Goal: Task Accomplishment & Management: Manage account settings

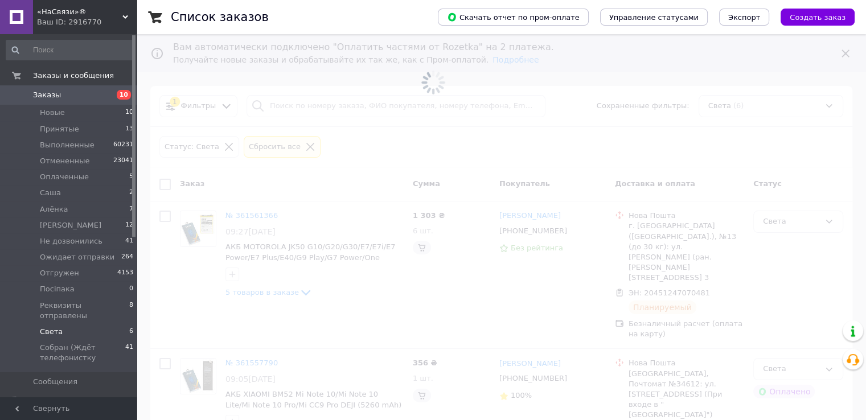
click at [76, 324] on li "Света 6" at bounding box center [70, 332] width 140 height 16
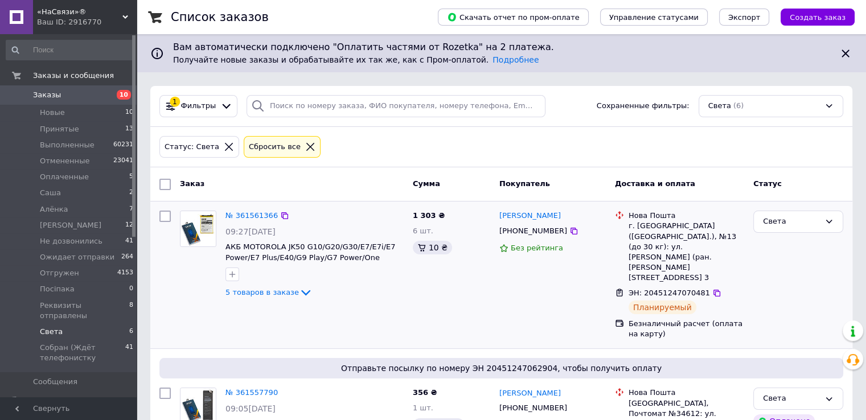
click at [478, 286] on div "1 303 ₴ 6 шт. 10 ₴" at bounding box center [451, 275] width 87 height 138
click at [74, 116] on li "Новые 10" at bounding box center [70, 113] width 140 height 16
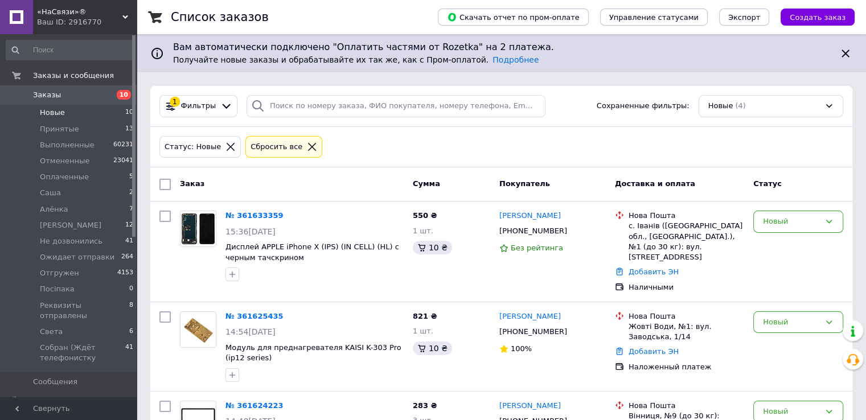
click at [84, 117] on li "Новые 10" at bounding box center [70, 113] width 140 height 16
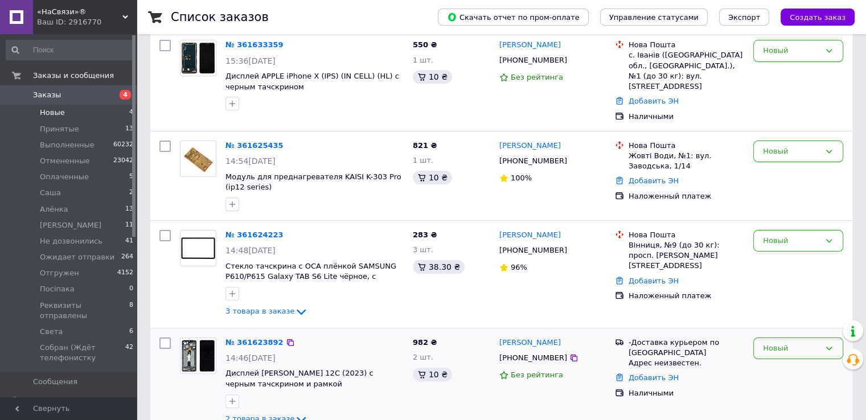
click at [776, 342] on div "Новый" at bounding box center [798, 349] width 90 height 22
drag, startPoint x: 779, startPoint y: 357, endPoint x: 801, endPoint y: 351, distance: 22.9
click at [779, 362] on li "Принят" at bounding box center [798, 372] width 89 height 21
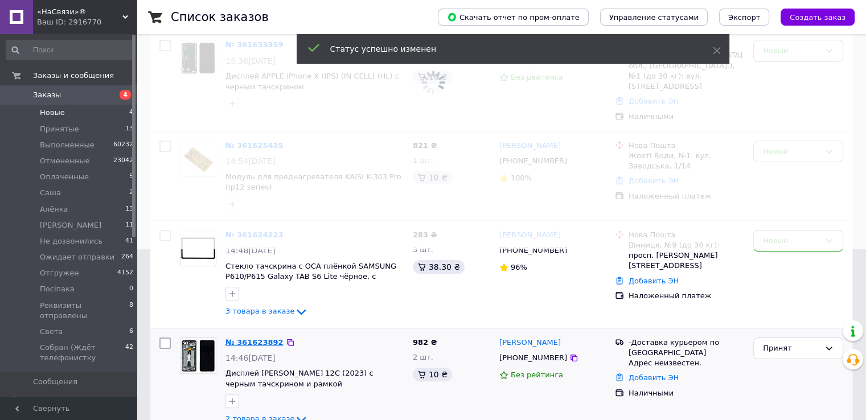
click at [261, 338] on link "№ 361623892" at bounding box center [254, 342] width 58 height 9
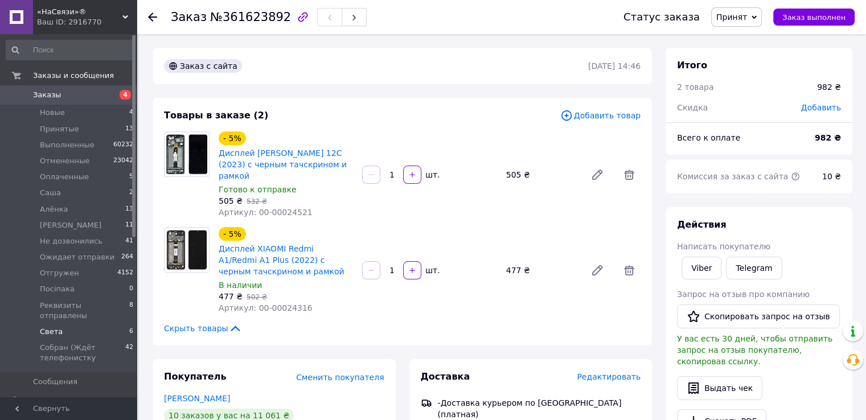
click at [46, 327] on span "Света" at bounding box center [51, 332] width 23 height 10
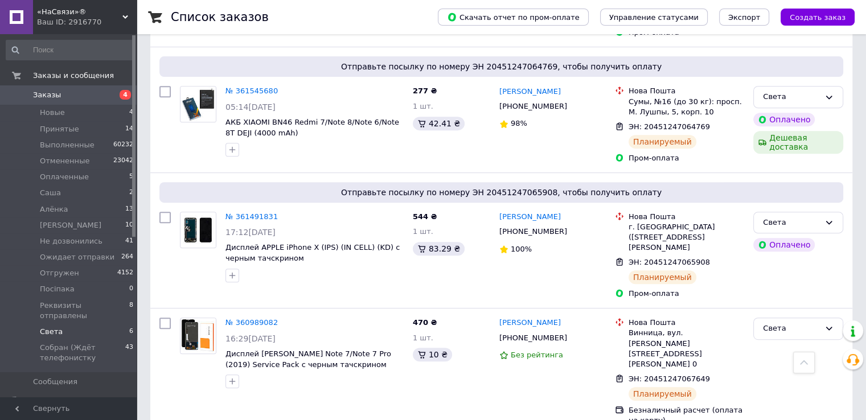
scroll to position [512, 0]
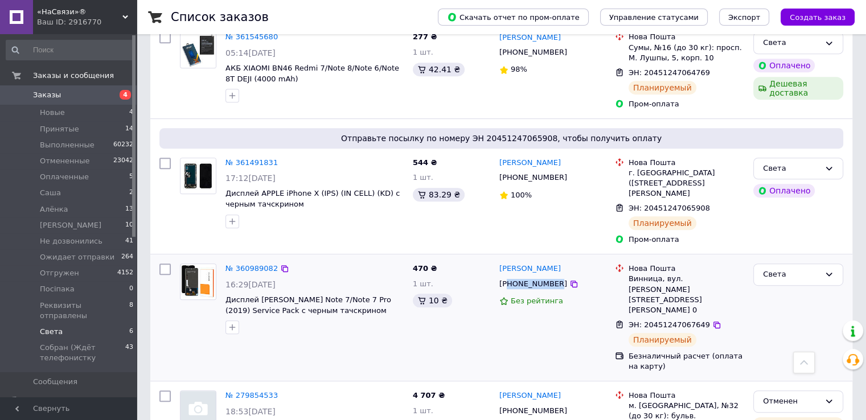
drag, startPoint x: 510, startPoint y: 247, endPoint x: 549, endPoint y: 237, distance: 41.0
click at [550, 277] on div "+380974709185" at bounding box center [533, 284] width 72 height 15
click at [527, 277] on div "+380974709185" at bounding box center [533, 284] width 72 height 15
drag, startPoint x: 510, startPoint y: 242, endPoint x: 551, endPoint y: 239, distance: 41.7
click at [551, 277] on div "+380974709185" at bounding box center [533, 284] width 72 height 15
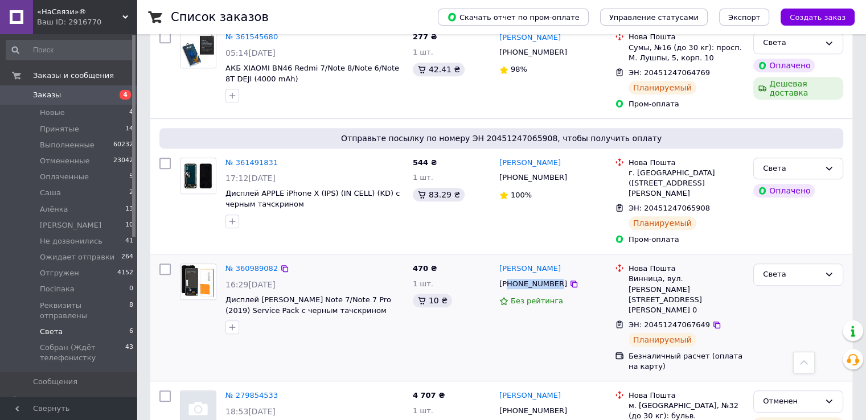
copy div "80974709185"
drag, startPoint x: 627, startPoint y: 262, endPoint x: 696, endPoint y: 261, distance: 68.3
click at [698, 319] on div "ЭН: 20451247067649" at bounding box center [669, 325] width 84 height 13
copy span "ЭН: 20451247067649"
click at [827, 264] on div "Света" at bounding box center [798, 275] width 90 height 22
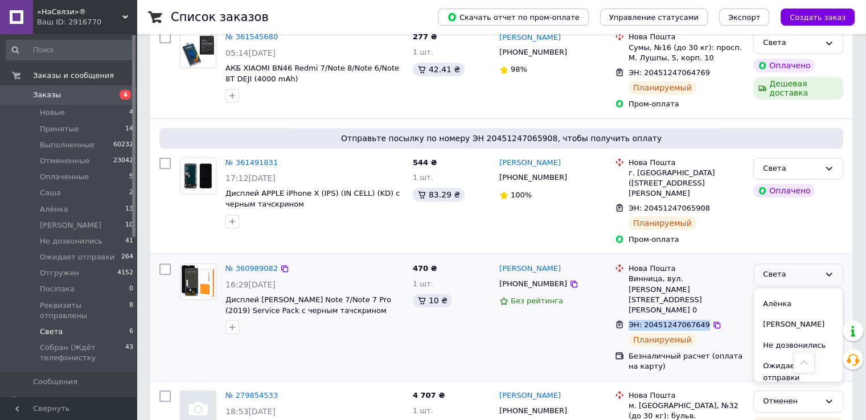
scroll to position [171, 0]
click at [783, 317] on li "Отгружен" at bounding box center [798, 327] width 89 height 21
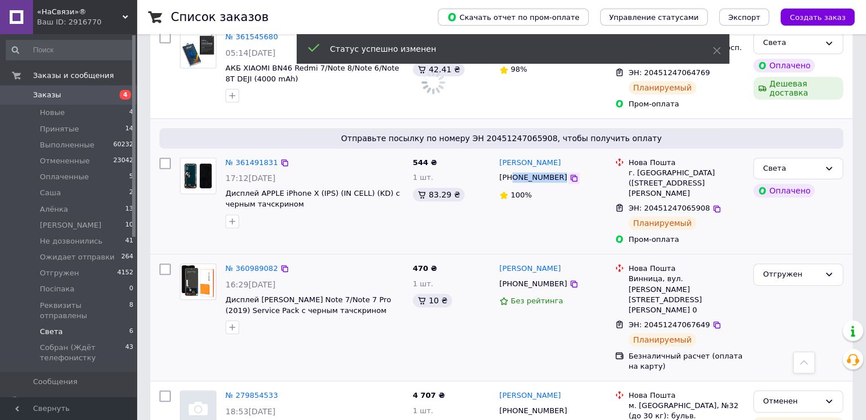
drag, startPoint x: 511, startPoint y: 134, endPoint x: 553, endPoint y: 134, distance: 42.7
click at [553, 171] on div "[PHONE_NUMBER]" at bounding box center [552, 177] width 109 height 13
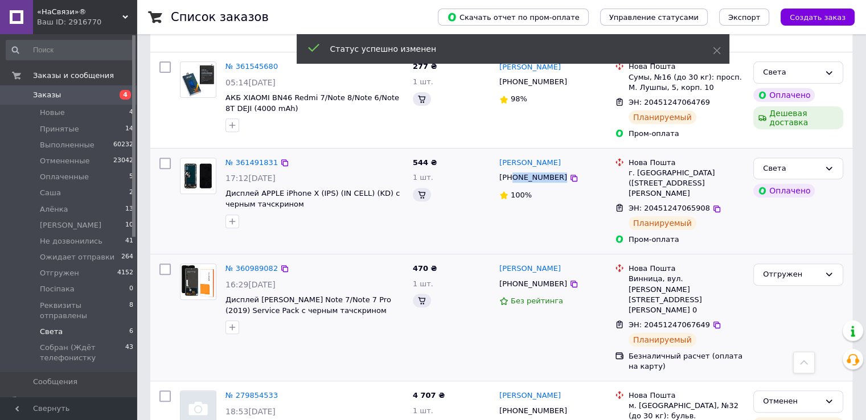
scroll to position [512, 0]
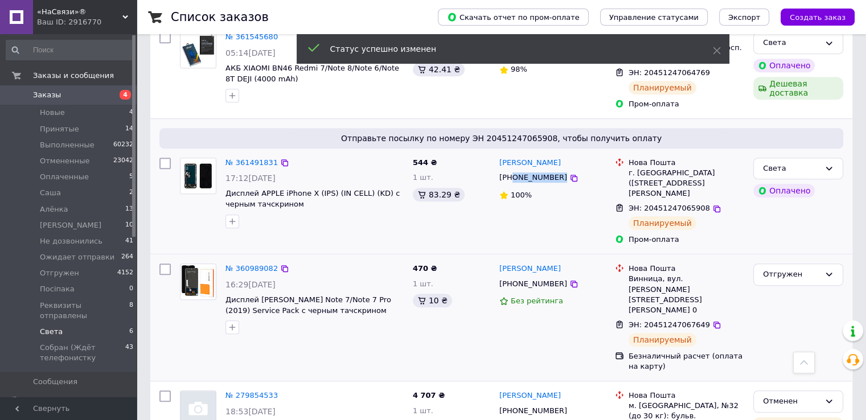
copy div "0678983151"
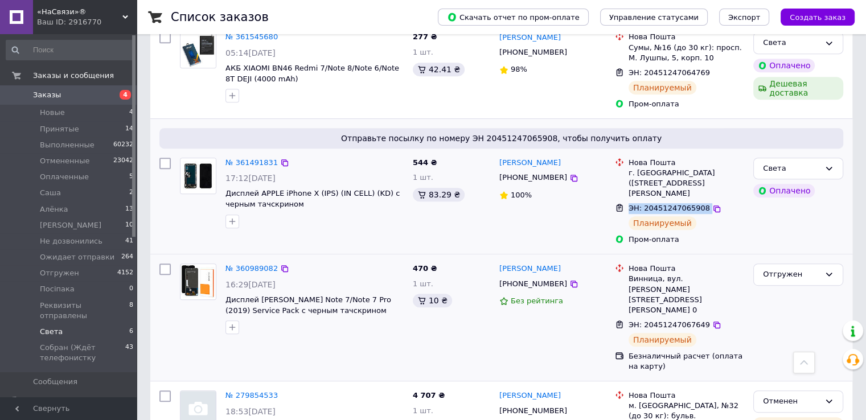
drag, startPoint x: 630, startPoint y: 165, endPoint x: 696, endPoint y: 164, distance: 65.5
click at [700, 202] on div "ЭН: 20451247065908" at bounding box center [686, 208] width 118 height 13
copy div "ЭН: 20451247065908"
click at [830, 164] on icon at bounding box center [828, 168] width 9 height 9
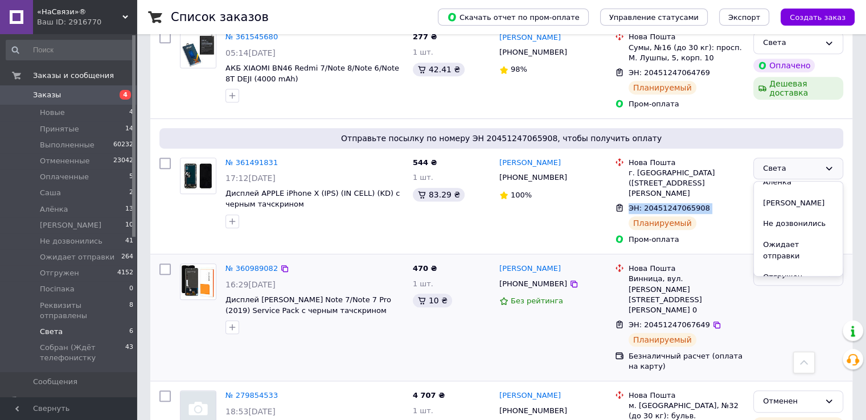
click at [800, 267] on li "Отгружен" at bounding box center [798, 277] width 89 height 21
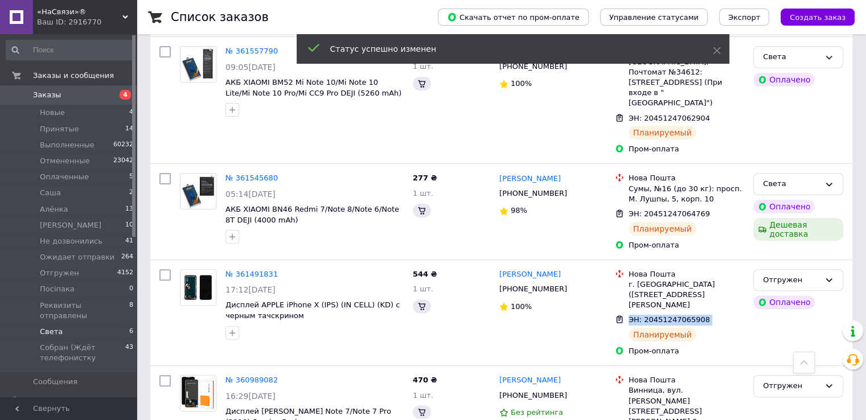
scroll to position [342, 0]
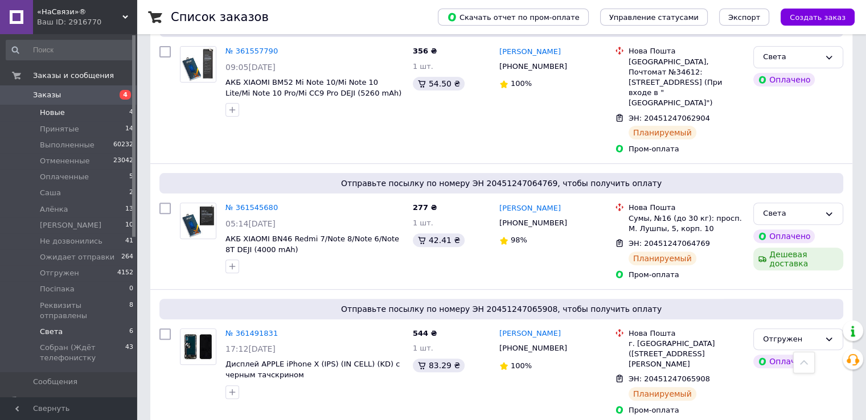
click at [102, 112] on li "Новые 4" at bounding box center [70, 113] width 140 height 16
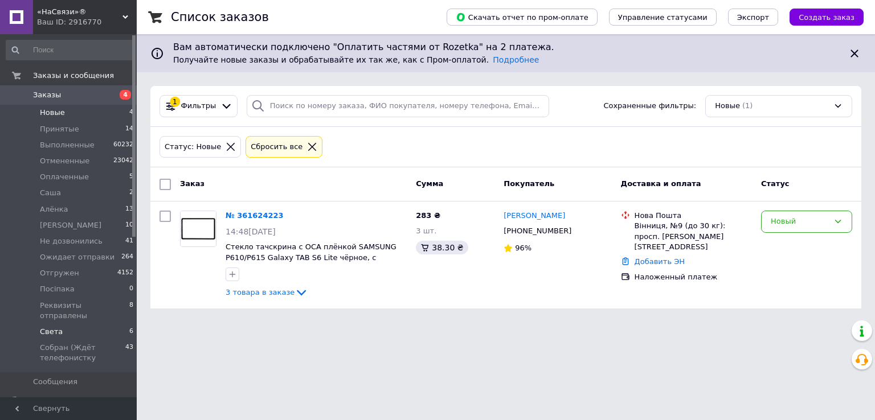
click at [65, 325] on li "Света 6" at bounding box center [70, 332] width 140 height 16
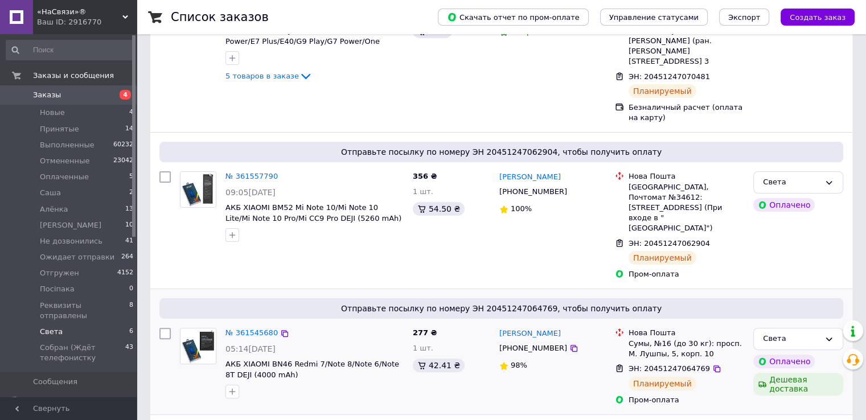
scroll to position [271, 0]
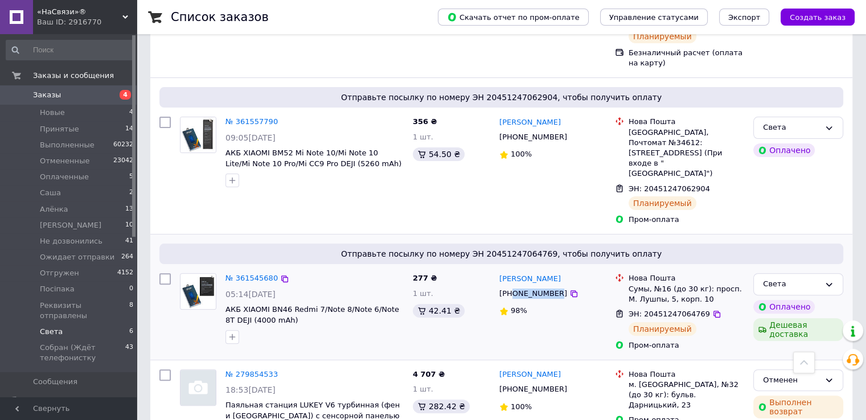
drag, startPoint x: 511, startPoint y: 253, endPoint x: 551, endPoint y: 253, distance: 40.4
click at [551, 286] on div "[PHONE_NUMBER]" at bounding box center [533, 293] width 72 height 15
copy div "0993008634"
drag, startPoint x: 629, startPoint y: 274, endPoint x: 699, endPoint y: 278, distance: 70.1
click at [699, 307] on div "ЭН: 20451247064769 Планируемый" at bounding box center [686, 322] width 120 height 31
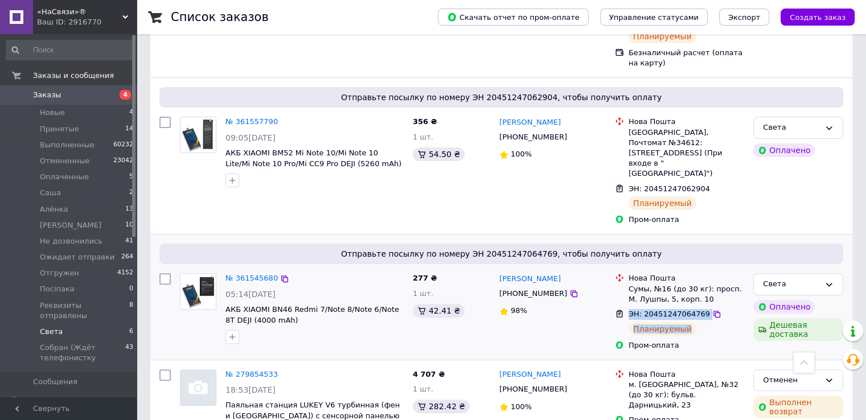
copy div "ЭН: 20451247064769 Планируемый"
click at [65, 118] on li "Новые 4" at bounding box center [70, 113] width 140 height 16
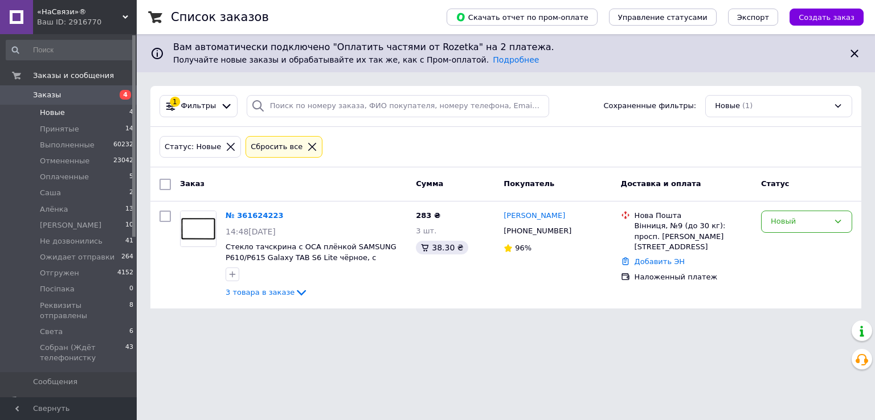
drag, startPoint x: 105, startPoint y: 117, endPoint x: 195, endPoint y: 117, distance: 90.0
click at [105, 116] on li "Новые 4" at bounding box center [70, 113] width 140 height 16
click at [73, 115] on li "Новые 4" at bounding box center [70, 113] width 140 height 16
click at [67, 129] on span "Принятые" at bounding box center [59, 129] width 39 height 10
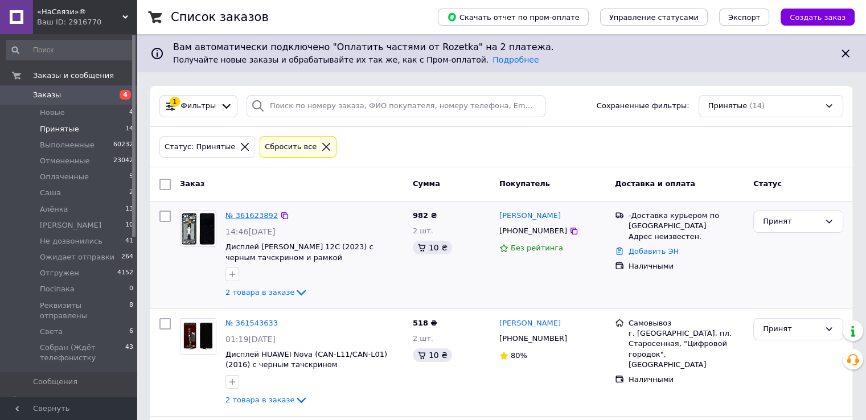
click at [251, 214] on link "№ 361623892" at bounding box center [251, 215] width 52 height 9
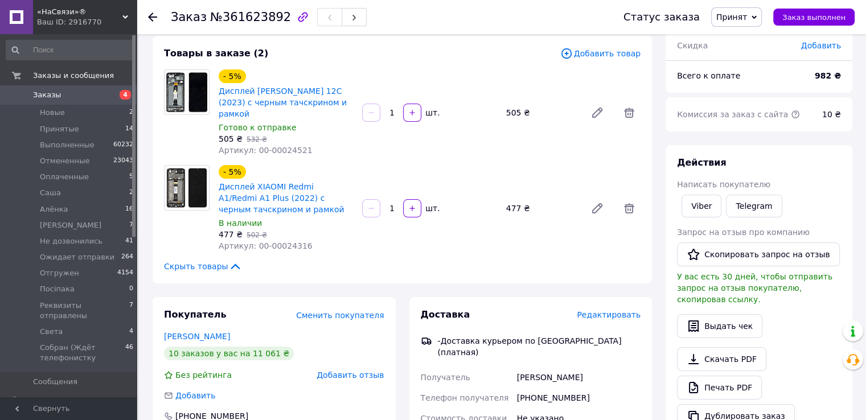
scroll to position [171, 0]
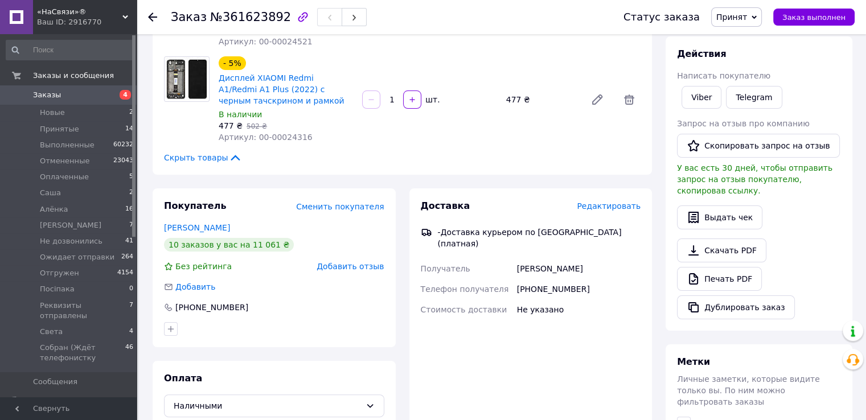
click at [743, 17] on span "Принят" at bounding box center [731, 17] width 31 height 9
drag, startPoint x: 758, startPoint y: 30, endPoint x: 757, endPoint y: 39, distance: 9.8
click at [758, 31] on ul "Выполнен Отменен Оплаченный Cаша Алёнка Євгеній Не дозвонились Ожидает отправки…" at bounding box center [774, 85] width 126 height 114
click at [744, 19] on span "Принят" at bounding box center [731, 17] width 31 height 9
click at [764, 39] on li "Выполнен" at bounding box center [774, 39] width 125 height 17
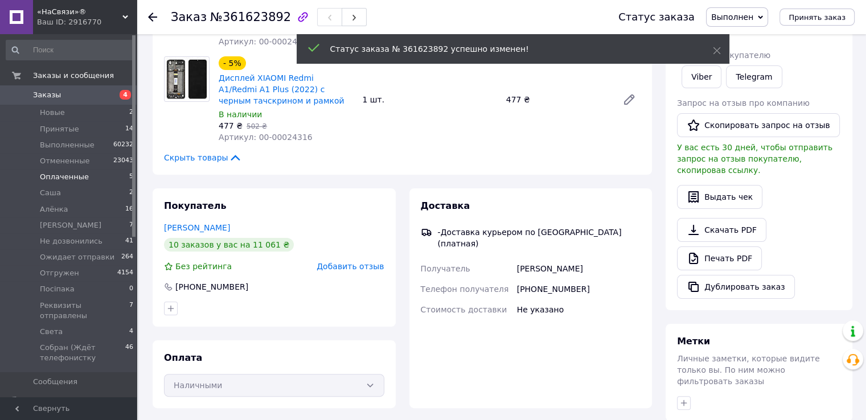
click at [59, 178] on span "Оплаченные" at bounding box center [64, 177] width 49 height 10
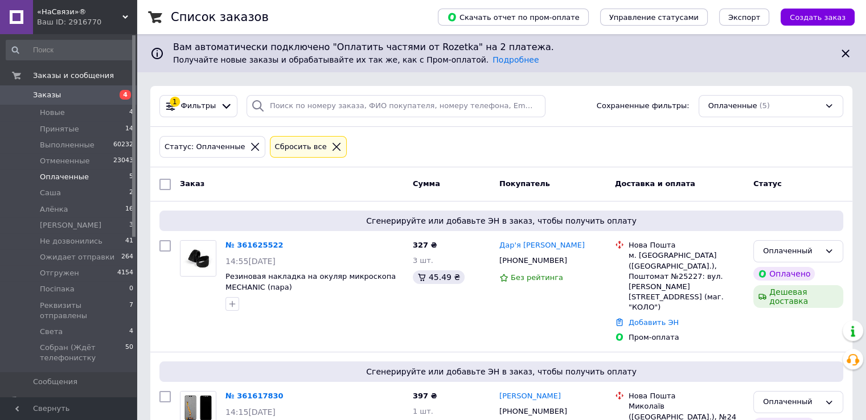
click at [167, 183] on input "checkbox" at bounding box center [164, 184] width 11 height 11
checkbox input "true"
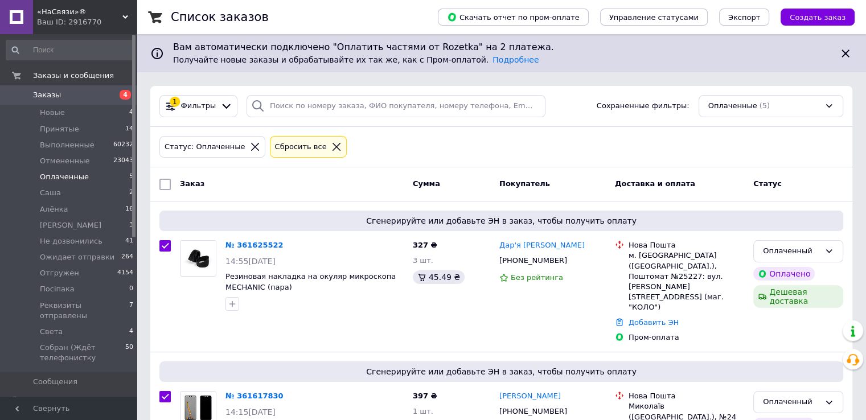
checkbox input "true"
click at [273, 188] on div "Действия для 5 заказов" at bounding box center [226, 184] width 136 height 18
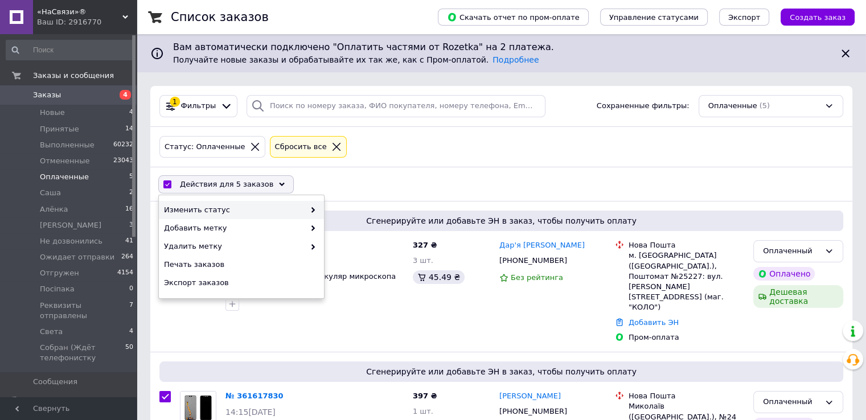
click at [307, 209] on span at bounding box center [310, 210] width 11 height 10
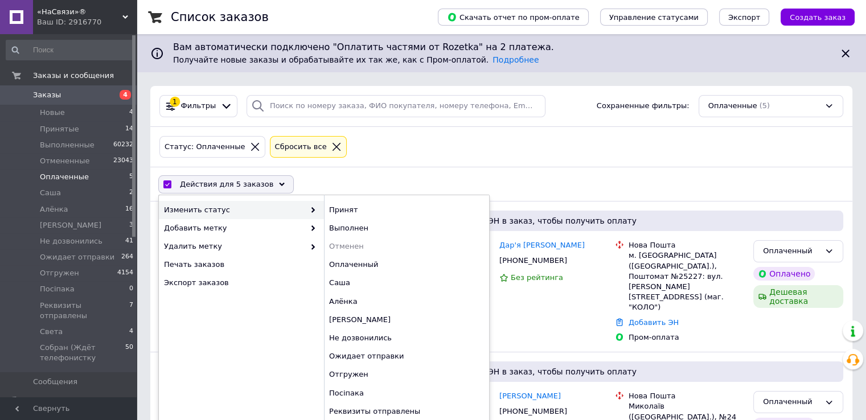
click at [307, 210] on span at bounding box center [310, 210] width 11 height 10
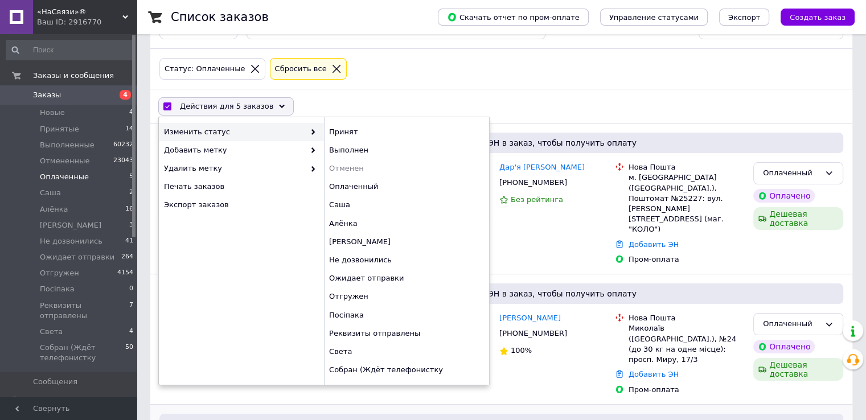
scroll to position [171, 0]
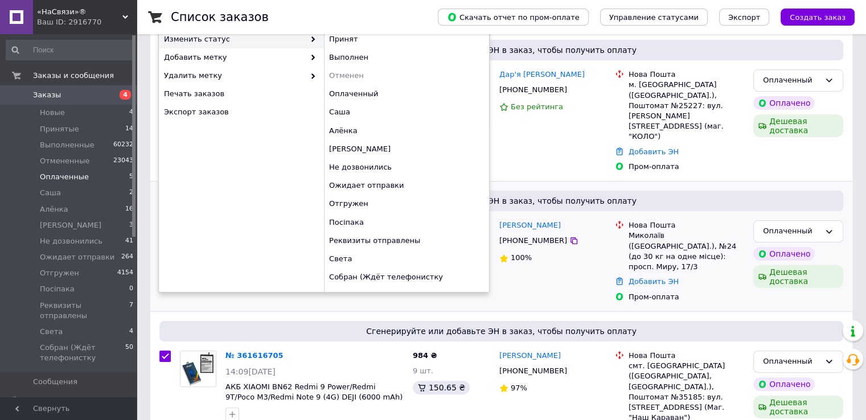
click at [354, 256] on div "Света" at bounding box center [406, 259] width 165 height 18
checkbox input "false"
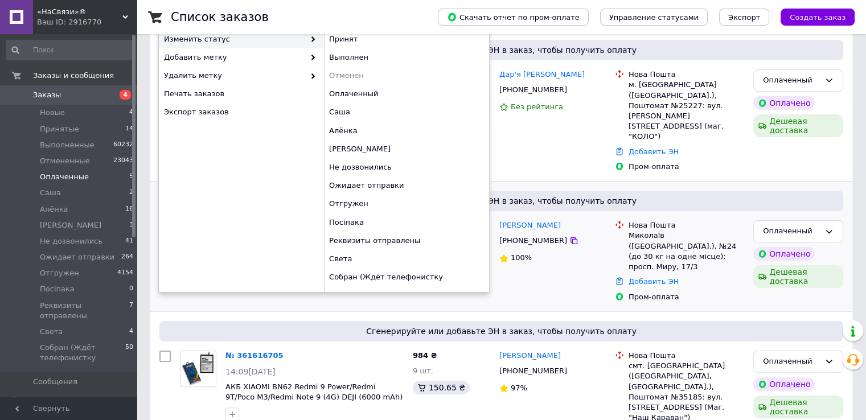
checkbox input "false"
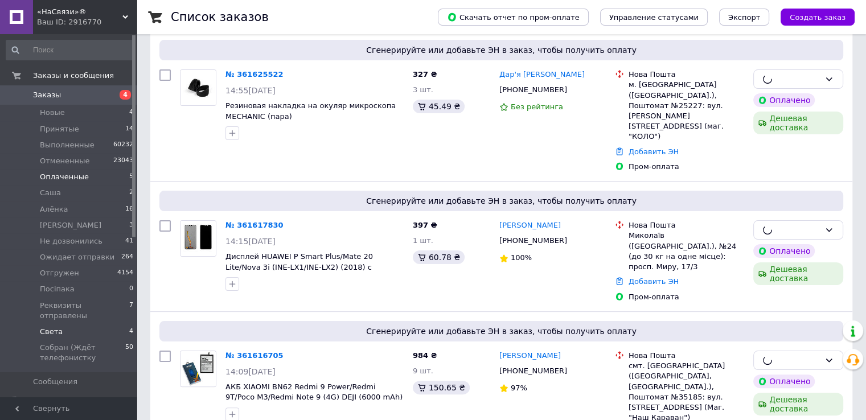
drag, startPoint x: 64, startPoint y: 317, endPoint x: 97, endPoint y: 314, distance: 33.8
click at [64, 324] on li "Света 4" at bounding box center [70, 332] width 140 height 16
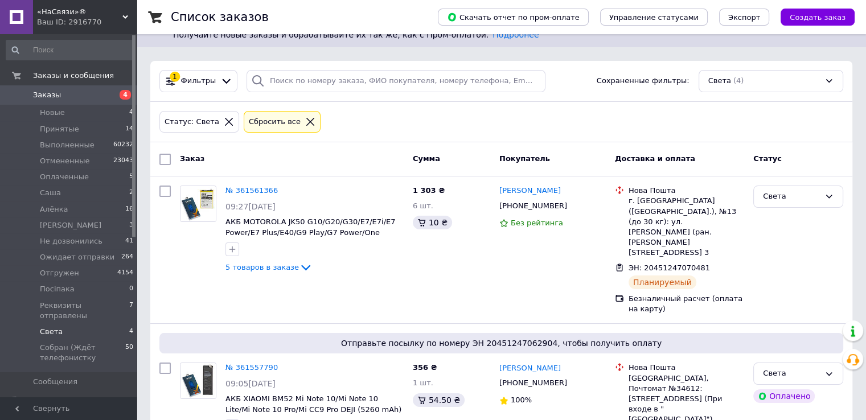
scroll to position [228, 0]
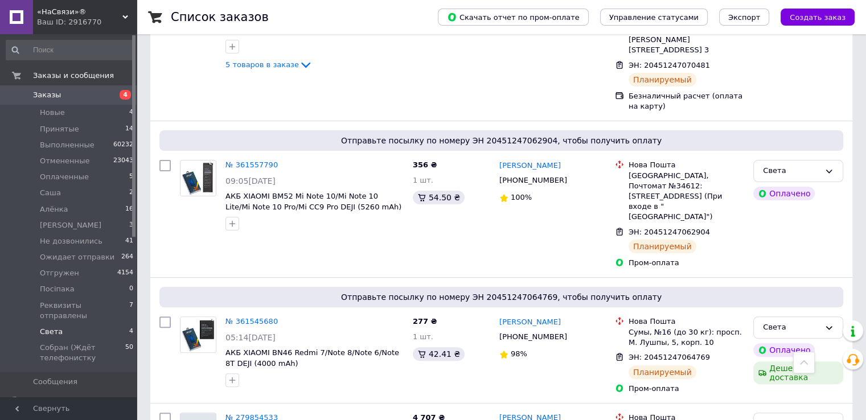
click at [89, 325] on li "Света 4" at bounding box center [70, 332] width 140 height 16
drag, startPoint x: 73, startPoint y: 114, endPoint x: 98, endPoint y: 114, distance: 25.1
click at [73, 114] on li "Новые 4" at bounding box center [70, 113] width 140 height 16
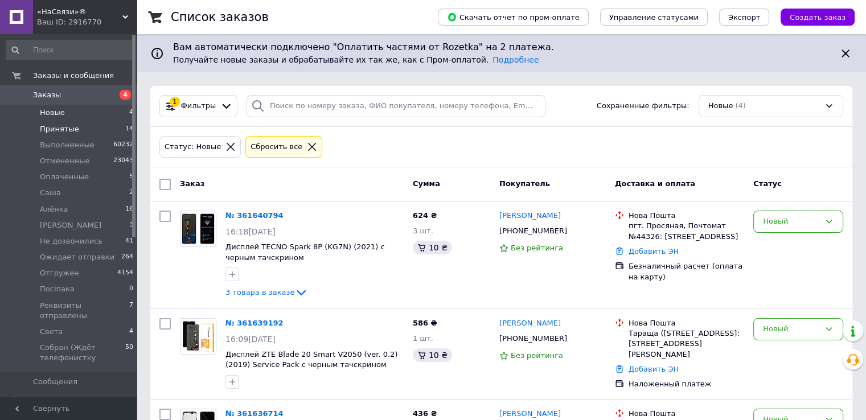
click at [68, 130] on span "Принятые" at bounding box center [59, 129] width 39 height 10
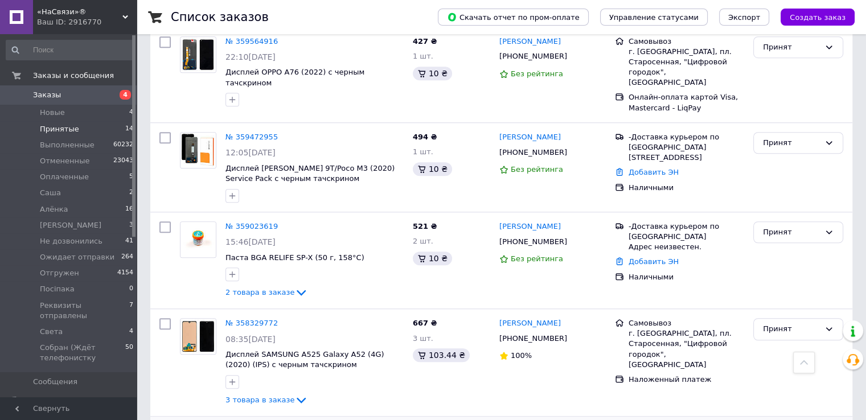
scroll to position [911, 0]
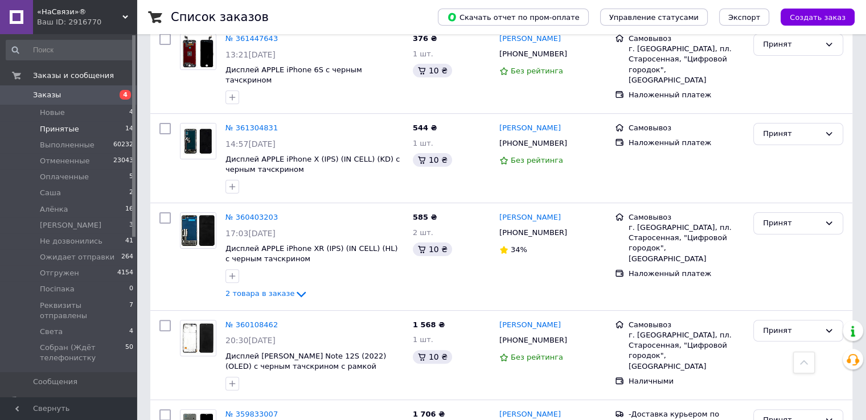
drag, startPoint x: 87, startPoint y: 96, endPoint x: 108, endPoint y: 97, distance: 21.1
click at [87, 96] on span "Заказы" at bounding box center [69, 95] width 72 height 10
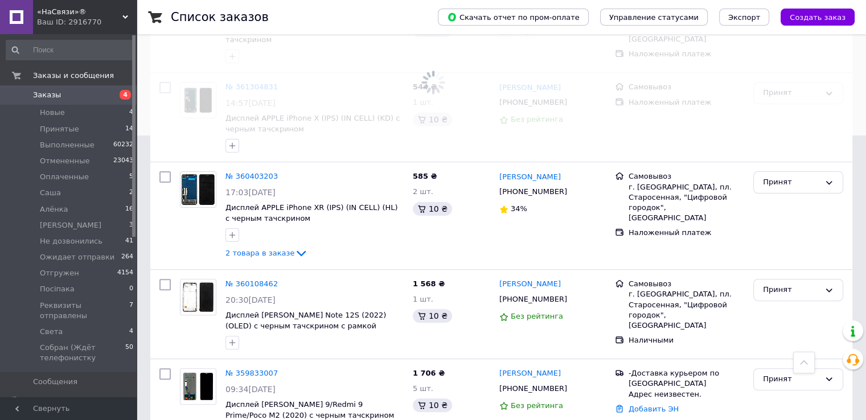
scroll to position [244, 0]
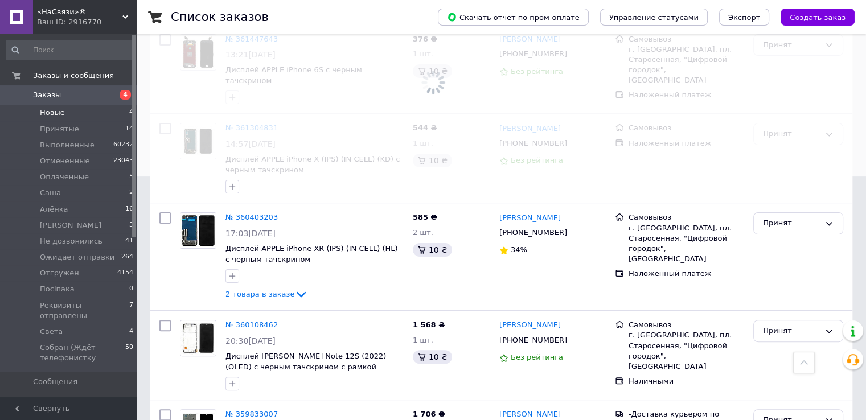
click at [62, 107] on li "Новые 4" at bounding box center [70, 113] width 140 height 16
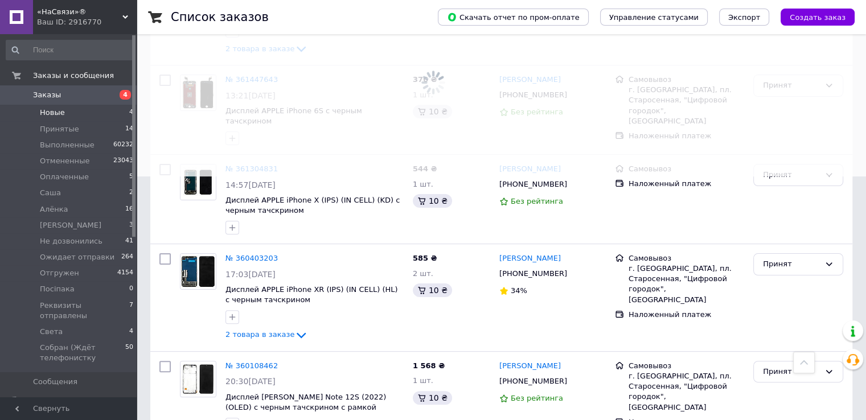
scroll to position [285, 0]
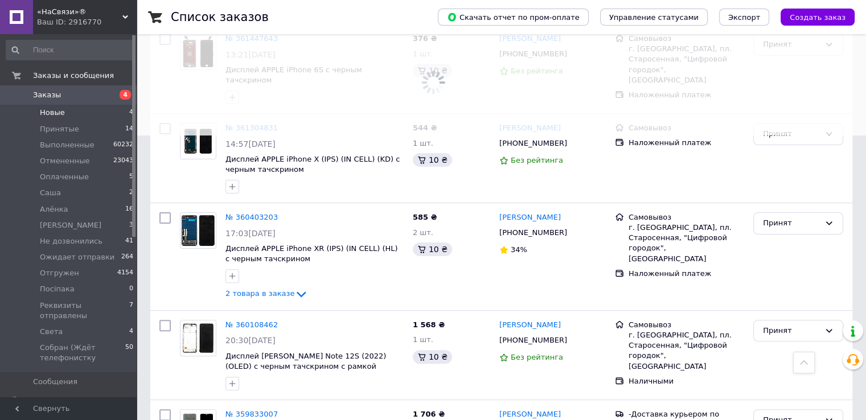
click at [70, 96] on span "Заказы" at bounding box center [69, 95] width 72 height 10
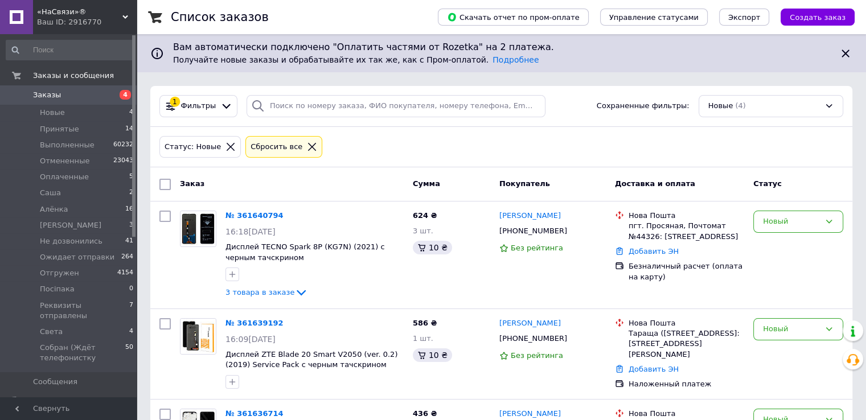
click at [57, 97] on span "Заказы" at bounding box center [69, 95] width 72 height 10
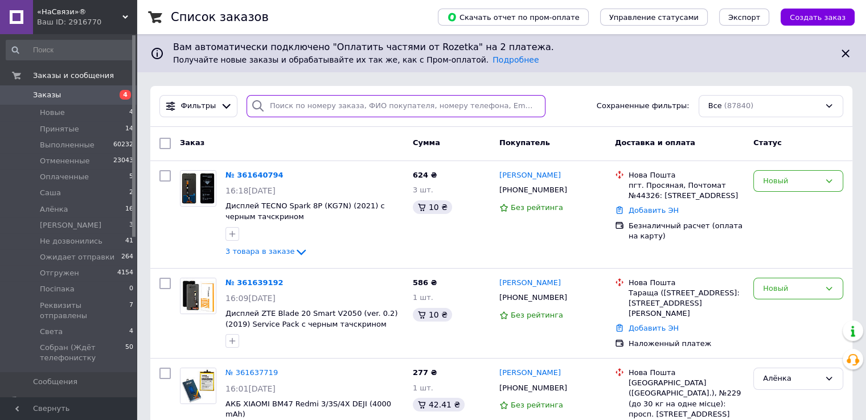
click at [312, 117] on div at bounding box center [396, 106] width 299 height 22
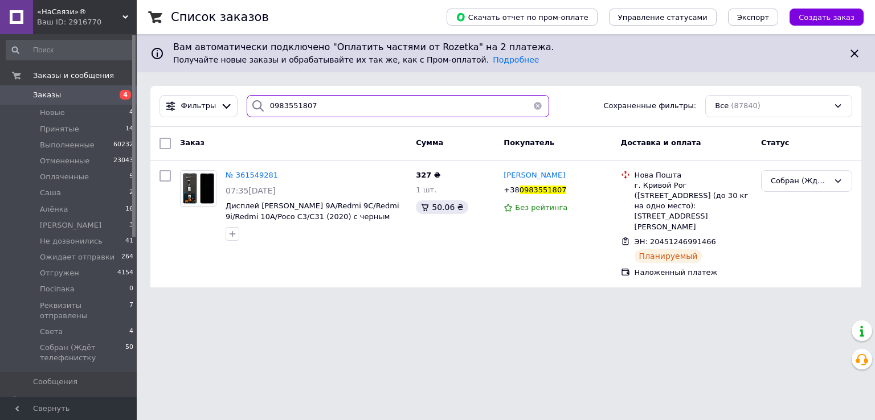
type input "0983551807"
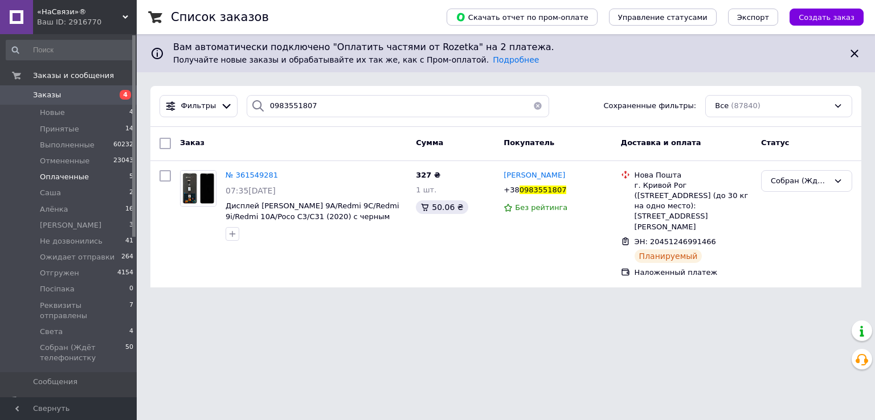
click at [96, 175] on li "Оплаченные 5" at bounding box center [70, 177] width 140 height 16
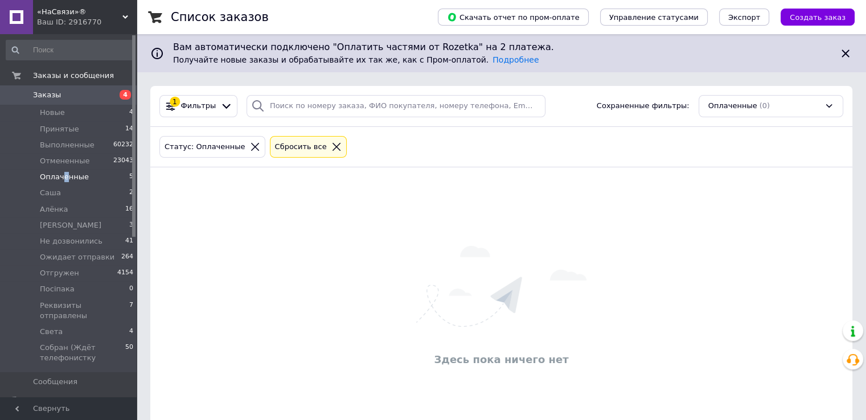
click at [63, 177] on span "Оплаченные" at bounding box center [64, 177] width 49 height 10
click at [73, 182] on span "Оплаченные" at bounding box center [64, 177] width 49 height 10
drag, startPoint x: 87, startPoint y: 180, endPoint x: 93, endPoint y: 182, distance: 6.5
click at [87, 181] on li "Оплаченные 5" at bounding box center [70, 177] width 140 height 16
drag, startPoint x: 81, startPoint y: 326, endPoint x: 129, endPoint y: 325, distance: 47.8
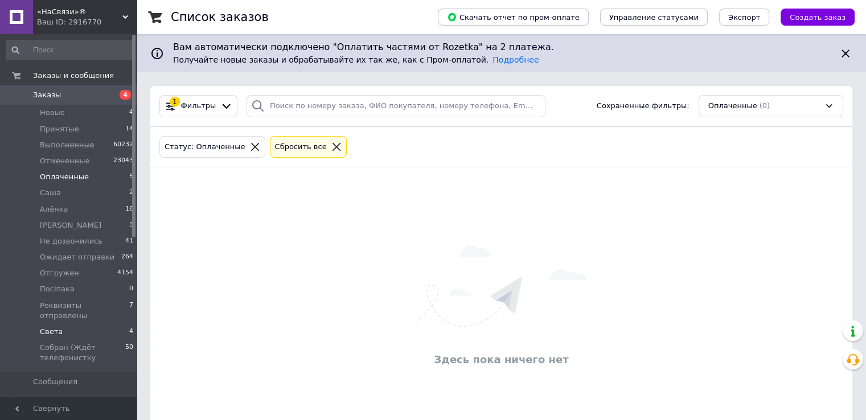
click at [81, 326] on li "Света 4" at bounding box center [70, 332] width 140 height 16
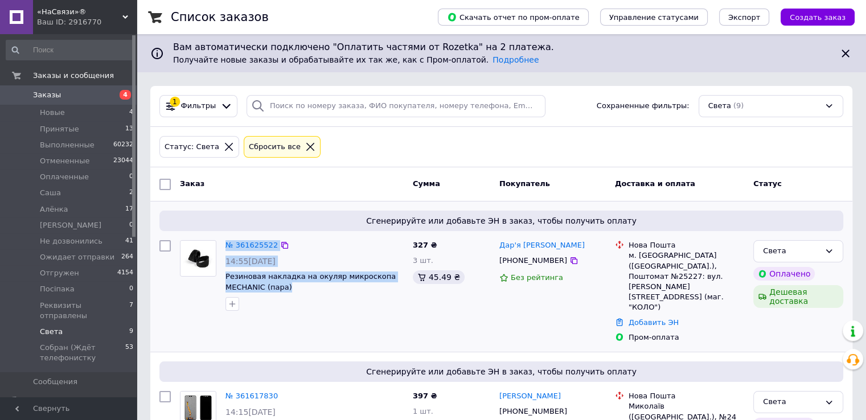
drag, startPoint x: 294, startPoint y: 292, endPoint x: 224, endPoint y: 273, distance: 72.5
click at [220, 273] on div "№ 361625522 14:55[DATE] Резиновая накладка на окуляр микроскопа MECHANIC (пара)" at bounding box center [291, 276] width 233 height 80
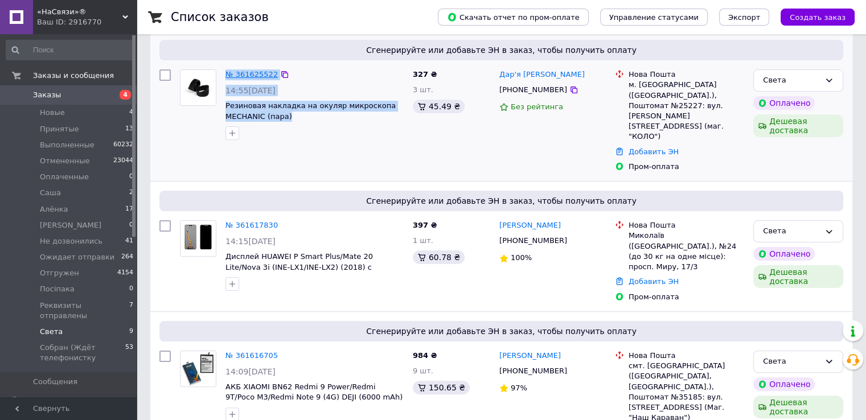
click at [253, 71] on link "№ 361625522" at bounding box center [251, 74] width 52 height 9
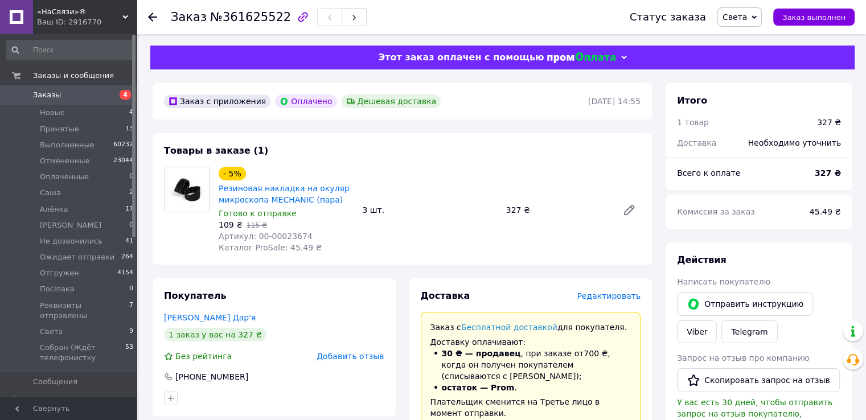
drag, startPoint x: 71, startPoint y: 322, endPoint x: 134, endPoint y: 310, distance: 63.7
click at [72, 324] on li "Света 9" at bounding box center [70, 332] width 140 height 16
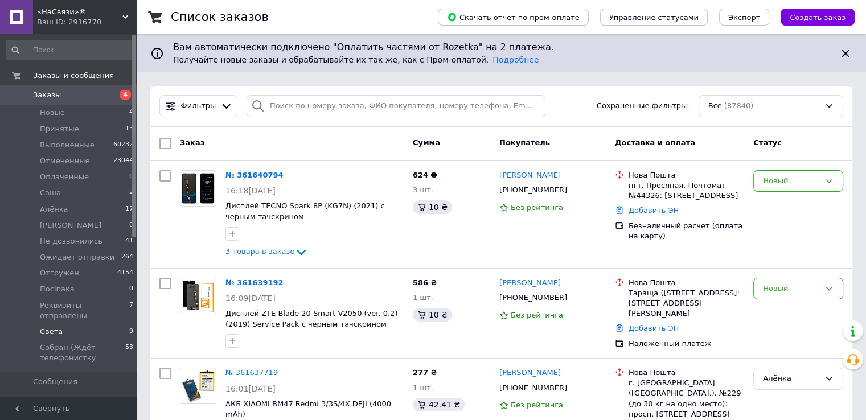
click at [104, 324] on li "Света 9" at bounding box center [70, 332] width 140 height 16
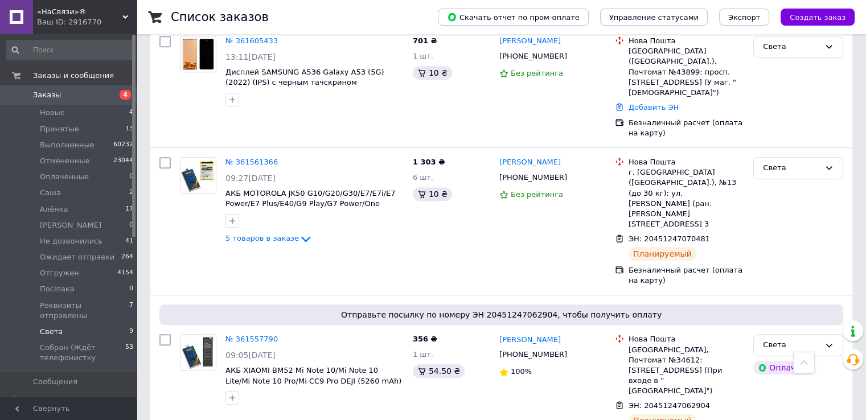
scroll to position [854, 0]
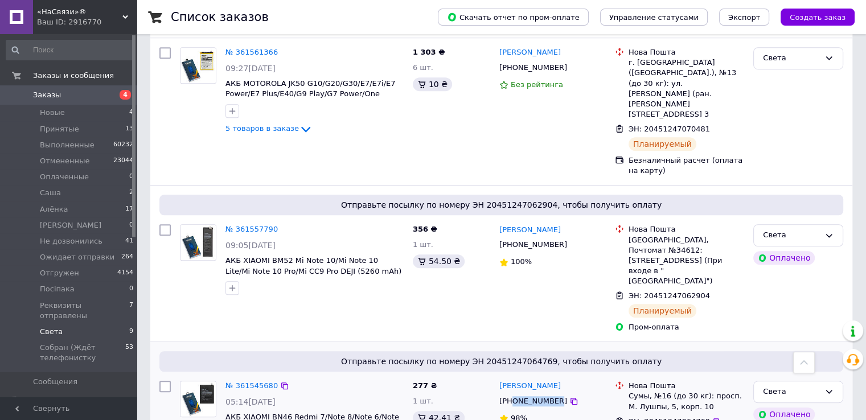
drag, startPoint x: 512, startPoint y: 286, endPoint x: 540, endPoint y: 287, distance: 28.5
click at [551, 394] on div "[PHONE_NUMBER]" at bounding box center [533, 401] width 72 height 15
copy div "0993008634"
drag, startPoint x: 625, startPoint y: 302, endPoint x: 697, endPoint y: 299, distance: 72.4
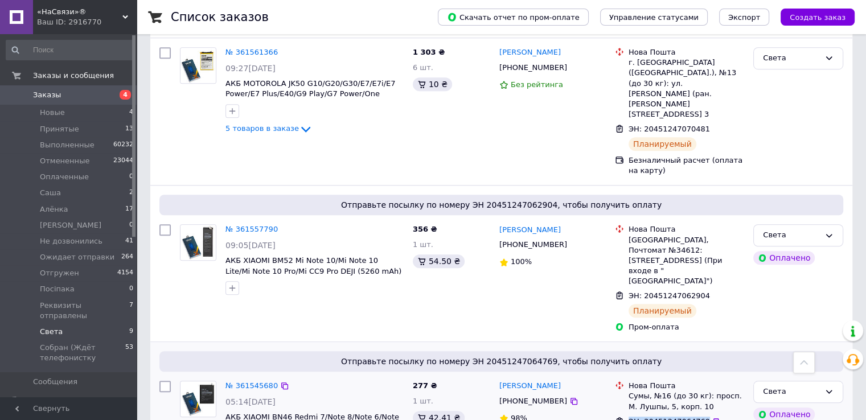
copy span "ЭН: 20451247064769"
click at [713, 290] on div "ЭН: 20451247062904" at bounding box center [686, 296] width 118 height 13
click at [828, 387] on icon at bounding box center [828, 391] width 9 height 9
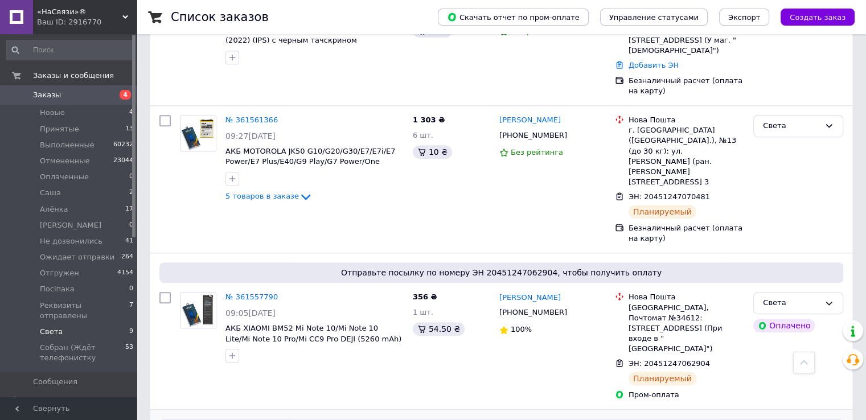
scroll to position [683, 0]
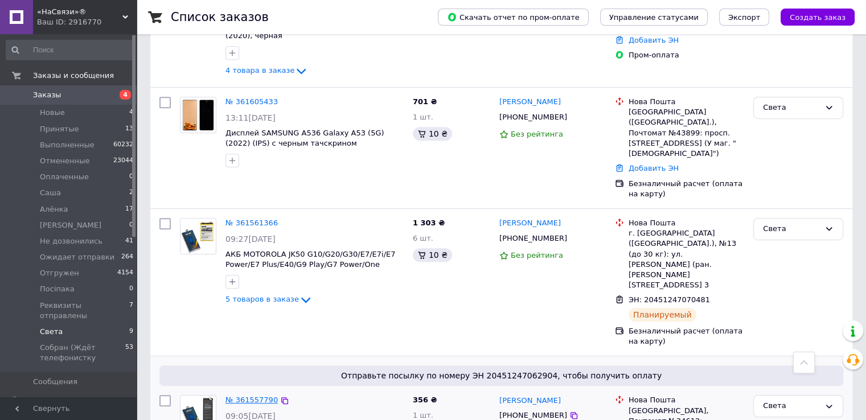
click at [257, 396] on link "№ 361557790" at bounding box center [251, 400] width 52 height 9
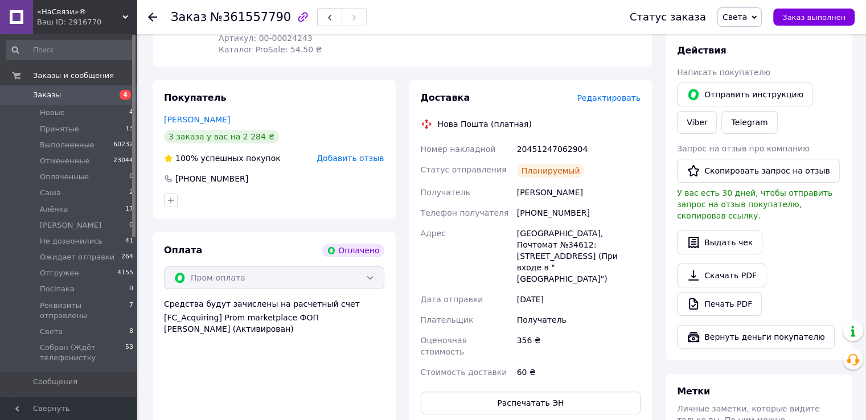
scroll to position [188, 0]
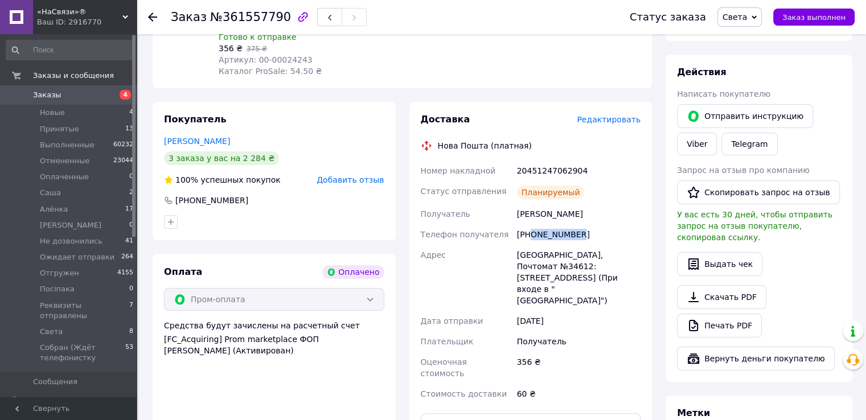
drag, startPoint x: 530, startPoint y: 237, endPoint x: 582, endPoint y: 233, distance: 53.2
click at [597, 229] on div "[PHONE_NUMBER]" at bounding box center [579, 234] width 128 height 20
copy div "0632019155"
drag, startPoint x: 421, startPoint y: 174, endPoint x: 576, endPoint y: 173, distance: 155.5
click at [578, 171] on div "Номер накладной 20451247062904 Статус отправления Планируемый Получатель [PERSO…" at bounding box center [531, 283] width 225 height 244
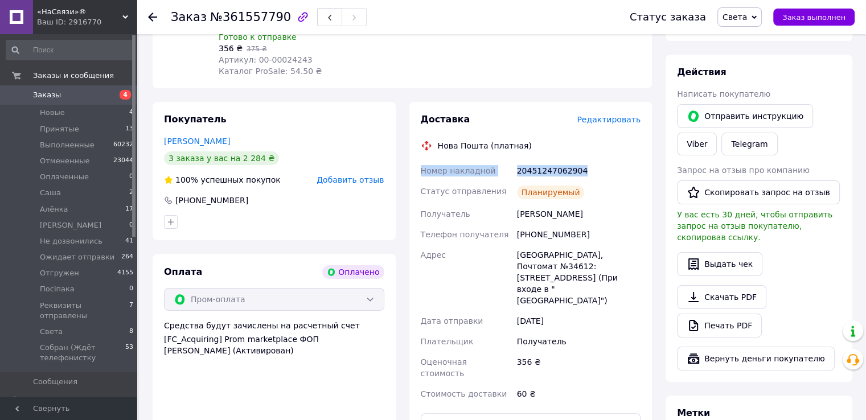
copy div "Номер накладной 20451247062904"
click at [740, 21] on span "Света" at bounding box center [739, 16] width 44 height 19
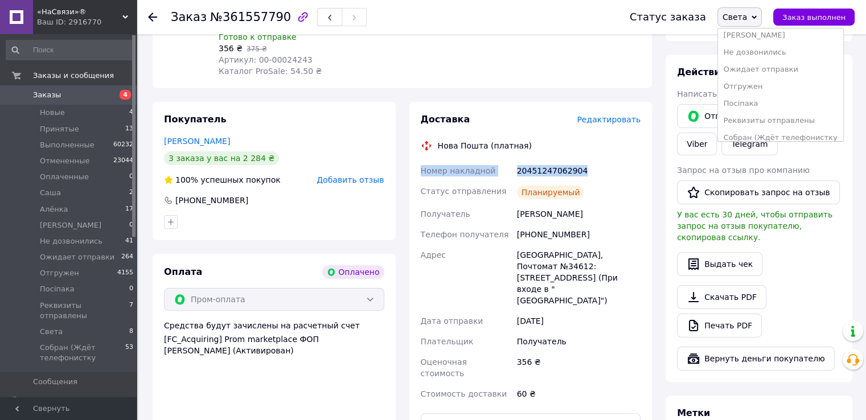
scroll to position [114, 0]
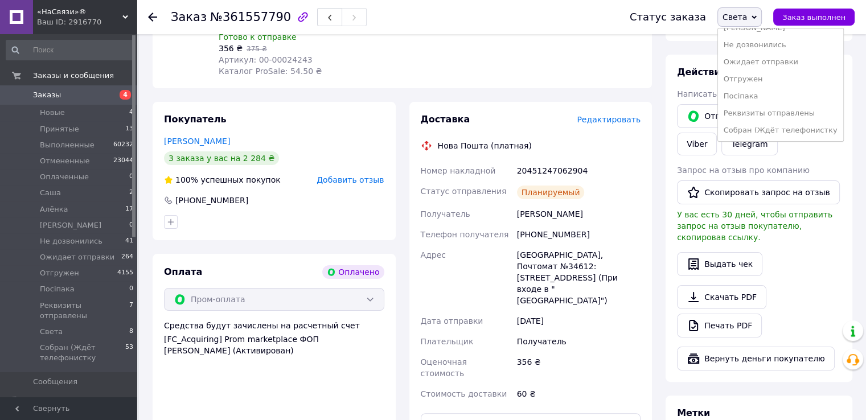
click at [779, 79] on li "Отгружен" at bounding box center [780, 79] width 125 height 17
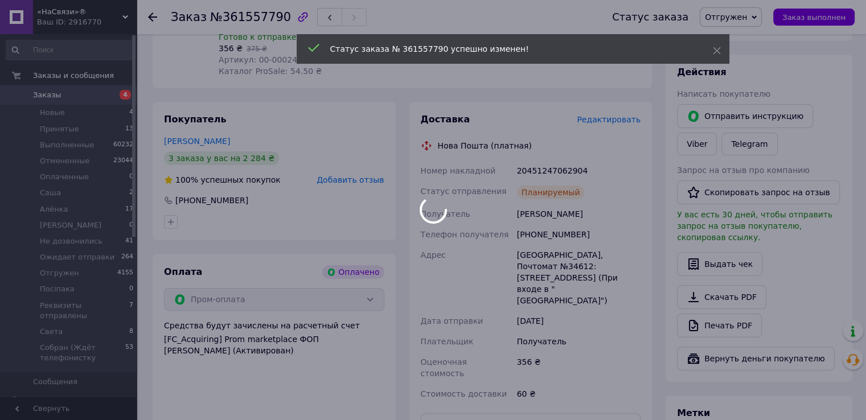
click at [70, 324] on div at bounding box center [433, 210] width 866 height 420
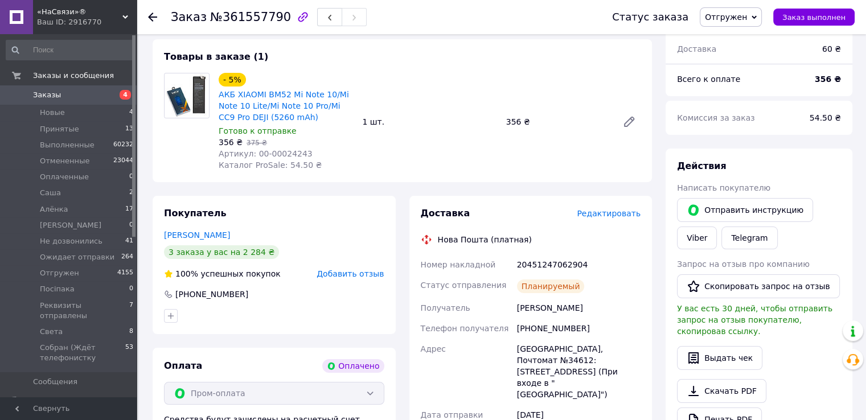
scroll to position [0, 0]
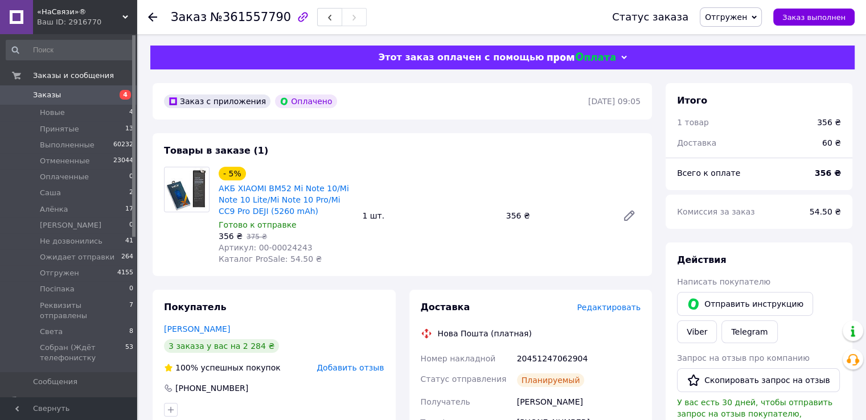
click at [155, 18] on icon at bounding box center [152, 17] width 9 height 9
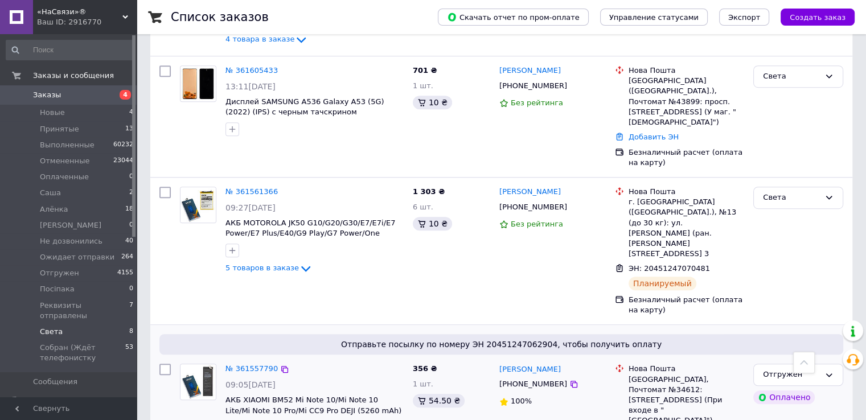
scroll to position [740, 0]
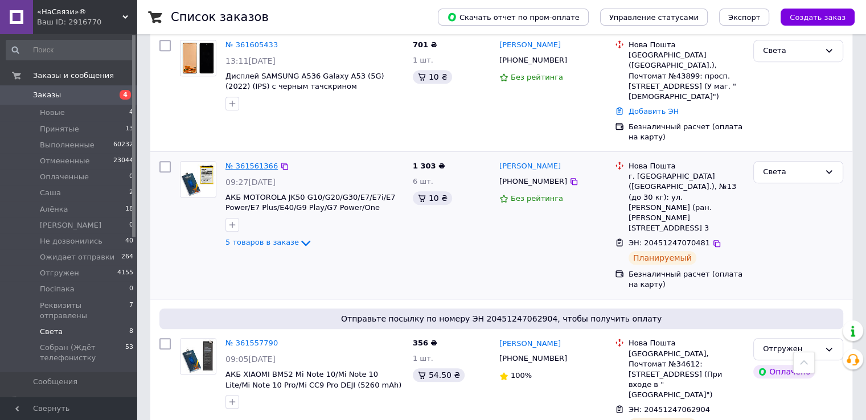
click at [259, 162] on link "№ 361561366" at bounding box center [251, 166] width 52 height 9
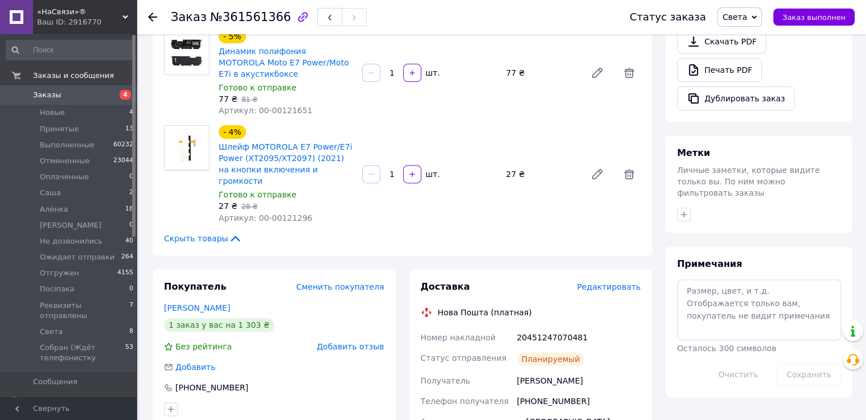
scroll to position [512, 0]
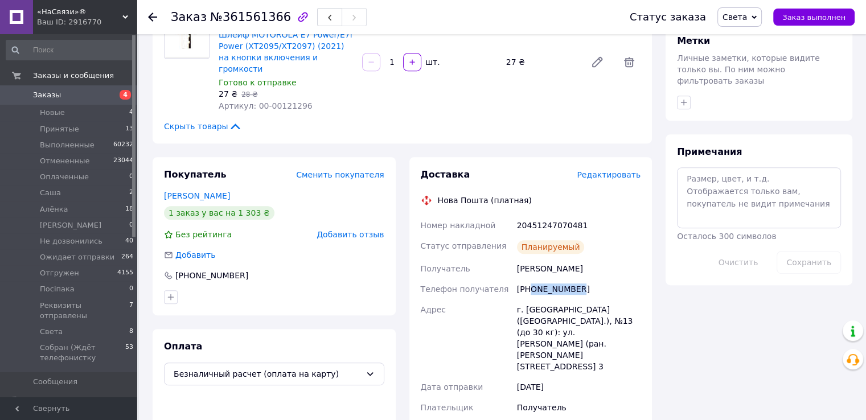
drag, startPoint x: 531, startPoint y: 272, endPoint x: 579, endPoint y: 278, distance: 47.8
click at [608, 279] on div "[PHONE_NUMBER]" at bounding box center [579, 289] width 128 height 20
copy div "0972812851"
drag, startPoint x: 421, startPoint y: 206, endPoint x: 600, endPoint y: 213, distance: 178.4
click at [600, 215] on div "Номер накладной 20451247070481 Статус отправления Планируемый Получатель [PERSO…" at bounding box center [531, 342] width 225 height 255
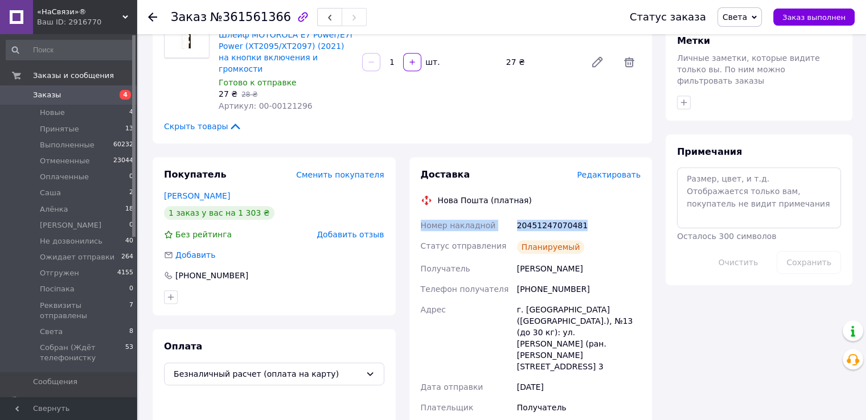
copy div "Номер накладной 20451247070481"
click at [747, 19] on span "Света" at bounding box center [735, 17] width 24 height 9
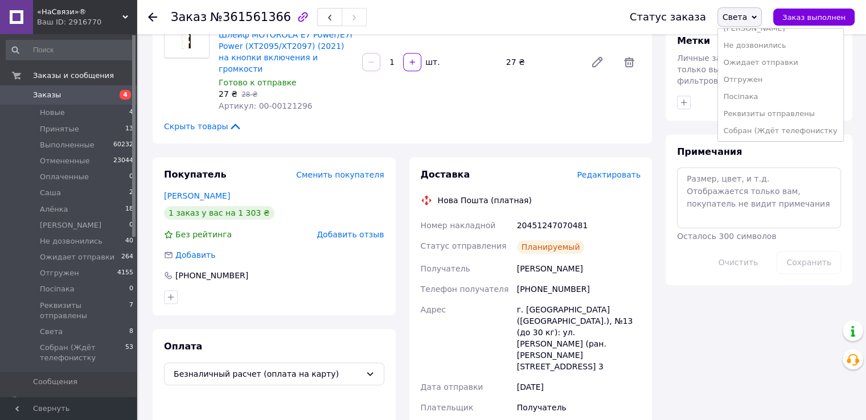
click at [777, 76] on li "Отгружен" at bounding box center [780, 79] width 125 height 17
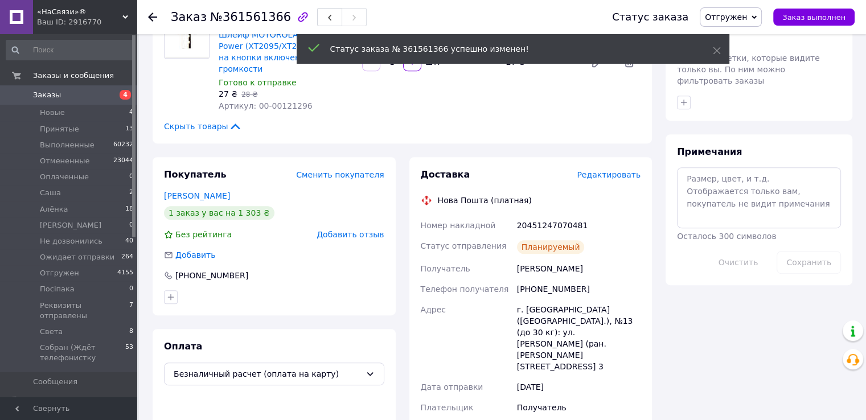
click at [63, 96] on span "Заказы" at bounding box center [69, 95] width 72 height 10
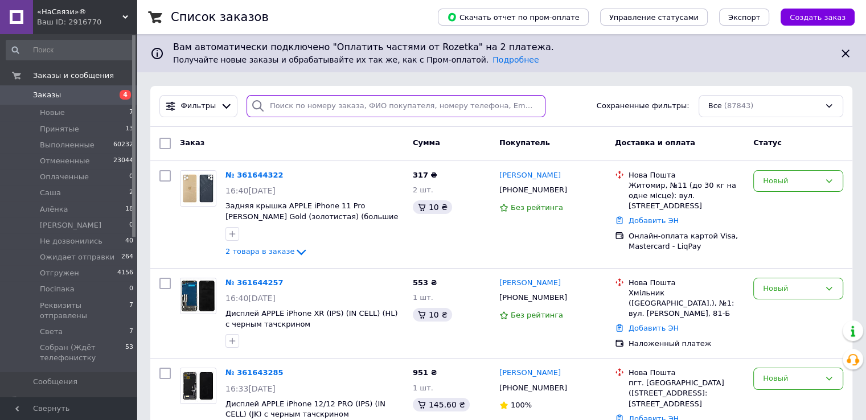
click at [276, 101] on input "search" at bounding box center [396, 106] width 299 height 22
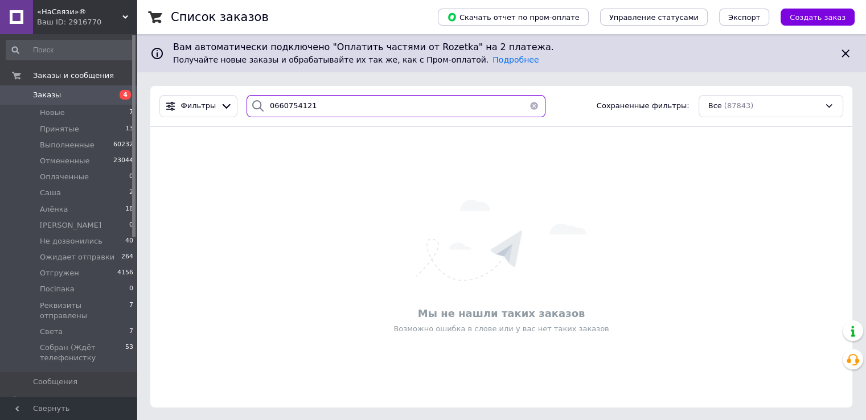
drag, startPoint x: 338, startPoint y: 110, endPoint x: 233, endPoint y: 108, distance: 104.8
click at [233, 108] on div "Фильтры 0660754121 Сохраненные фильтры: Все (87843)" at bounding box center [501, 106] width 693 height 22
type input "0660754121"
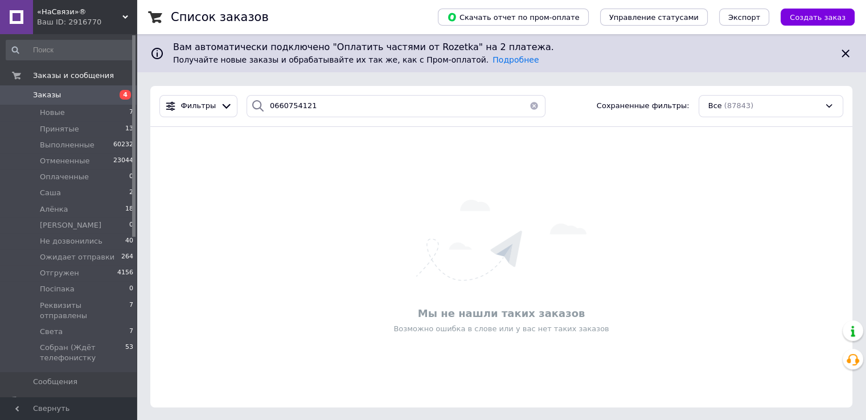
click at [87, 94] on span "Заказы" at bounding box center [69, 95] width 72 height 10
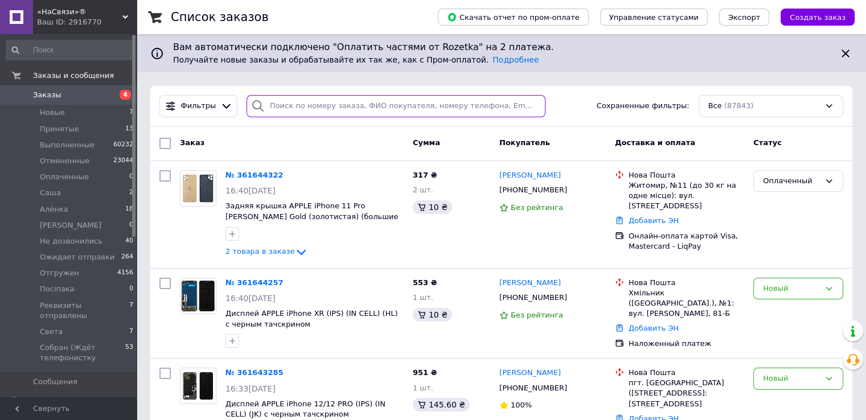
click at [295, 108] on input "search" at bounding box center [396, 106] width 299 height 22
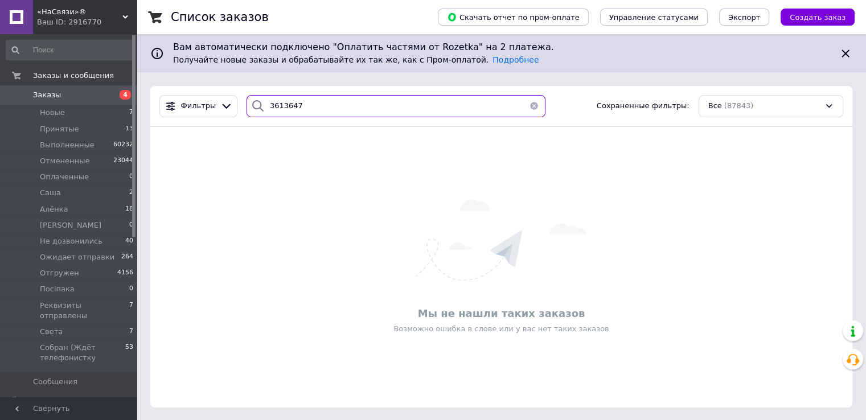
click at [277, 108] on input "3613647" at bounding box center [396, 106] width 299 height 22
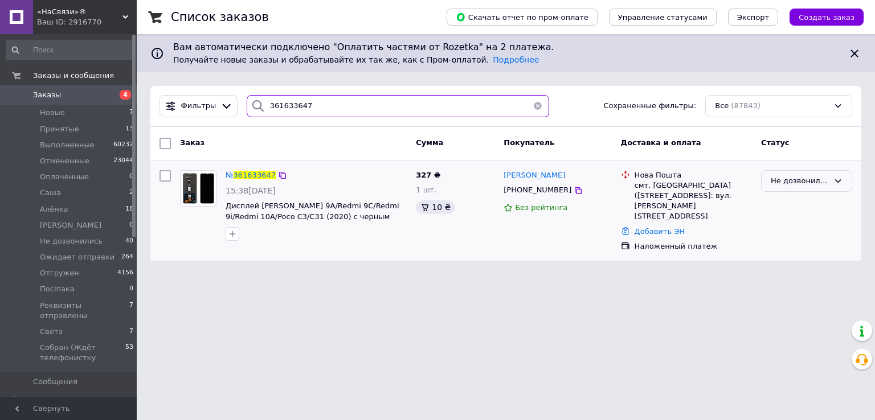
type input "361633647"
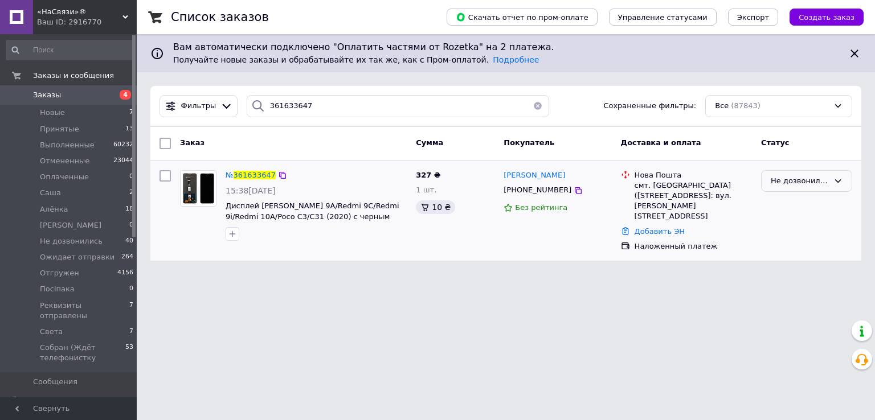
click at [833, 178] on icon at bounding box center [837, 181] width 9 height 9
click at [797, 280] on li "Света" at bounding box center [806, 286] width 90 height 21
click at [73, 324] on li "Света 7" at bounding box center [70, 332] width 140 height 16
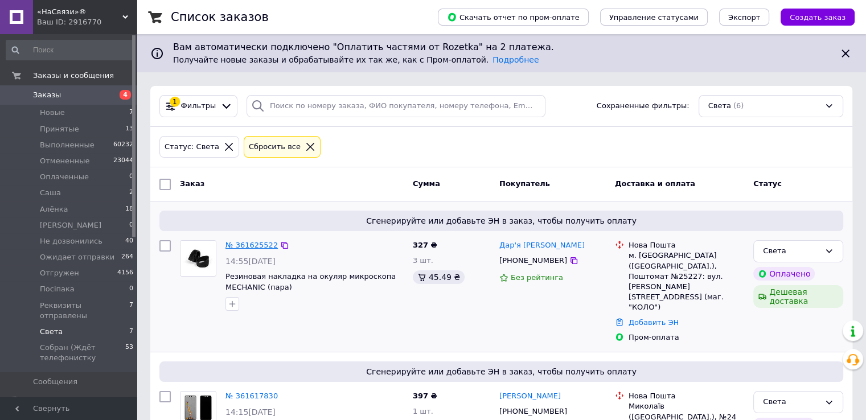
click at [260, 244] on link "№ 361625522" at bounding box center [251, 245] width 52 height 9
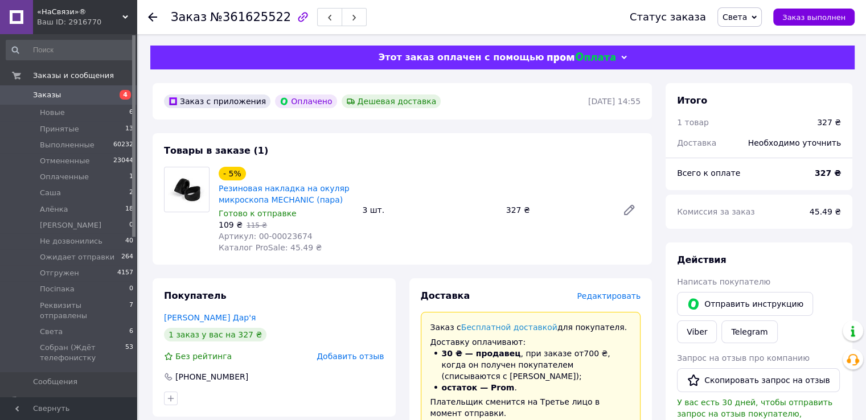
click at [629, 296] on span "Редактировать" at bounding box center [609, 296] width 64 height 9
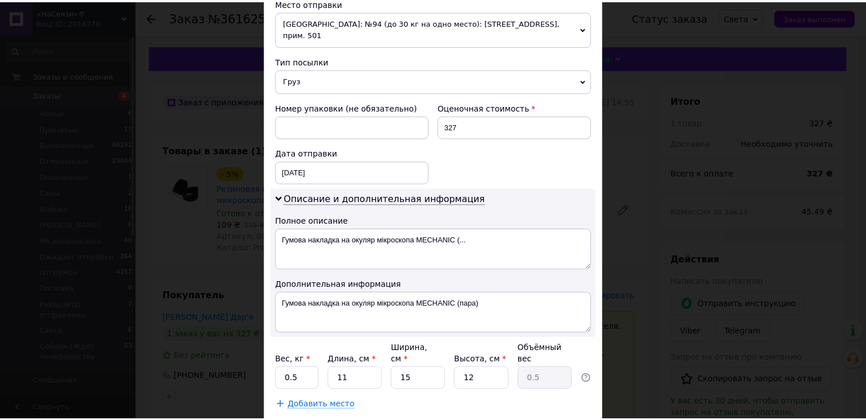
scroll to position [460, 0]
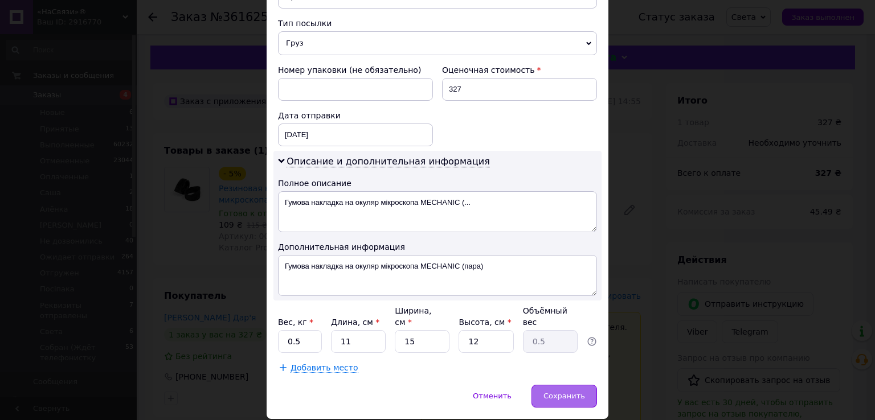
click at [556, 392] on span "Сохранить" at bounding box center [564, 396] width 42 height 9
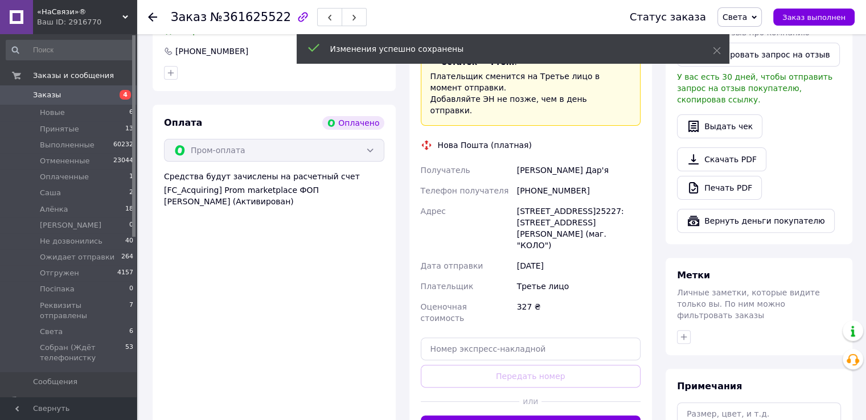
scroll to position [399, 0]
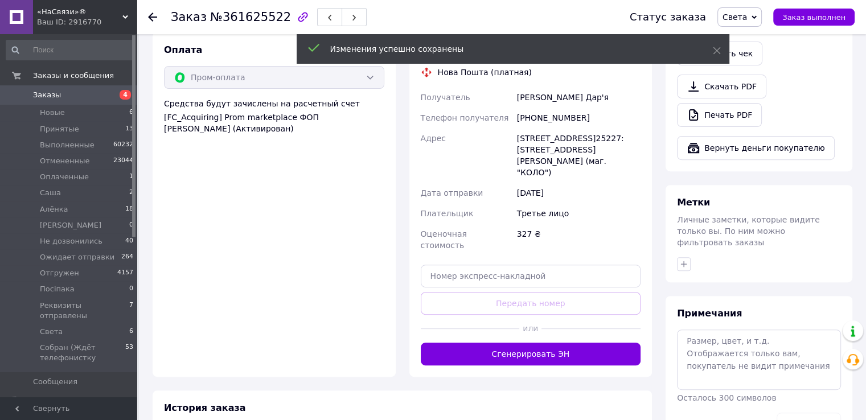
click at [534, 343] on button "Сгенерировать ЭН" at bounding box center [531, 354] width 220 height 23
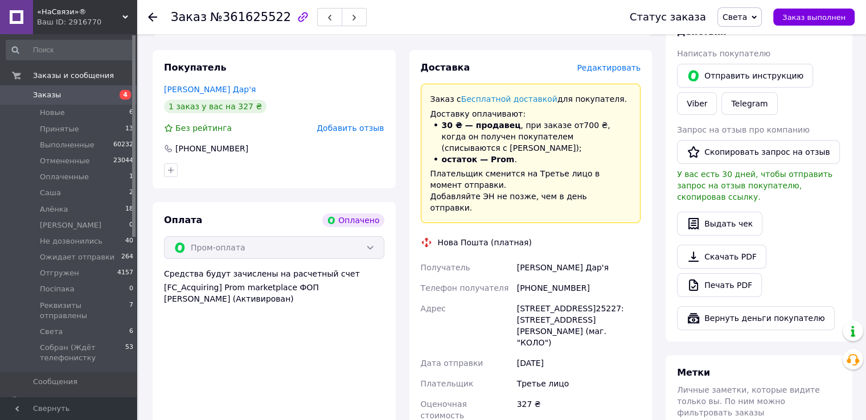
scroll to position [228, 0]
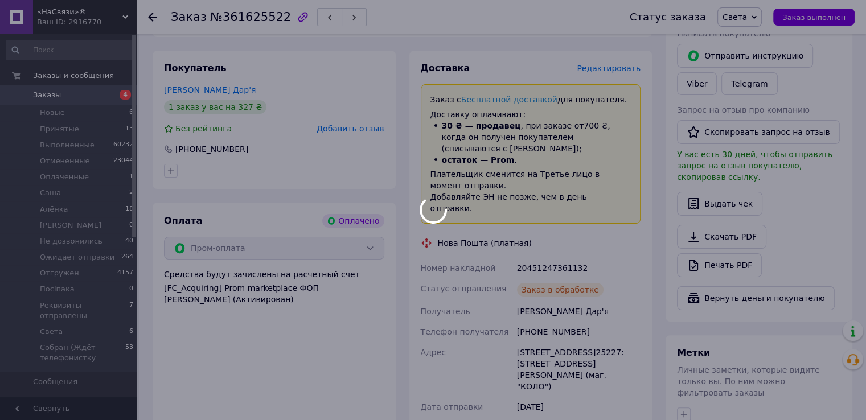
drag, startPoint x: 524, startPoint y: 245, endPoint x: 589, endPoint y: 248, distance: 64.4
click at [656, 251] on div at bounding box center [433, 210] width 866 height 420
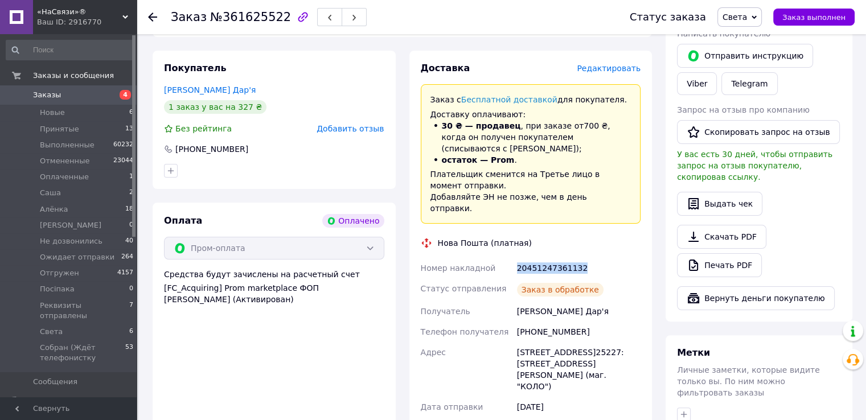
drag, startPoint x: 512, startPoint y: 242, endPoint x: 588, endPoint y: 251, distance: 75.7
click at [654, 248] on div "Доставка Редактировать Заказ с Бесплатной доставкой для покупателя. Доставку оп…" at bounding box center [531, 298] width 257 height 494
copy div "Номер накладной 20451247361132"
click at [151, 17] on use at bounding box center [152, 17] width 9 height 9
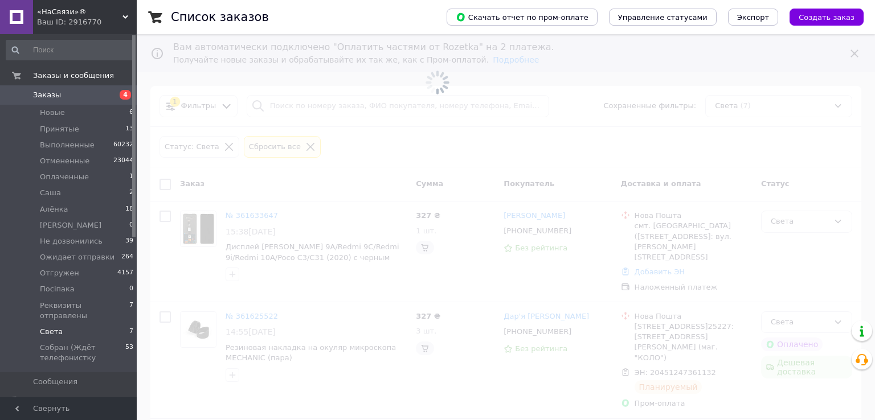
click at [65, 324] on li "Света 7" at bounding box center [70, 332] width 140 height 16
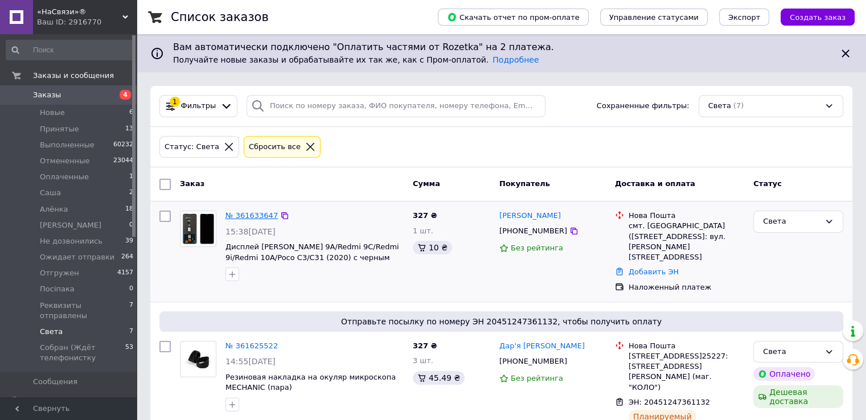
click at [251, 218] on link "№ 361633647" at bounding box center [251, 215] width 52 height 9
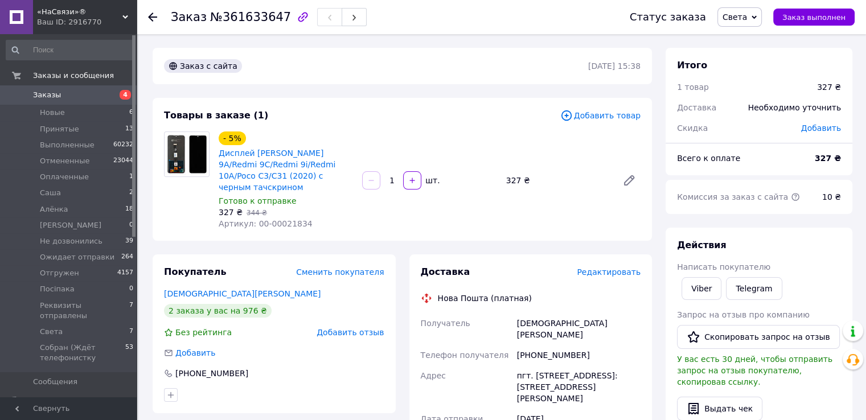
click at [609, 268] on span "Редактировать" at bounding box center [609, 272] width 64 height 9
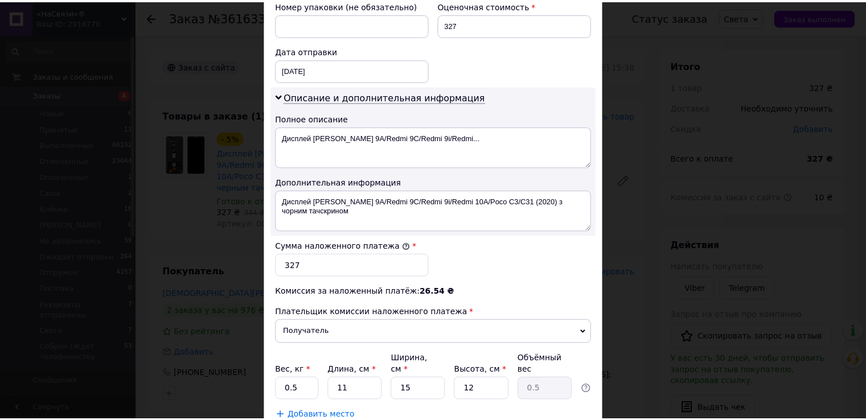
scroll to position [569, 0]
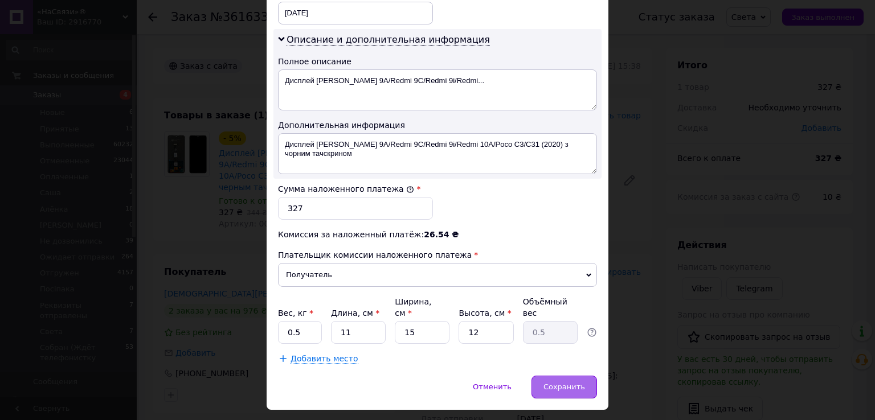
click at [550, 383] on span "Сохранить" at bounding box center [564, 387] width 42 height 9
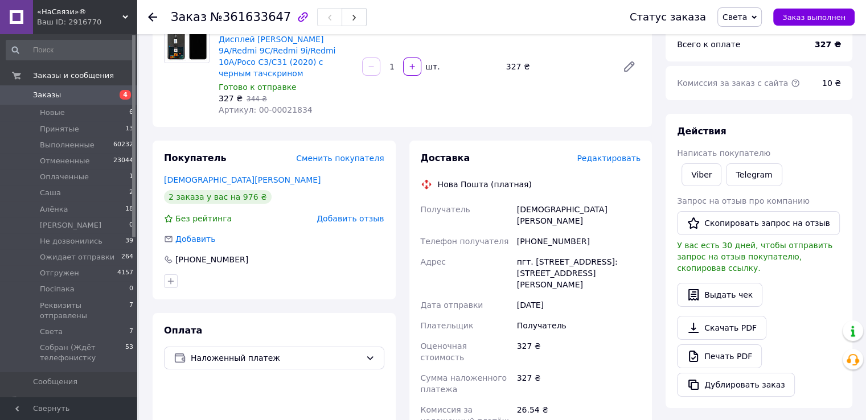
scroll to position [228, 0]
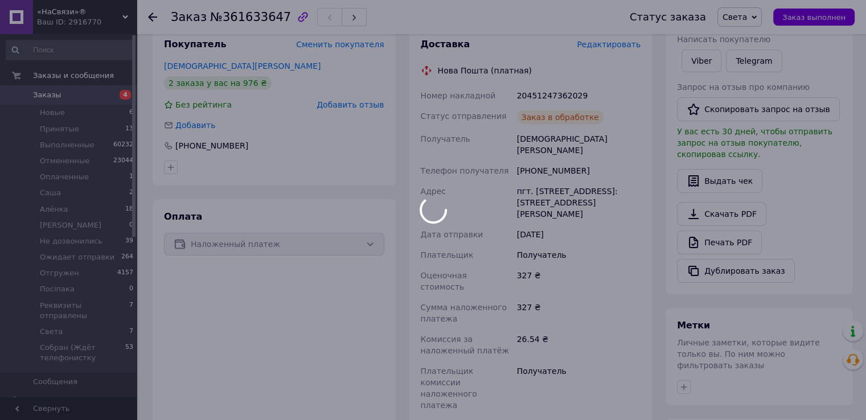
drag, startPoint x: 515, startPoint y: 83, endPoint x: 612, endPoint y: 86, distance: 97.4
click at [617, 88] on div at bounding box center [433, 210] width 866 height 420
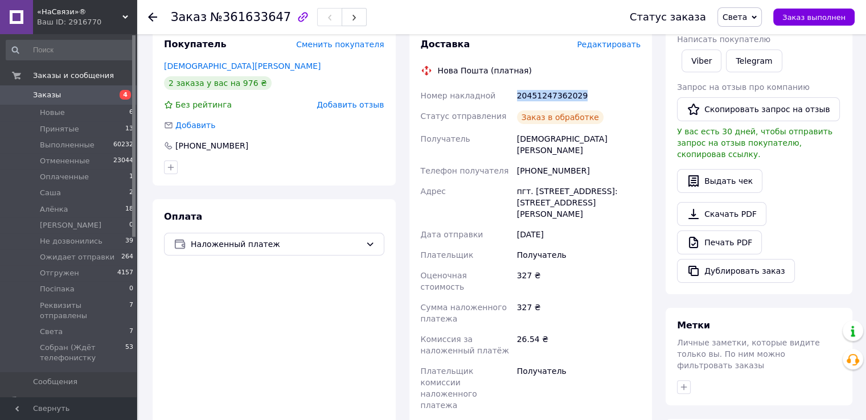
drag, startPoint x: 515, startPoint y: 81, endPoint x: 593, endPoint y: 84, distance: 78.6
click at [604, 85] on div "20451247362029" at bounding box center [579, 95] width 128 height 20
copy div "20451247362029"
click at [149, 14] on icon at bounding box center [152, 17] width 9 height 9
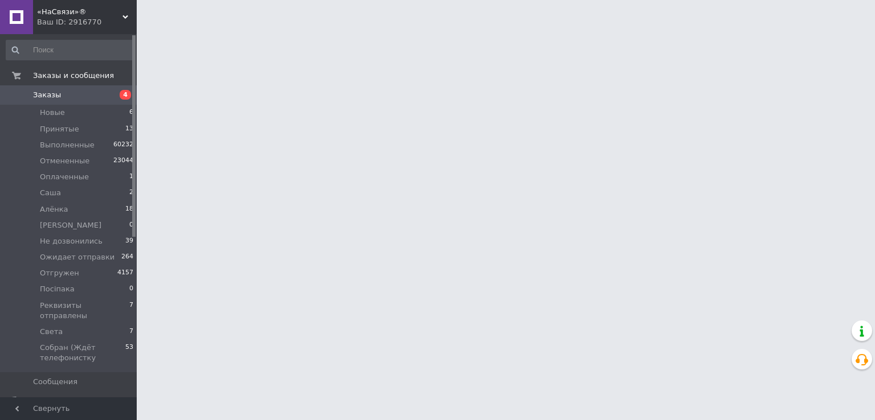
drag, startPoint x: 55, startPoint y: 324, endPoint x: 149, endPoint y: 321, distance: 94.0
click at [55, 327] on span "Света" at bounding box center [51, 332] width 23 height 10
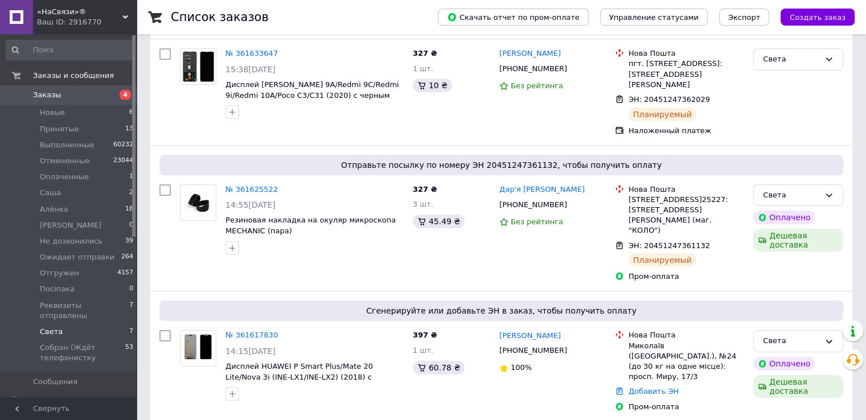
scroll to position [228, 0]
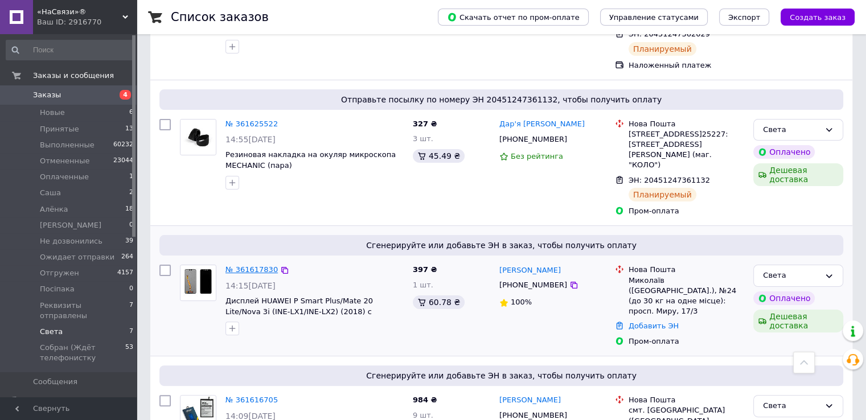
click at [262, 265] on link "№ 361617830" at bounding box center [251, 269] width 52 height 9
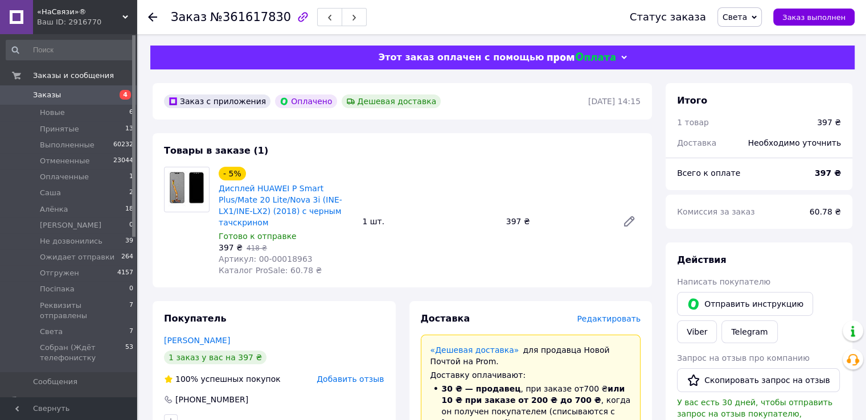
click at [610, 314] on span "Редактировать" at bounding box center [609, 318] width 64 height 9
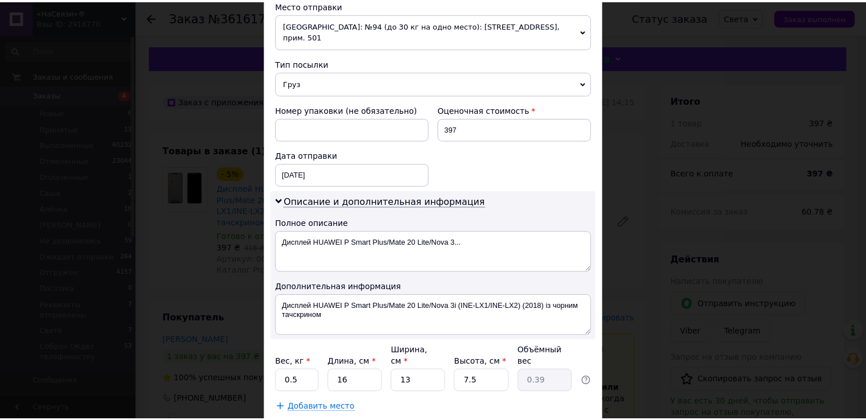
scroll to position [456, 0]
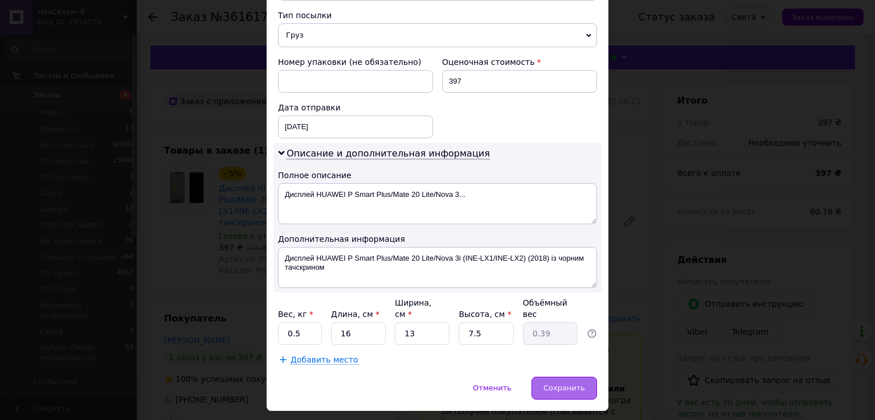
click at [557, 377] on div "Сохранить" at bounding box center [563, 388] width 65 height 23
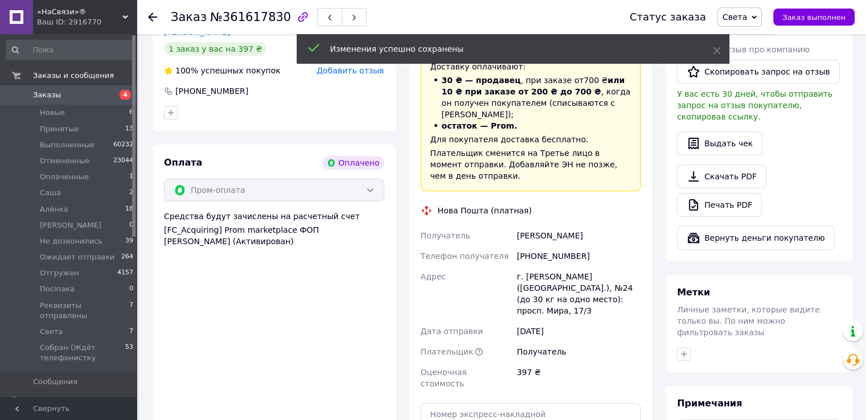
scroll to position [399, 0]
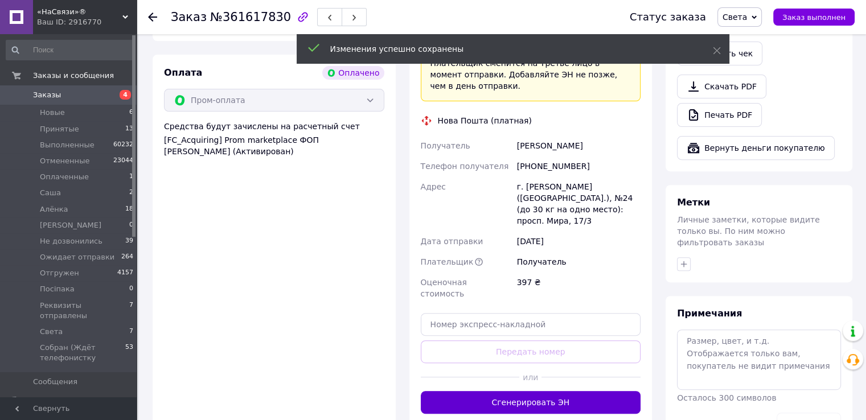
click at [544, 391] on button "Сгенерировать ЭН" at bounding box center [531, 402] width 220 height 23
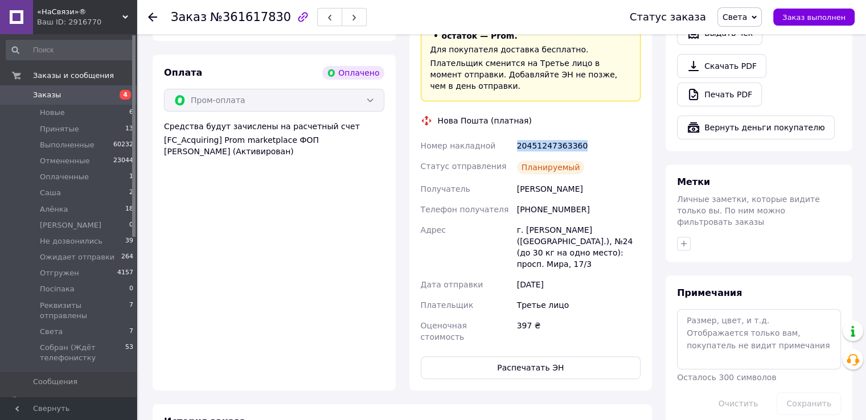
drag, startPoint x: 516, startPoint y: 125, endPoint x: 567, endPoint y: 126, distance: 50.7
click at [610, 136] on div "20451247363360" at bounding box center [579, 146] width 128 height 20
copy div "20451247363360"
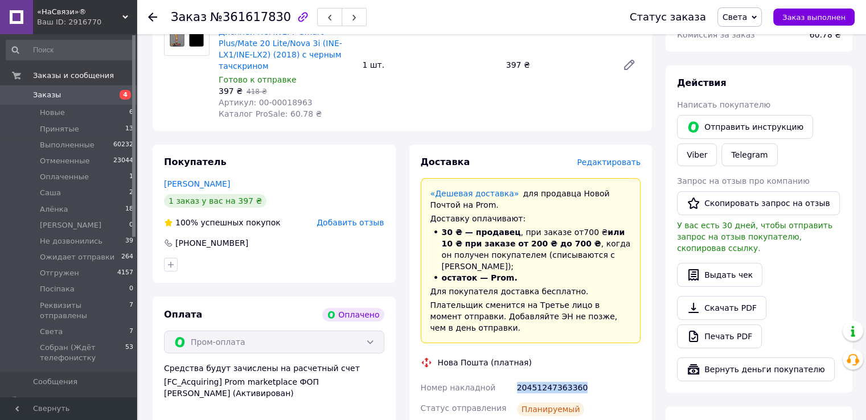
scroll to position [228, 0]
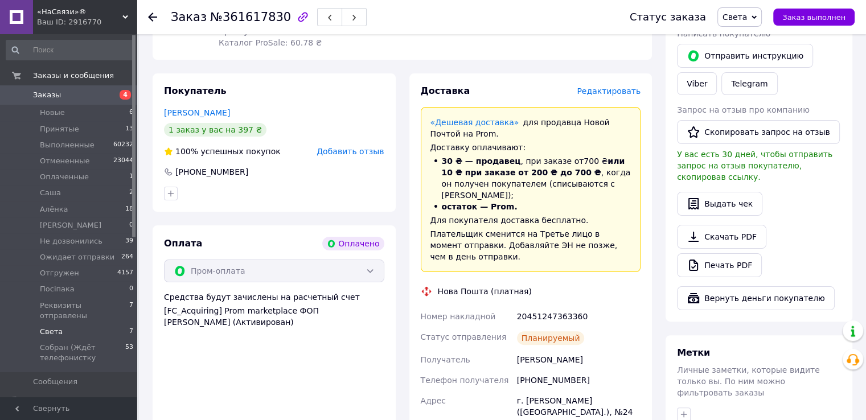
click at [86, 329] on li "Света 7" at bounding box center [70, 332] width 140 height 16
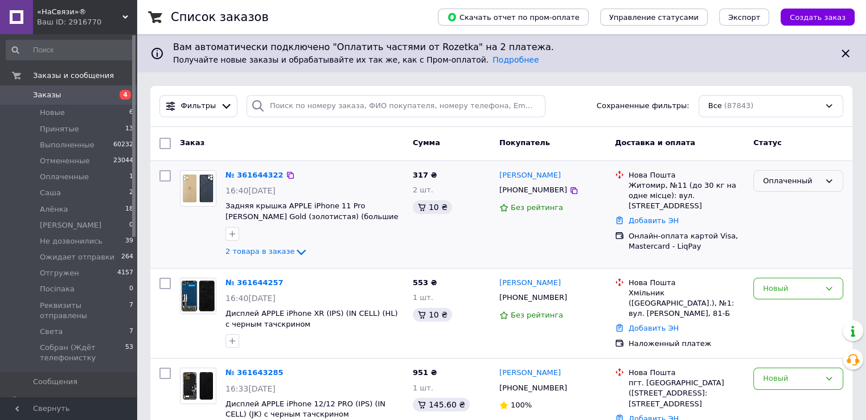
click at [828, 184] on icon at bounding box center [828, 181] width 9 height 9
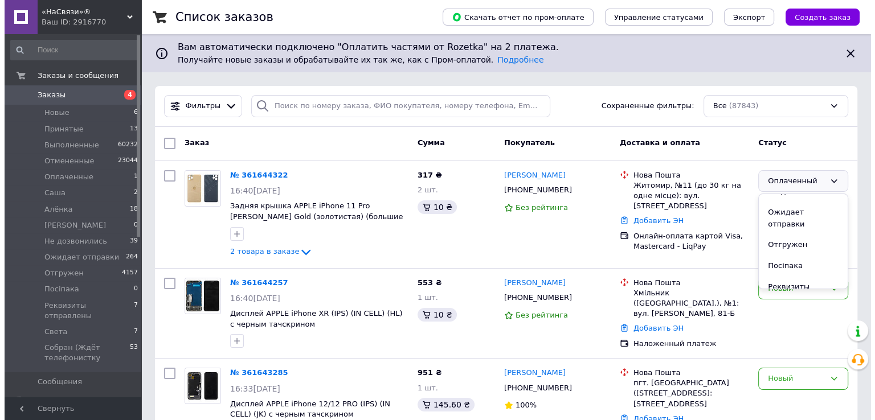
scroll to position [171, 0]
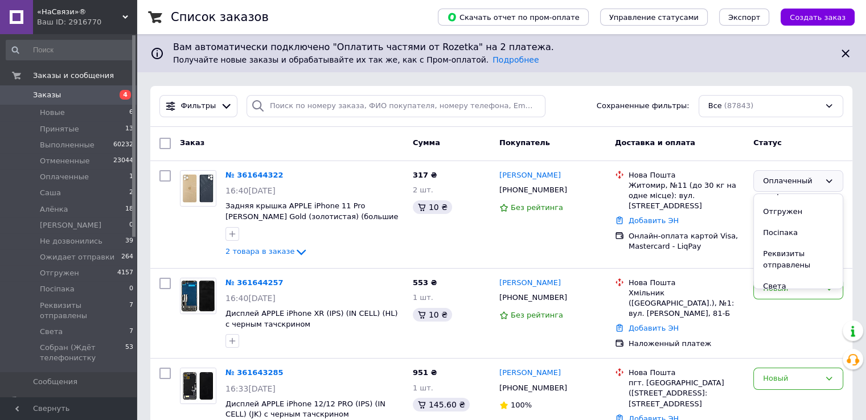
drag, startPoint x: 782, startPoint y: 273, endPoint x: 874, endPoint y: 251, distance: 94.2
click at [782, 276] on li "Света" at bounding box center [798, 286] width 89 height 21
click at [260, 175] on link "№ 361644322" at bounding box center [254, 175] width 58 height 9
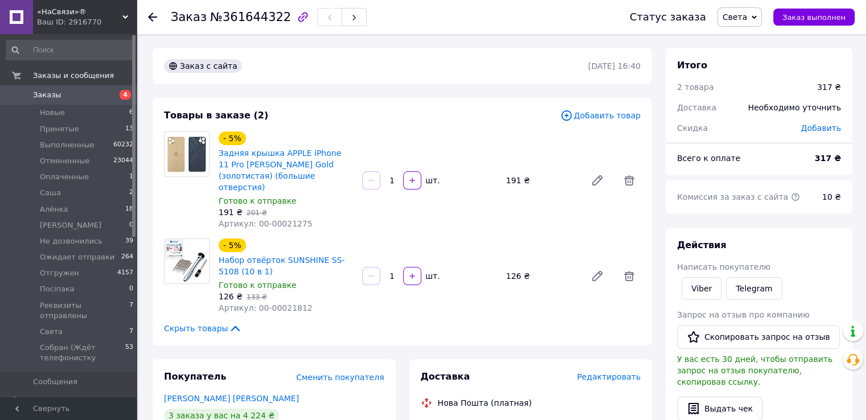
click at [609, 372] on span "Редактировать" at bounding box center [609, 376] width 64 height 9
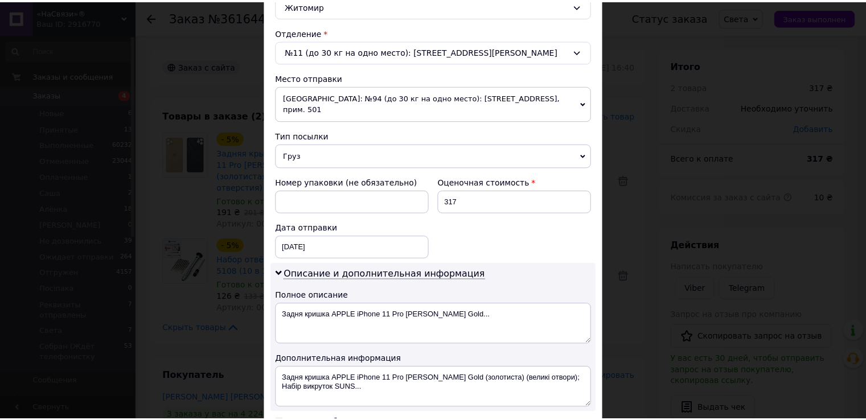
scroll to position [456, 0]
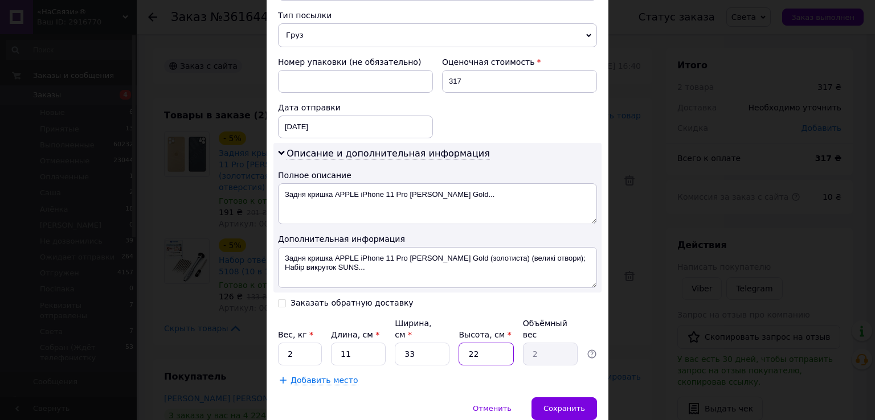
drag, startPoint x: 482, startPoint y: 330, endPoint x: 442, endPoint y: 329, distance: 39.3
click at [440, 329] on div "Вес, кг * 2 Длина, см * 11 Ширина, см * 33 Высота, см * 22 Объёмный вес 2" at bounding box center [437, 342] width 319 height 48
type input "5"
type input "0.45"
type input "5"
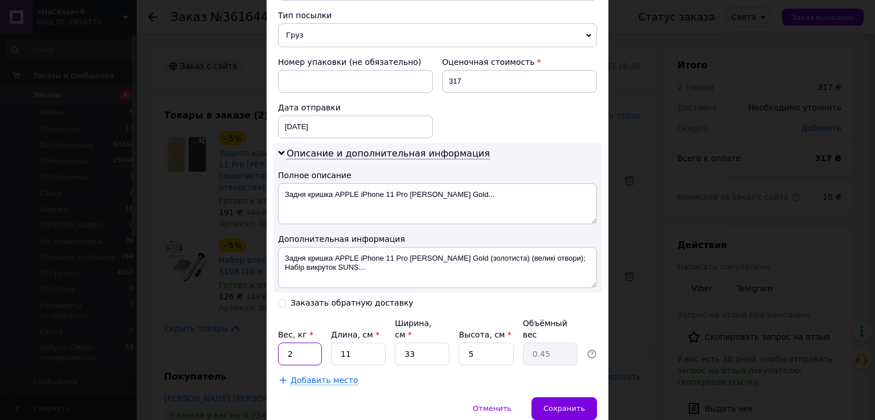
click at [297, 343] on input "2" at bounding box center [300, 354] width 44 height 23
type input "0.5"
click at [567, 397] on div "Сохранить" at bounding box center [563, 408] width 65 height 23
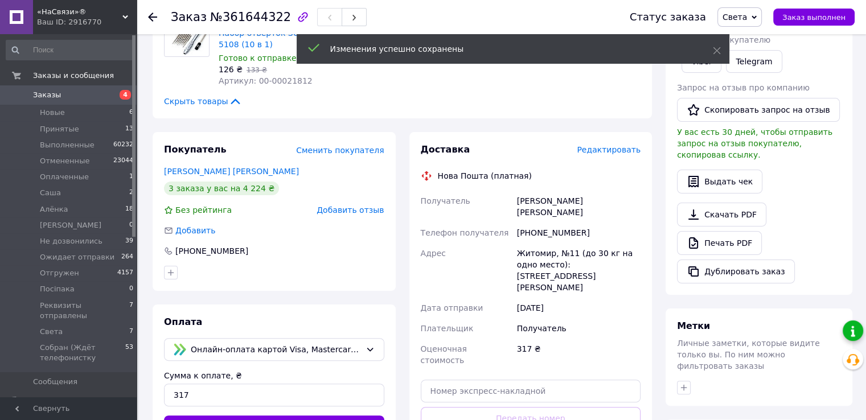
scroll to position [228, 0]
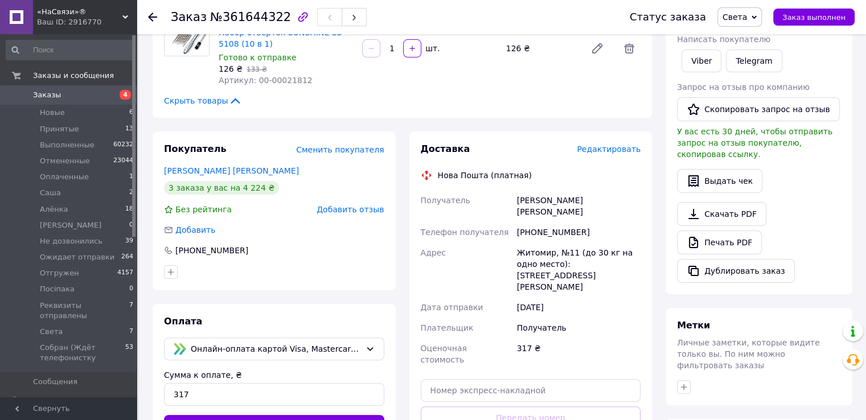
drag, startPoint x: 540, startPoint y: 405, endPoint x: 547, endPoint y: 403, distance: 7.0
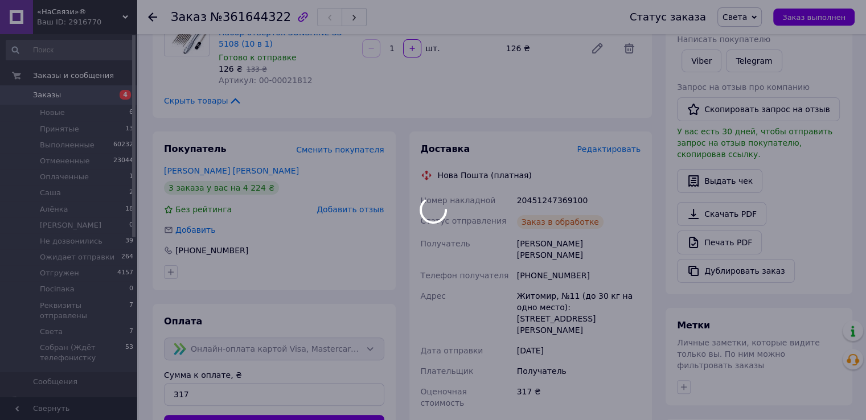
drag, startPoint x: 512, startPoint y: 188, endPoint x: 608, endPoint y: 196, distance: 95.9
click at [608, 196] on body "«НаСвязи»® Ваш ID: 2916770 Сайт «НаСвязи»® Кабинет покупателя Проверить состоян…" at bounding box center [433, 247] width 866 height 950
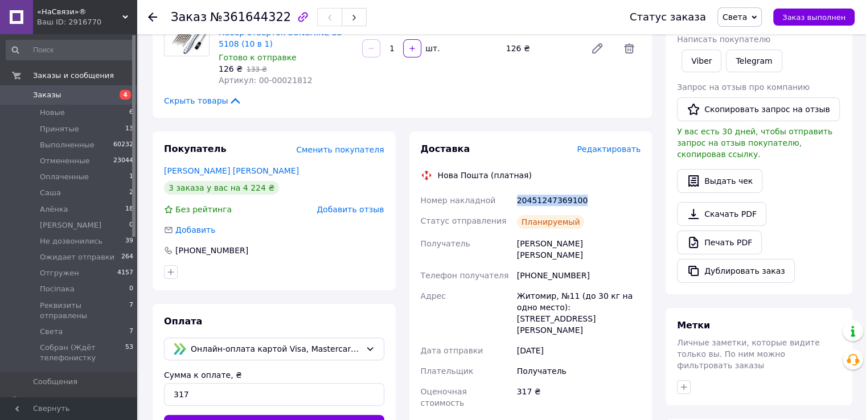
drag, startPoint x: 519, startPoint y: 190, endPoint x: 580, endPoint y: 192, distance: 61.5
click at [617, 190] on div "20451247369100" at bounding box center [579, 200] width 128 height 20
click at [73, 324] on li "Света 7" at bounding box center [70, 332] width 140 height 16
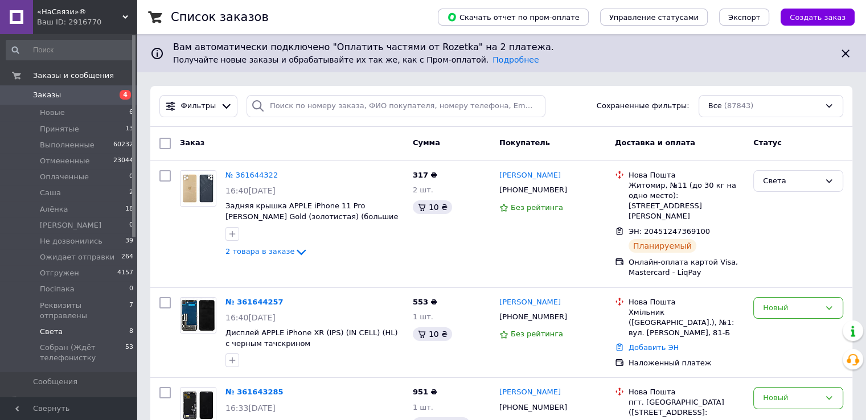
click at [54, 327] on span "Света" at bounding box center [51, 332] width 23 height 10
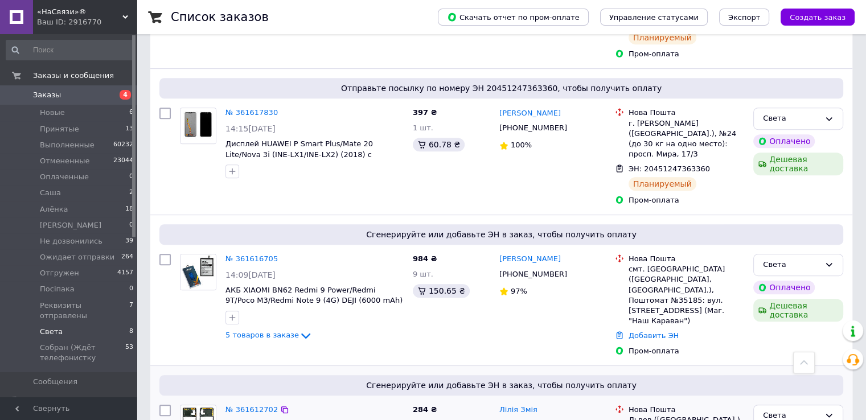
scroll to position [512, 0]
click at [264, 254] on link "№ 361616705" at bounding box center [251, 258] width 52 height 9
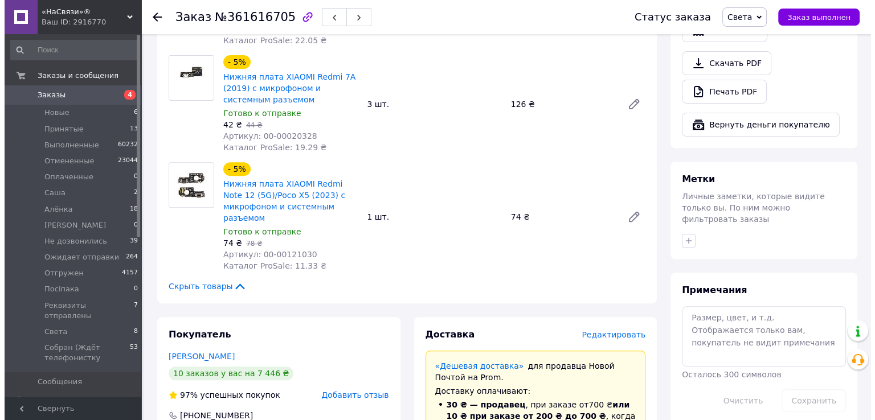
scroll to position [512, 0]
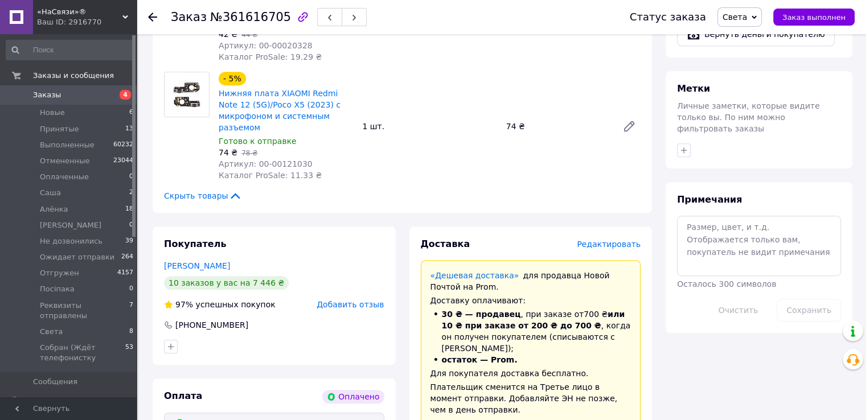
click at [601, 241] on div "Доставка Редактировать" at bounding box center [531, 244] width 220 height 13
click at [600, 247] on span "Редактировать" at bounding box center [609, 244] width 64 height 9
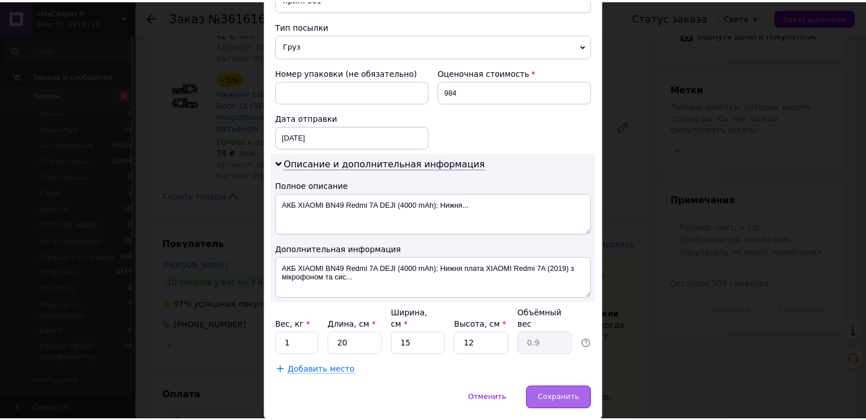
scroll to position [460, 0]
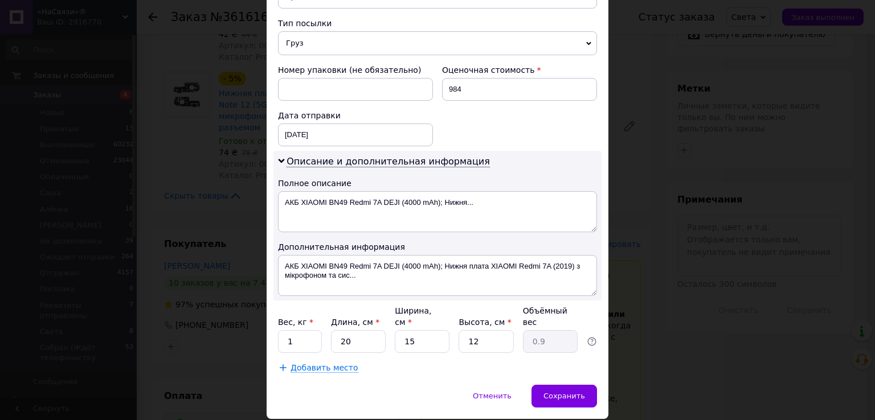
drag, startPoint x: 571, startPoint y: 368, endPoint x: 487, endPoint y: 318, distance: 97.4
drag, startPoint x: 485, startPoint y: 303, endPoint x: 466, endPoint y: 297, distance: 19.8
click at [463, 330] on input "12" at bounding box center [485, 341] width 55 height 23
type input "5"
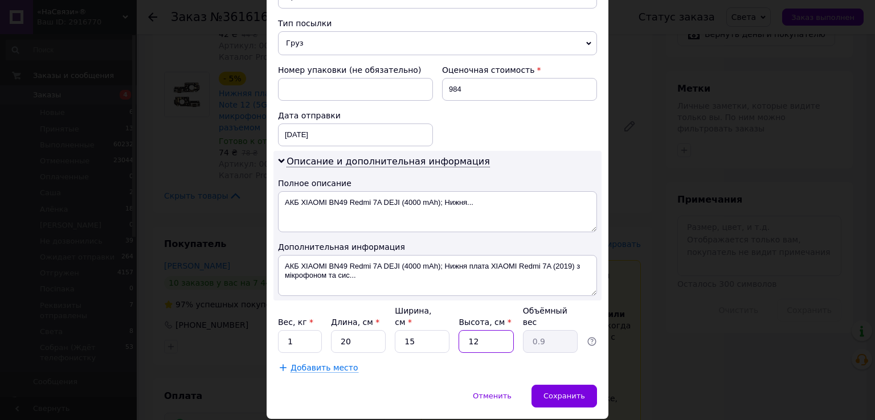
type input "0.38"
type input "5"
click at [298, 330] on input "1" at bounding box center [300, 341] width 44 height 23
type input "0.5"
click at [576, 392] on span "Сохранить" at bounding box center [564, 396] width 42 height 9
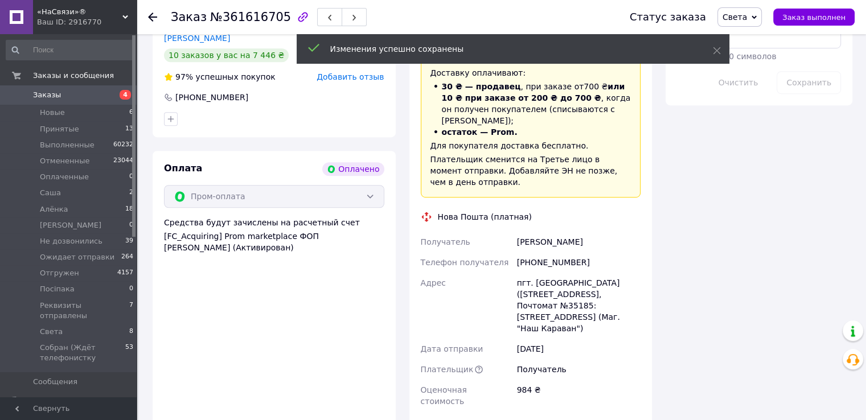
scroll to position [968, 0]
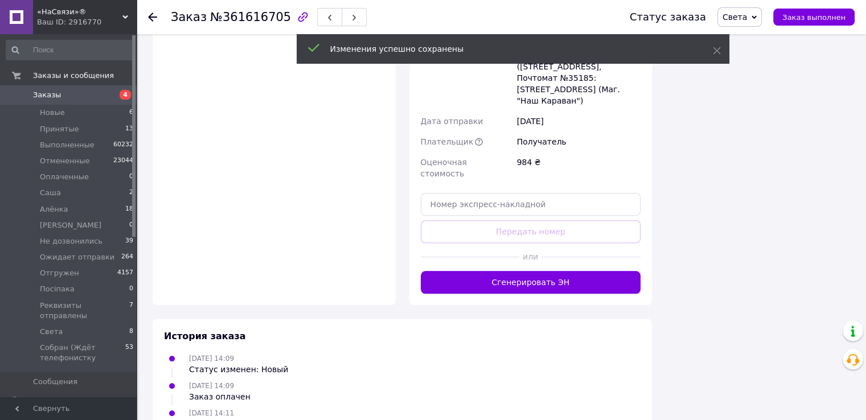
click at [515, 271] on button "Сгенерировать ЭН" at bounding box center [531, 282] width 220 height 23
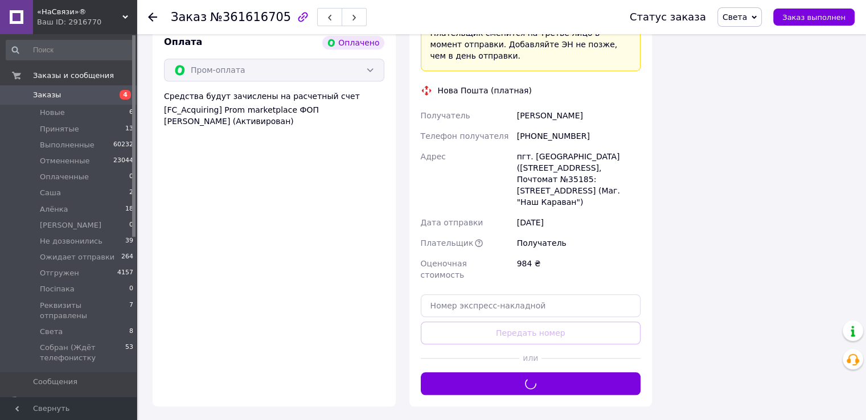
scroll to position [797, 0]
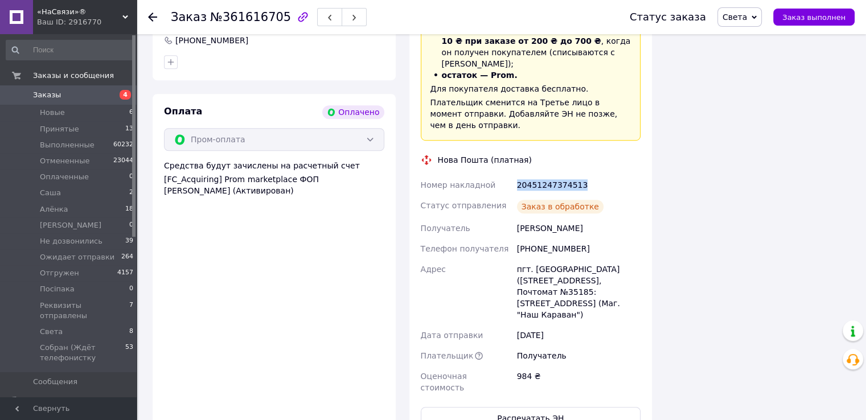
drag, startPoint x: 535, startPoint y: 170, endPoint x: 561, endPoint y: 170, distance: 26.8
click at [606, 175] on div "20451247374513" at bounding box center [579, 185] width 128 height 20
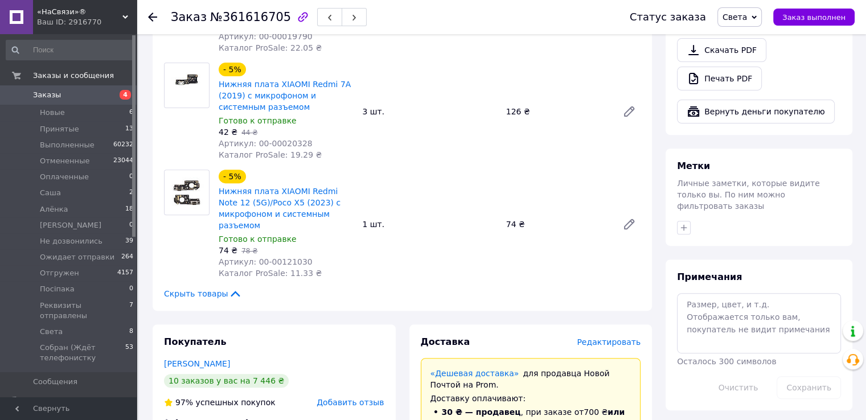
scroll to position [569, 0]
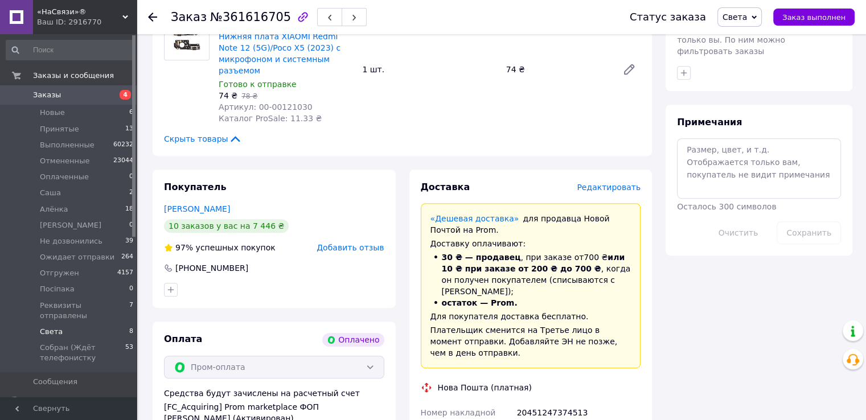
click at [76, 324] on li "Света 8" at bounding box center [70, 332] width 140 height 16
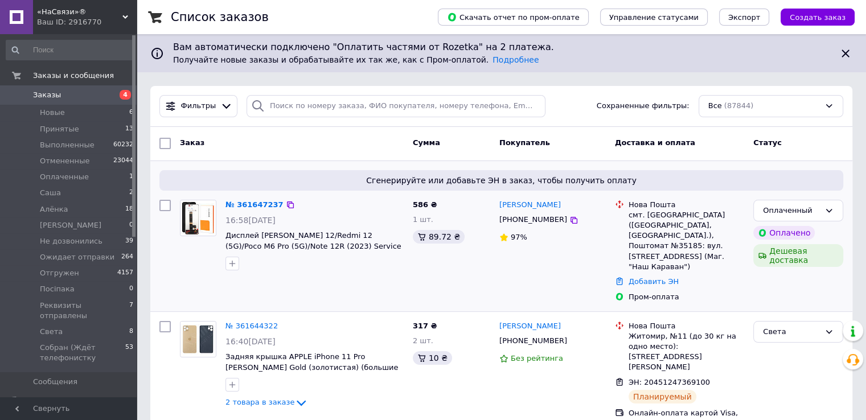
click at [251, 197] on div "№ 361647237 16:58[DATE] Дисплей XIAOMI Redmi 12/Redmi 12 (5G)/Poco M6 Pro (5G)/…" at bounding box center [314, 235] width 187 height 80
click at [250, 204] on link "№ 361647237" at bounding box center [254, 204] width 58 height 9
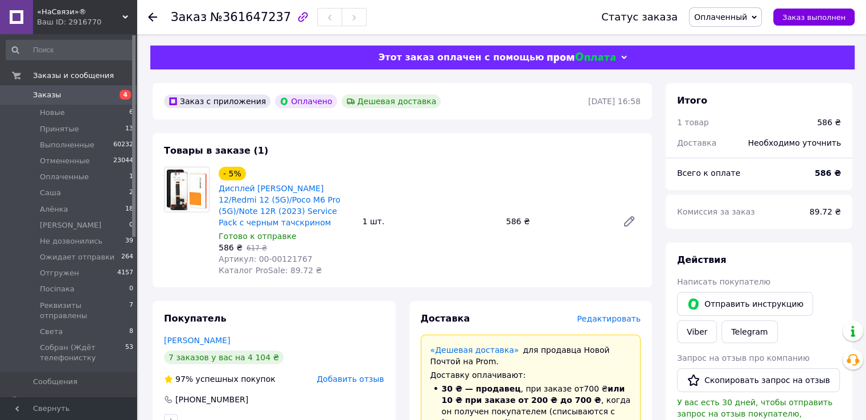
click at [610, 317] on div "Доставка Редактировать" at bounding box center [531, 319] width 220 height 13
click at [608, 322] on span "Редактировать" at bounding box center [609, 318] width 64 height 9
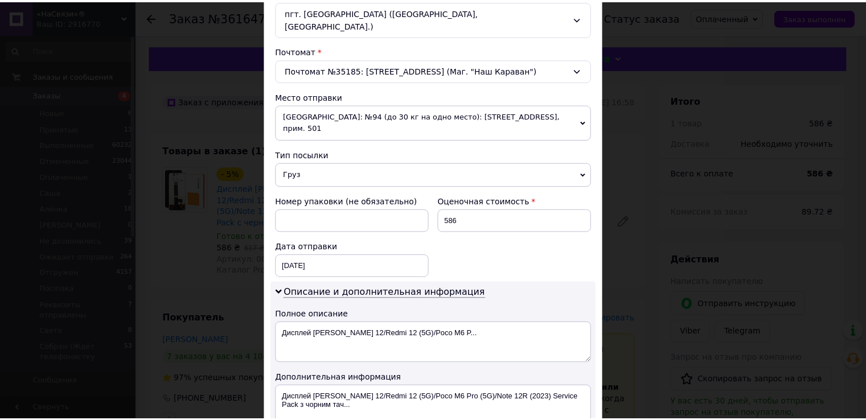
scroll to position [460, 0]
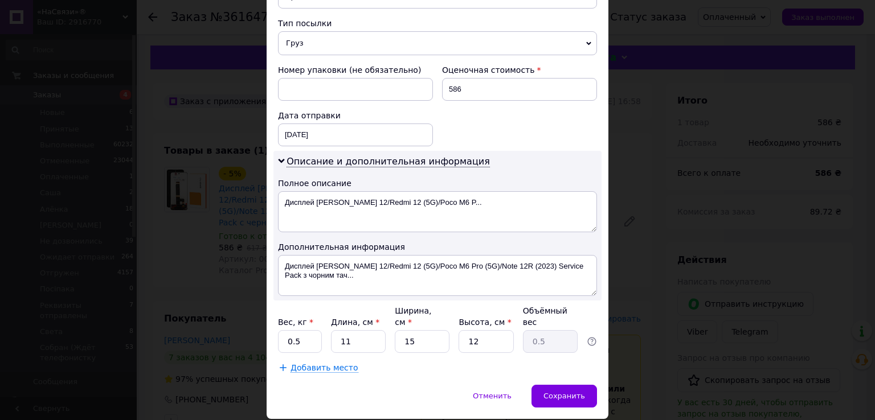
drag, startPoint x: 576, startPoint y: 363, endPoint x: 479, endPoint y: 331, distance: 101.9
click at [576, 385] on div "Сохранить" at bounding box center [563, 396] width 65 height 23
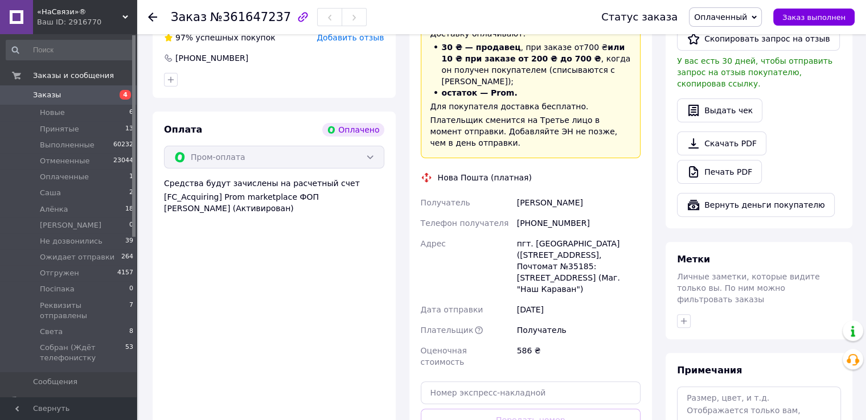
scroll to position [512, 0]
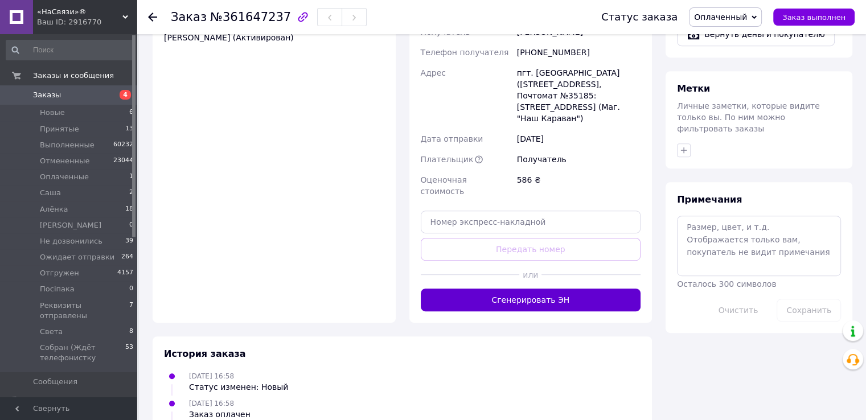
click at [531, 289] on button "Сгенерировать ЭН" at bounding box center [531, 300] width 220 height 23
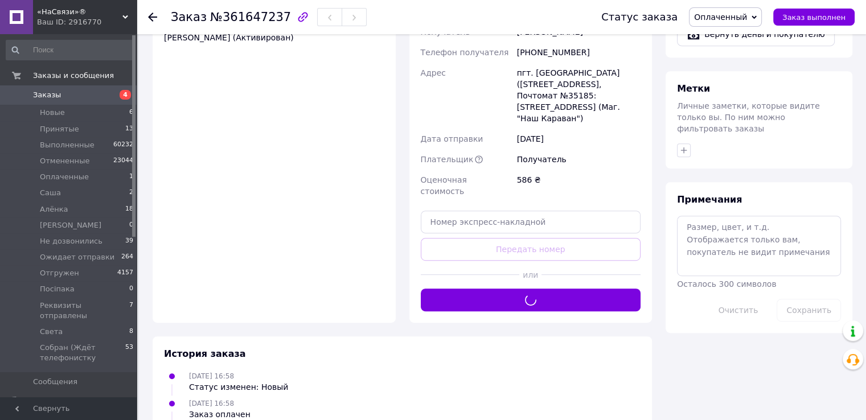
scroll to position [285, 0]
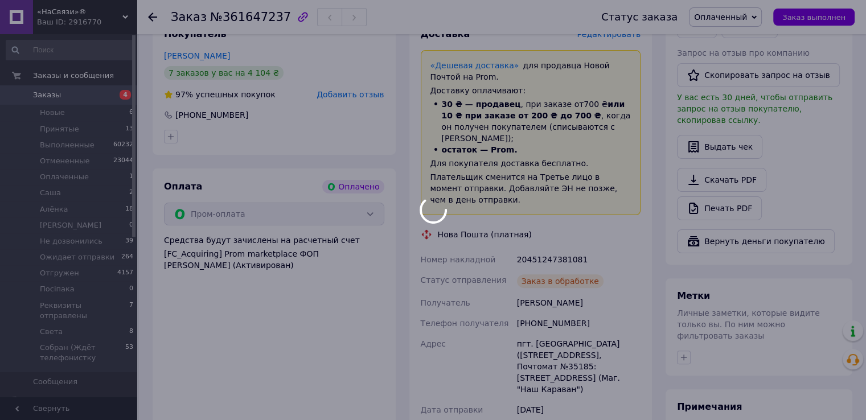
drag, startPoint x: 511, startPoint y: 246, endPoint x: 594, endPoint y: 243, distance: 83.2
click at [601, 244] on div at bounding box center [433, 210] width 866 height 420
drag, startPoint x: 508, startPoint y: 249, endPoint x: 605, endPoint y: 244, distance: 96.9
click at [605, 244] on div at bounding box center [433, 210] width 866 height 420
click at [542, 252] on div at bounding box center [433, 210] width 866 height 420
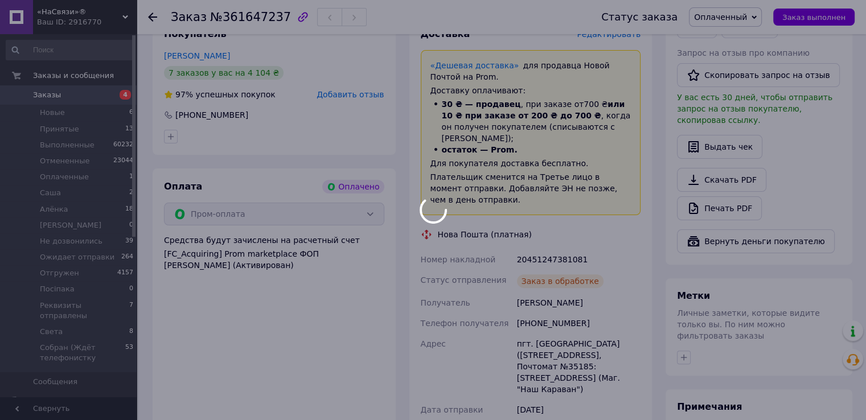
click at [543, 251] on body "«НаСвязи»® Ваш ID: 2916770 Сайт «НаСвязи»® Кабинет покупателя Проверить состоян…" at bounding box center [433, 244] width 866 height 1058
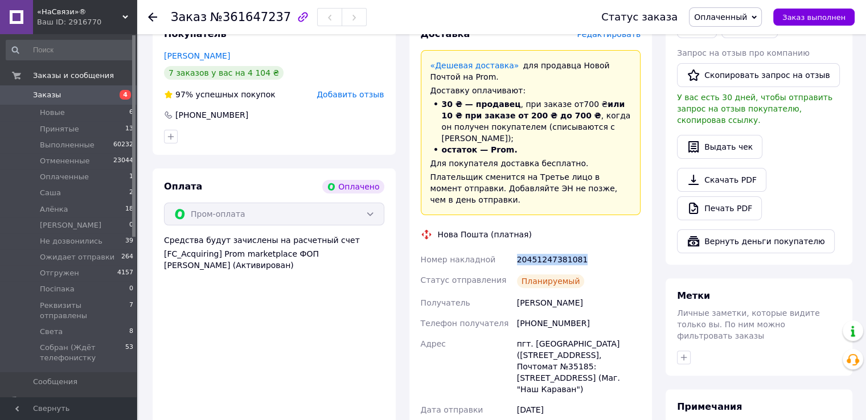
drag, startPoint x: 516, startPoint y: 248, endPoint x: 580, endPoint y: 245, distance: 63.8
click at [642, 242] on div "Доставка Редактировать «Дешевая доставка»   для продавца [GEOGRAPHIC_DATA] на P…" at bounding box center [530, 266] width 243 height 499
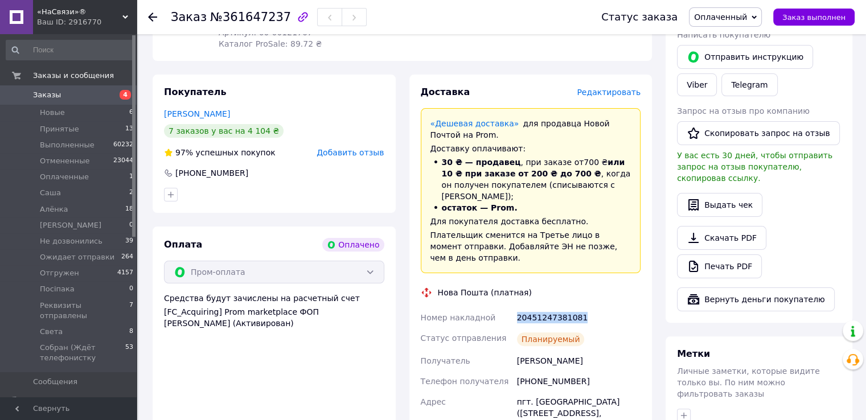
scroll to position [228, 0]
drag, startPoint x: 55, startPoint y: 323, endPoint x: 72, endPoint y: 323, distance: 17.1
click at [58, 327] on span "Света" at bounding box center [51, 332] width 23 height 10
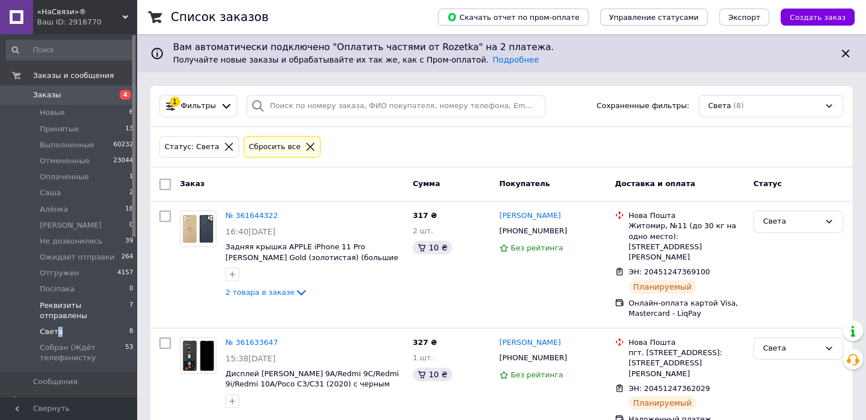
drag, startPoint x: 67, startPoint y: 318, endPoint x: 76, endPoint y: 310, distance: 12.5
click at [66, 324] on li "Света 8" at bounding box center [70, 332] width 140 height 16
click at [89, 174] on li "Оплаченные 1" at bounding box center [70, 177] width 140 height 16
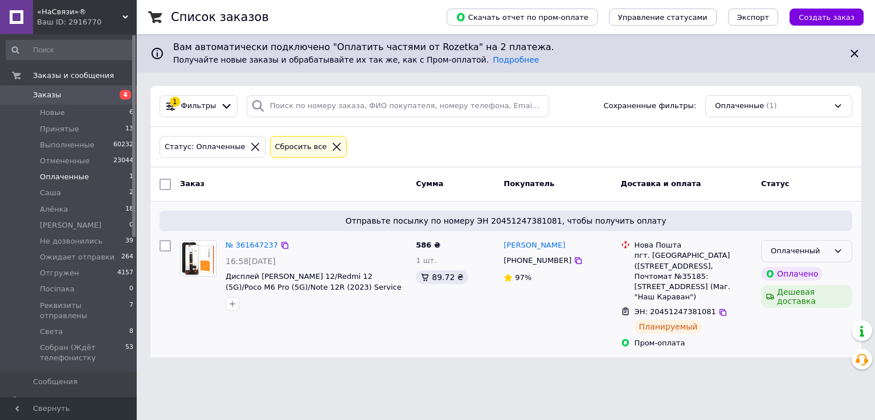
click at [842, 253] on div "Оплаченный" at bounding box center [806, 251] width 91 height 22
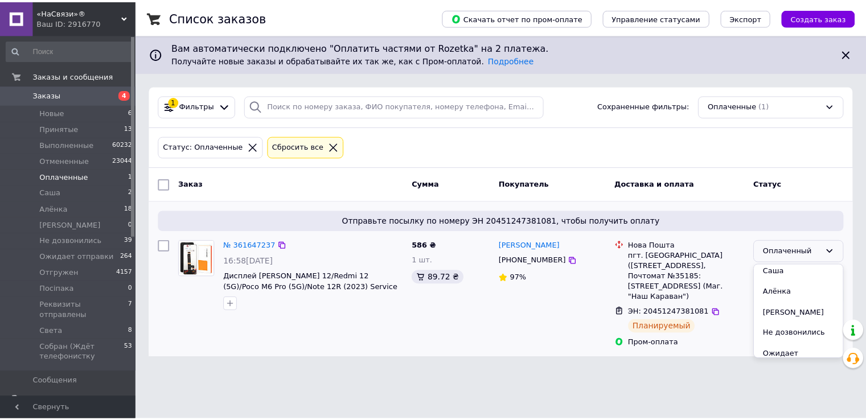
scroll to position [171, 0]
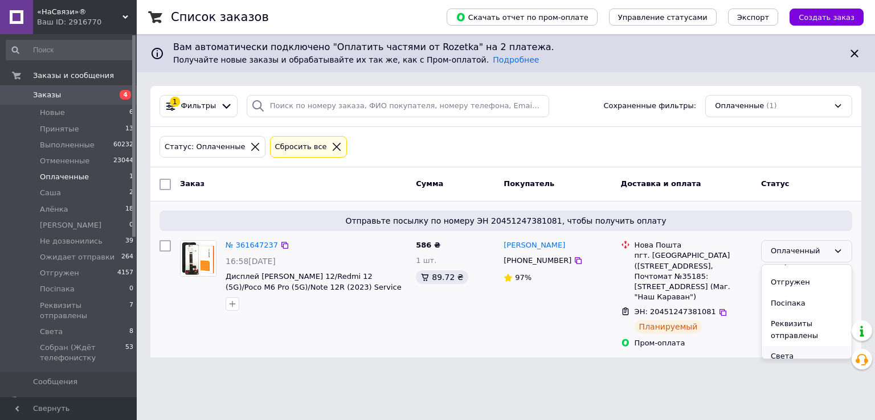
drag, startPoint x: 791, startPoint y: 342, endPoint x: 821, endPoint y: 324, distance: 35.3
click at [791, 346] on li "Света" at bounding box center [806, 356] width 90 height 21
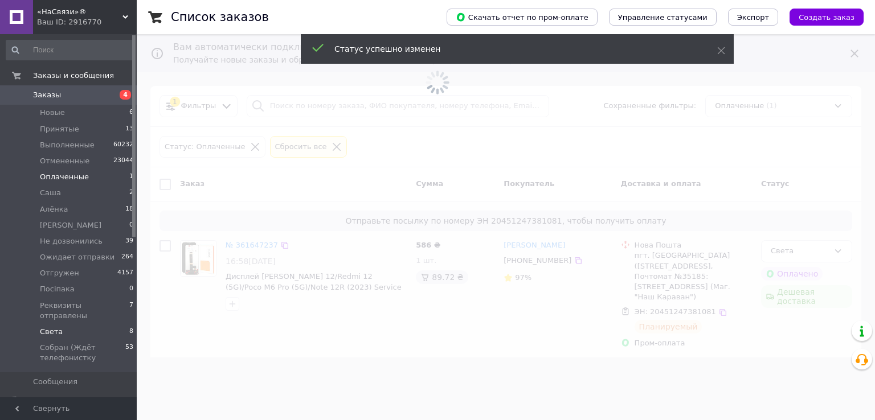
click at [73, 324] on li "Света 8" at bounding box center [70, 332] width 140 height 16
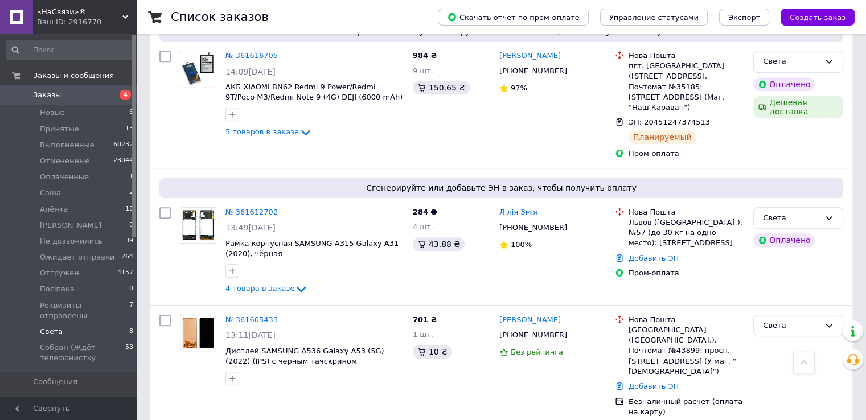
scroll to position [741, 0]
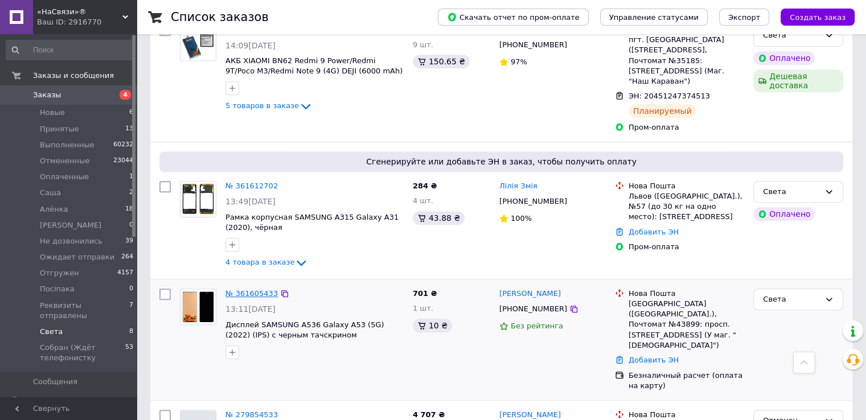
click at [249, 289] on link "№ 361605433" at bounding box center [251, 293] width 52 height 9
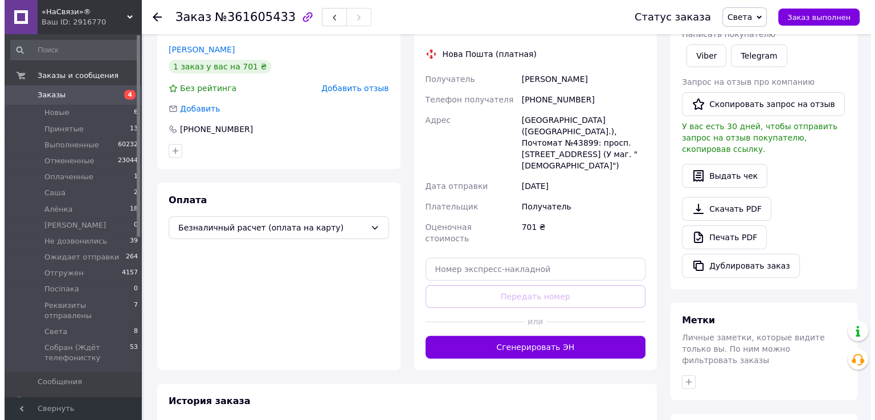
scroll to position [196, 0]
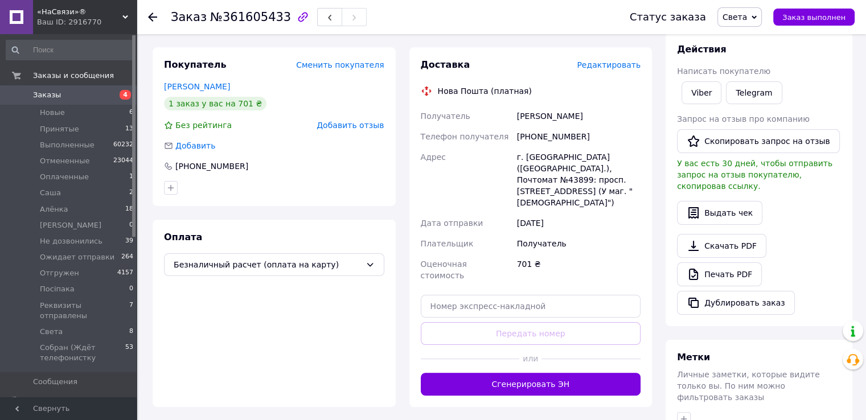
click at [602, 68] on span "Редактировать" at bounding box center [609, 64] width 64 height 9
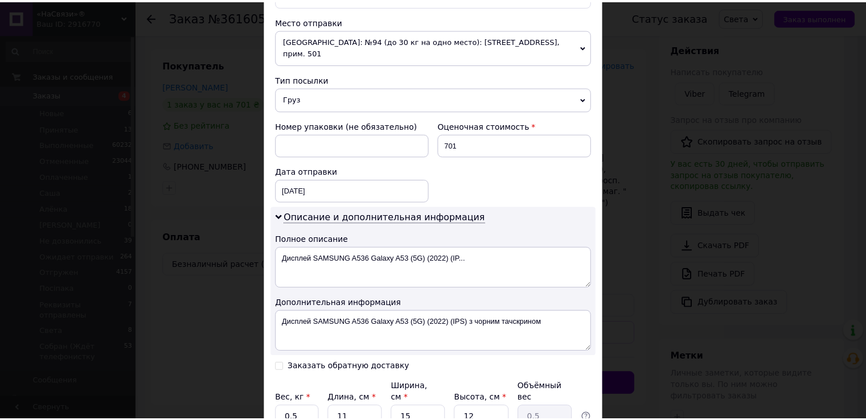
scroll to position [481, 0]
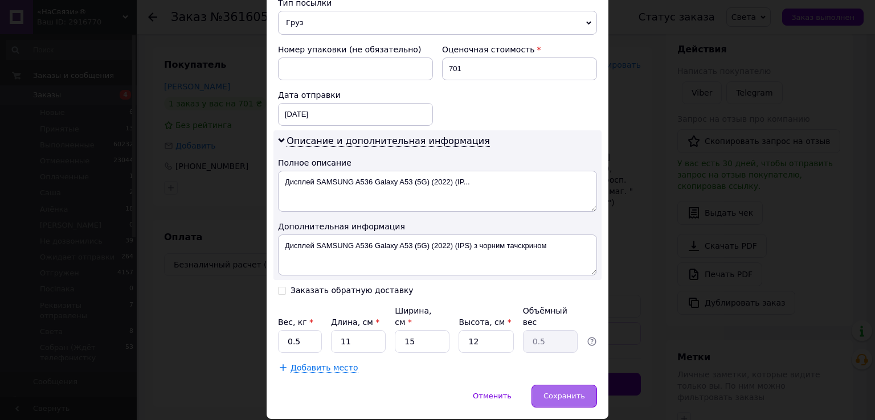
drag, startPoint x: 545, startPoint y: 367, endPoint x: 559, endPoint y: 361, distance: 15.0
click at [546, 385] on div "Сохранить" at bounding box center [563, 396] width 65 height 23
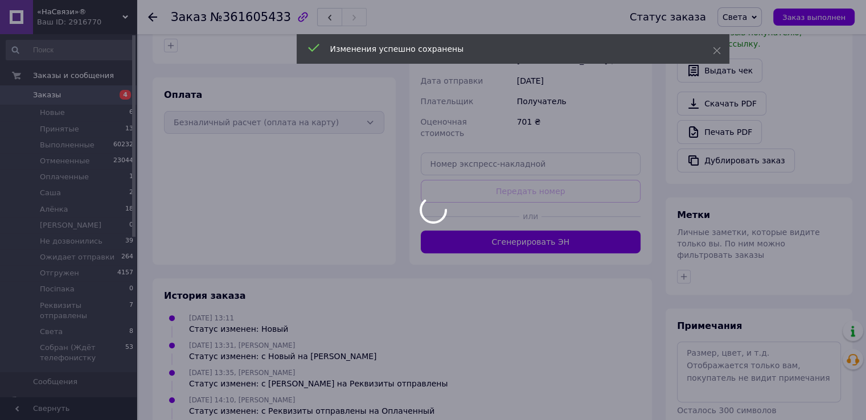
scroll to position [367, 0]
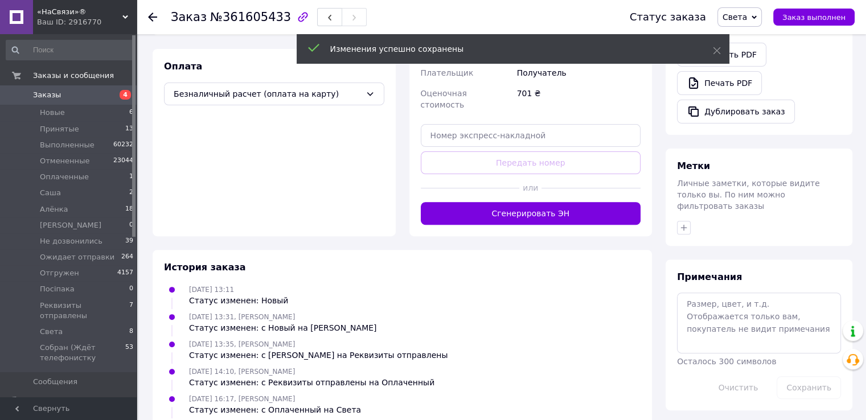
drag, startPoint x: 542, startPoint y: 185, endPoint x: 558, endPoint y: 177, distance: 17.8
click at [542, 202] on button "Сгенерировать ЭН" at bounding box center [531, 213] width 220 height 23
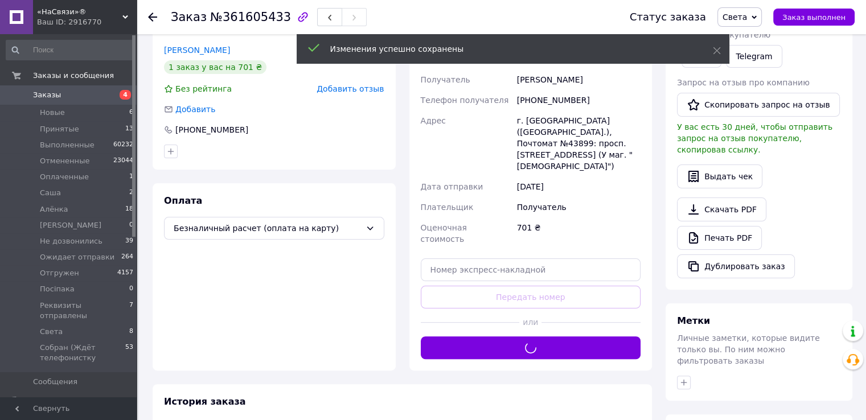
scroll to position [82, 0]
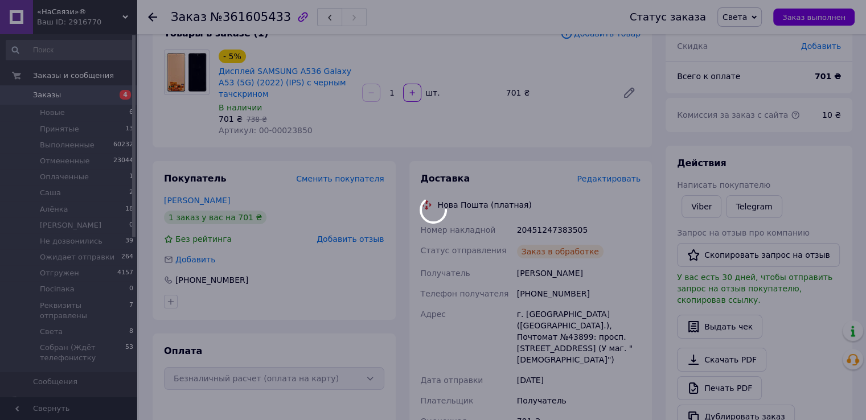
drag, startPoint x: 510, startPoint y: 226, endPoint x: 594, endPoint y: 223, distance: 84.3
click at [594, 223] on div at bounding box center [433, 210] width 866 height 420
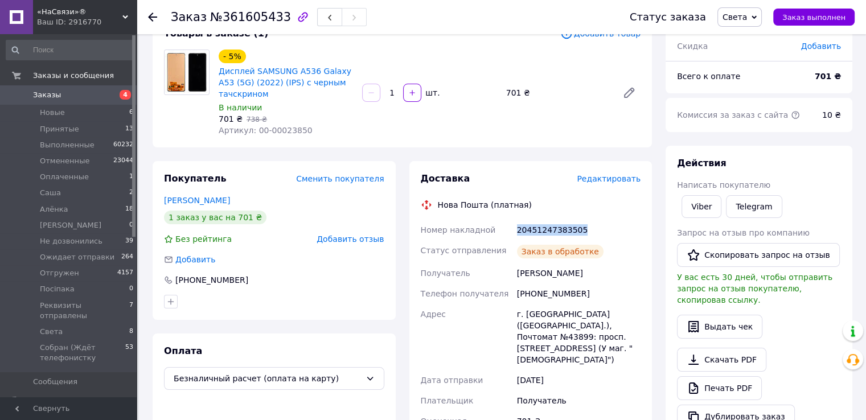
drag, startPoint x: 571, startPoint y: 227, endPoint x: 589, endPoint y: 225, distance: 17.7
click at [589, 225] on div "Номер накладной 20451247383505 Статус отправления Заказ в обработке Получатель …" at bounding box center [531, 342] width 225 height 244
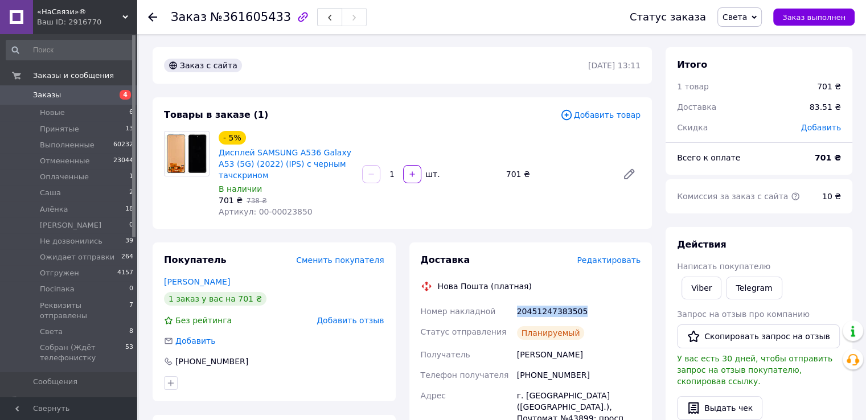
scroll to position [0, 0]
click at [155, 17] on icon at bounding box center [152, 17] width 9 height 9
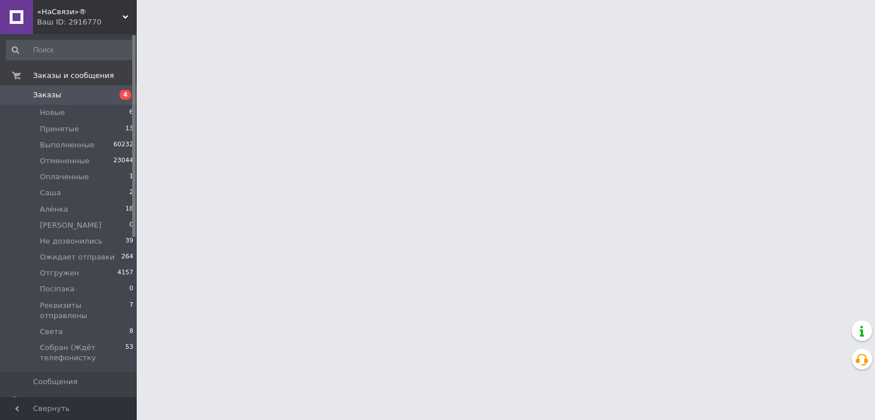
drag, startPoint x: 61, startPoint y: 322, endPoint x: 216, endPoint y: 290, distance: 158.7
click at [61, 324] on li "Света 8" at bounding box center [70, 332] width 140 height 16
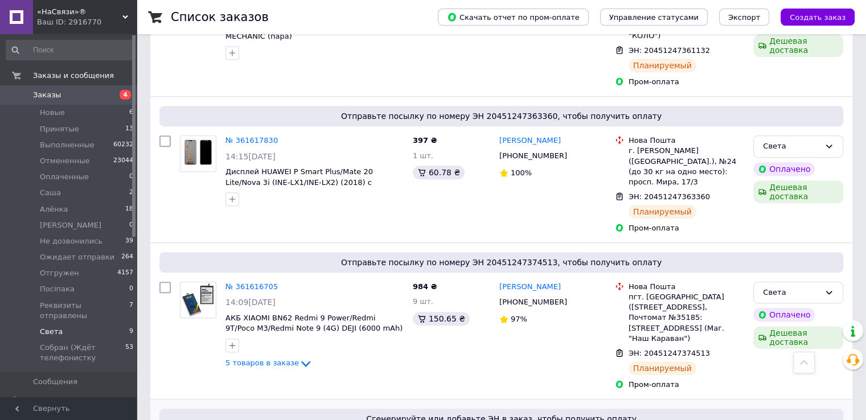
scroll to position [740, 0]
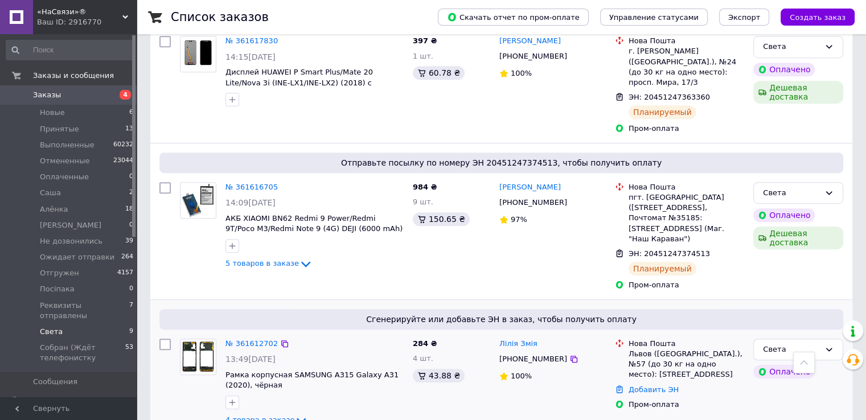
click at [251, 338] on div "№ 361612702" at bounding box center [251, 344] width 55 height 13
click at [253, 339] on link "№ 361612702" at bounding box center [251, 343] width 52 height 9
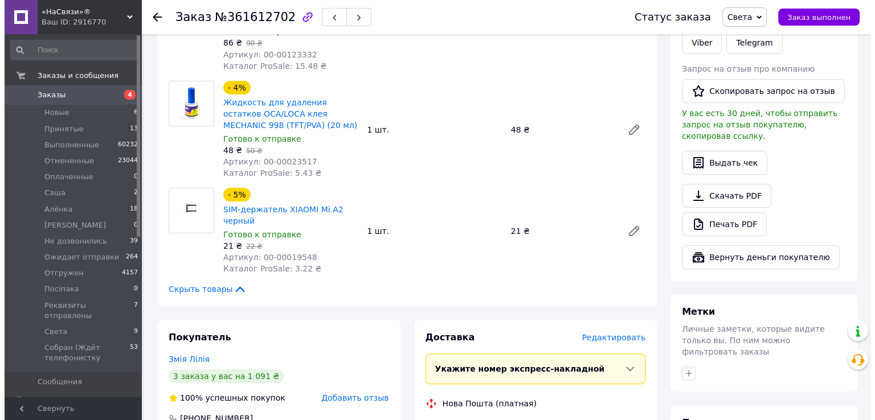
scroll to position [321, 0]
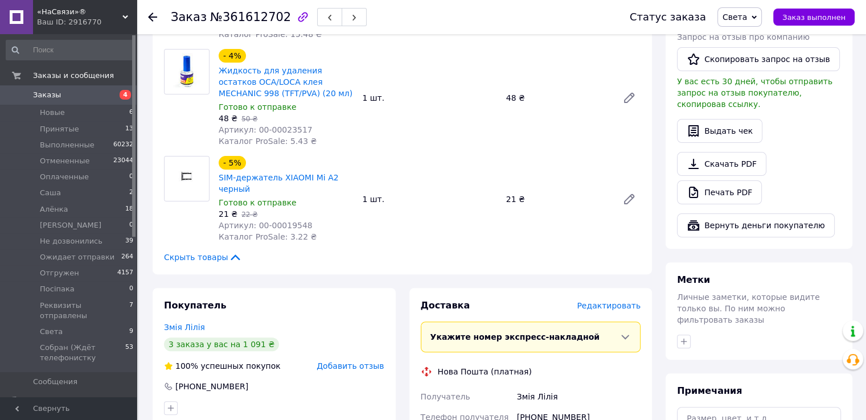
click at [617, 309] on span "Редактировать" at bounding box center [609, 305] width 64 height 9
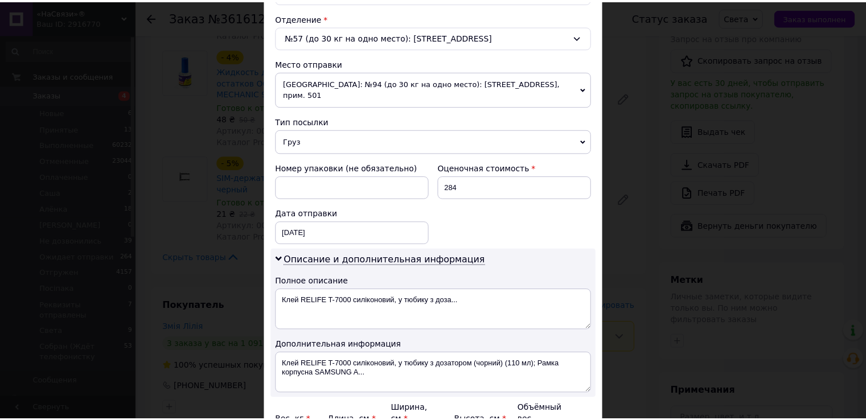
scroll to position [460, 0]
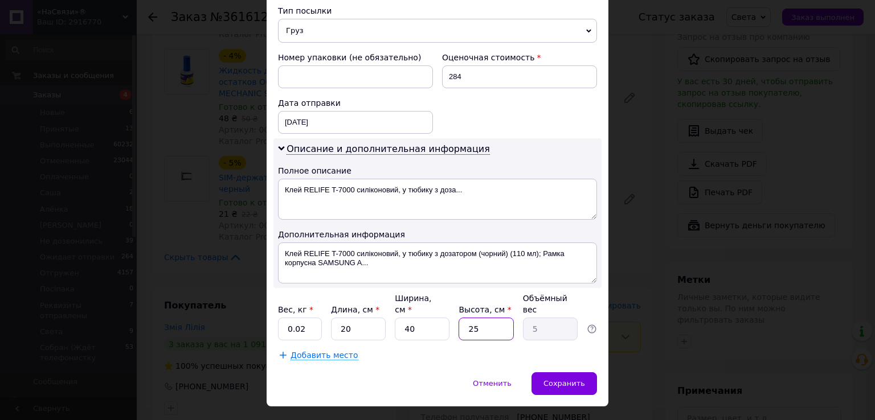
drag, startPoint x: 492, startPoint y: 304, endPoint x: 457, endPoint y: 308, distance: 35.5
click at [456, 307] on div "Вес, кг * 0.02 Длина, см * 20 Ширина, см * 40 Высота, см * 25 Объёмный вес 5" at bounding box center [437, 317] width 319 height 48
type input "5"
type input "1"
type input "5"
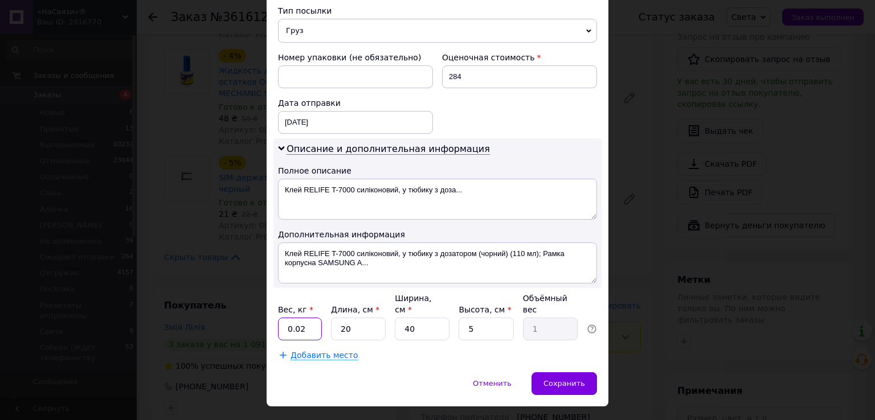
click at [313, 318] on input "0.02" at bounding box center [300, 329] width 44 height 23
drag, startPoint x: 426, startPoint y: 305, endPoint x: 393, endPoint y: 310, distance: 33.0
click at [392, 312] on div "Вес, кг * 0.02 Длина, см * 20 Ширина, см * 40 Высота, см * 5 Объёмный вес 1" at bounding box center [437, 317] width 319 height 48
type input "1"
type input "0.1"
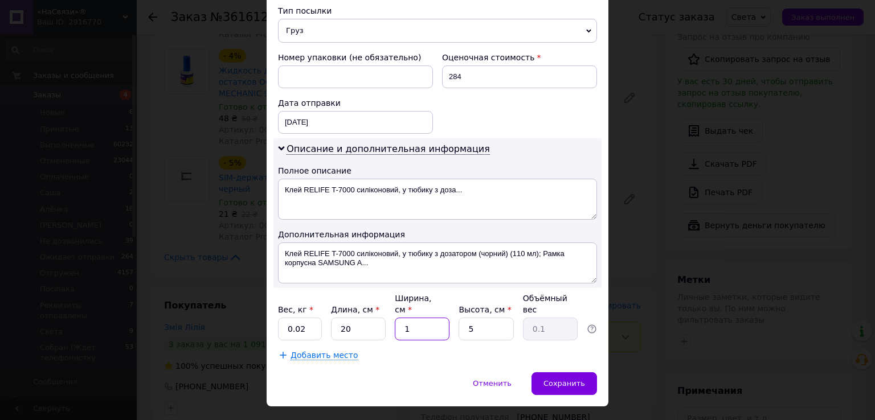
type input "15"
type input "0.38"
type input "15"
click at [307, 318] on input "0.02" at bounding box center [300, 329] width 44 height 23
type input "0.5"
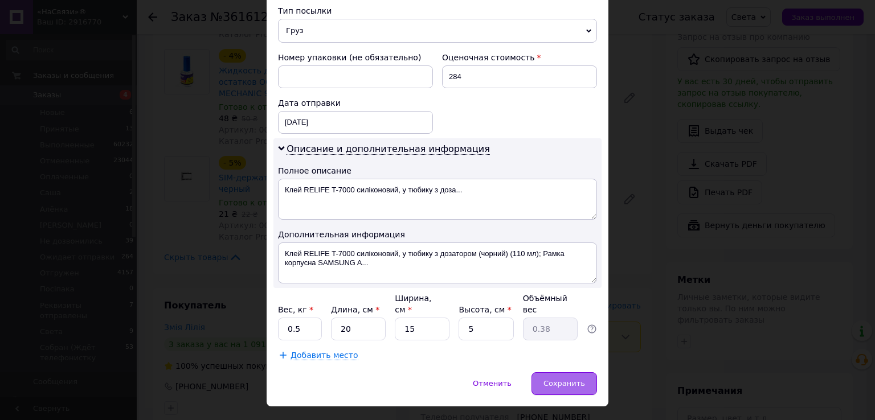
click at [559, 372] on div "Сохранить" at bounding box center [563, 383] width 65 height 23
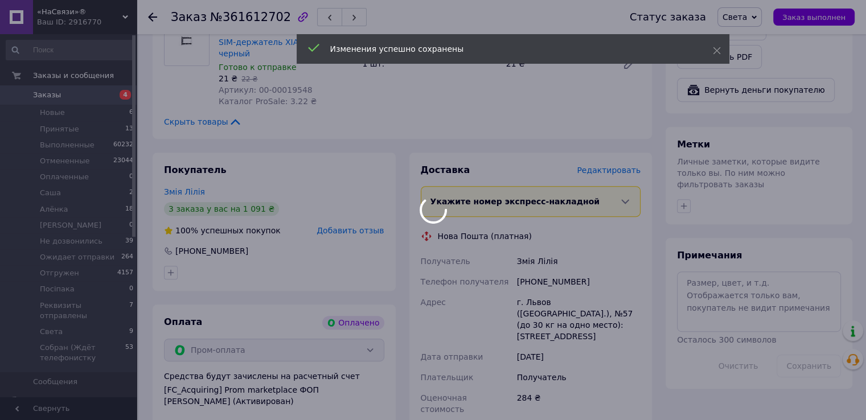
scroll to position [549, 0]
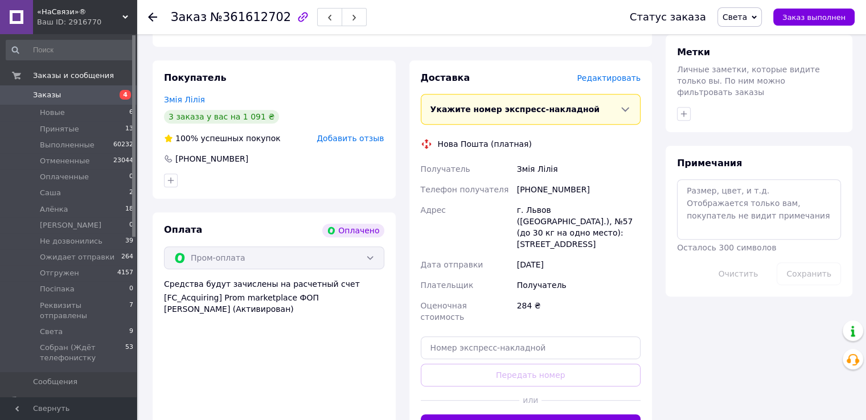
drag, startPoint x: 515, startPoint y: 413, endPoint x: 649, endPoint y: 348, distance: 148.7
click at [512, 415] on button "Сгенерировать ЭН" at bounding box center [531, 426] width 220 height 23
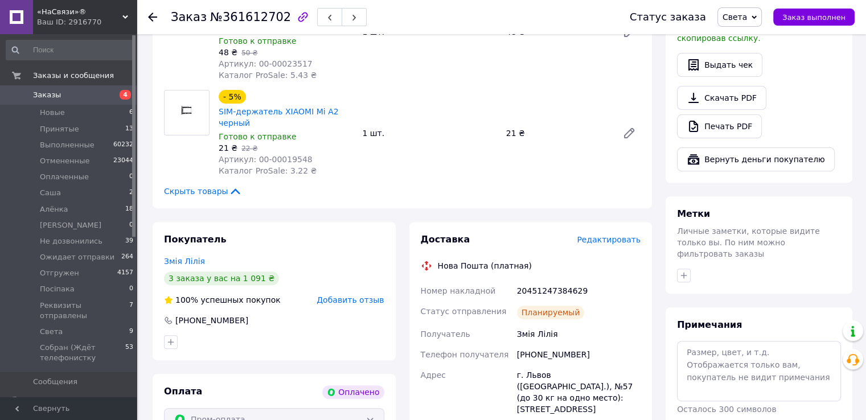
scroll to position [435, 0]
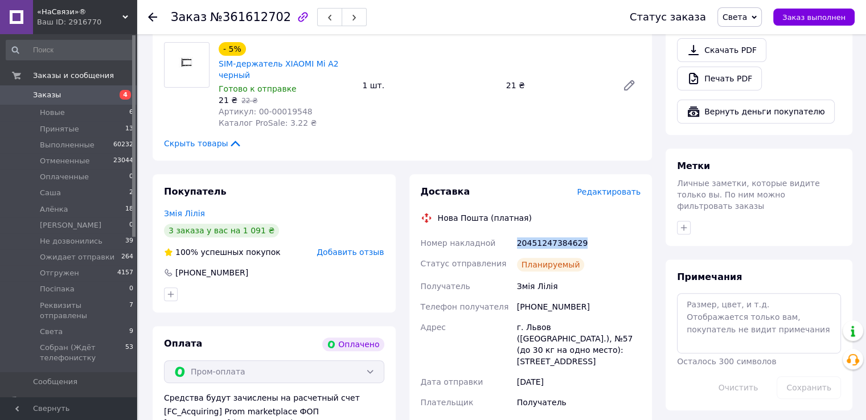
drag, startPoint x: 517, startPoint y: 244, endPoint x: 614, endPoint y: 235, distance: 97.2
click at [614, 235] on div "Номер накладной 20451247384629 Статус отправления Планируемый Получатель Змія Л…" at bounding box center [531, 349] width 225 height 232
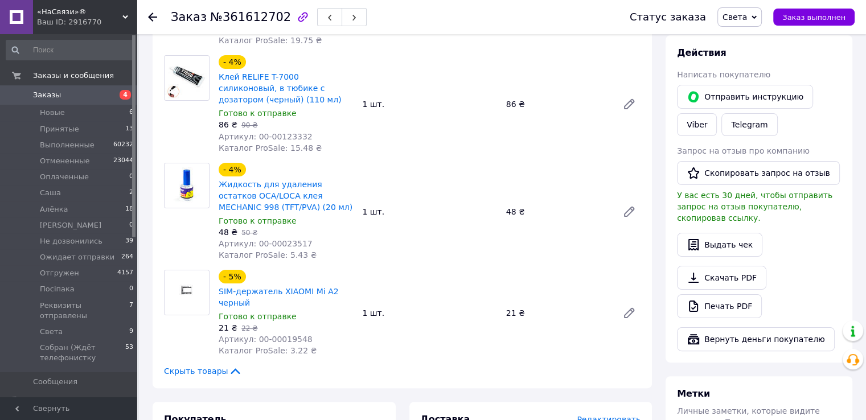
scroll to position [0, 0]
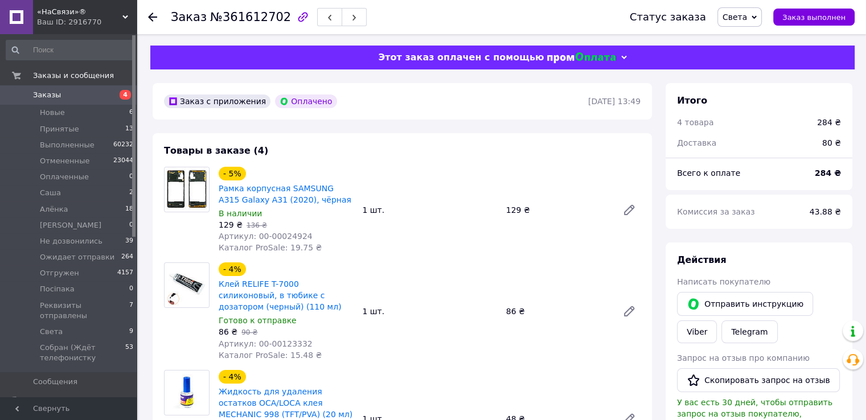
drag, startPoint x: 51, startPoint y: 325, endPoint x: 269, endPoint y: 332, distance: 218.2
click at [52, 327] on span "Света" at bounding box center [51, 332] width 23 height 10
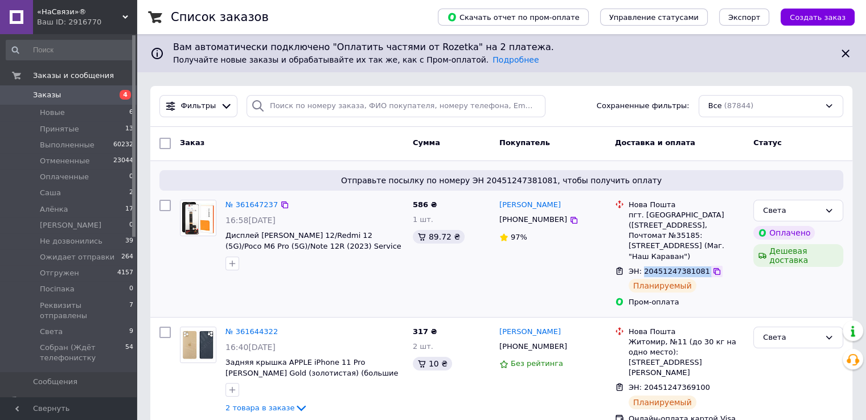
drag, startPoint x: 642, startPoint y: 261, endPoint x: 700, endPoint y: 260, distance: 57.5
click at [702, 265] on div "ЭН: 20451247381081" at bounding box center [686, 271] width 118 height 13
click at [262, 327] on link "№ 361644322" at bounding box center [251, 331] width 52 height 9
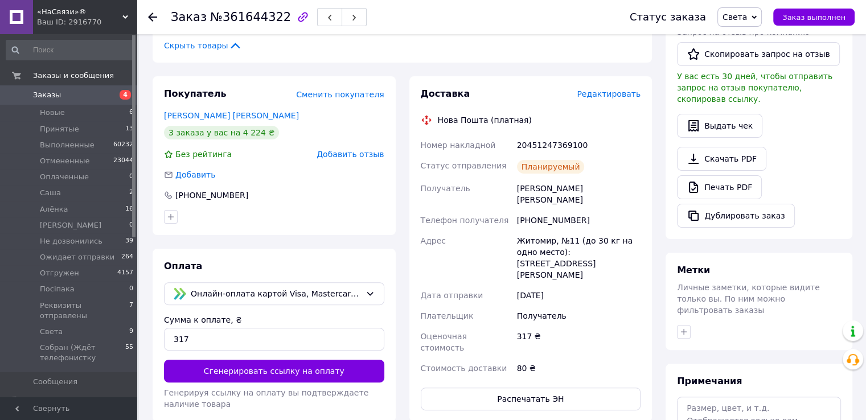
scroll to position [285, 0]
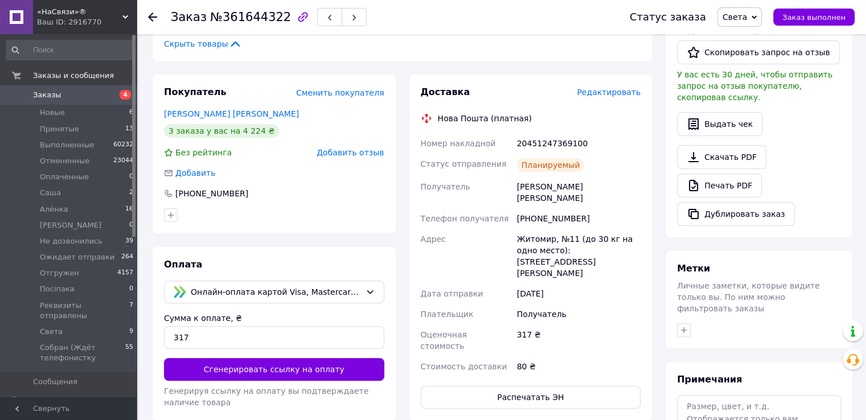
click at [148, 17] on icon at bounding box center [152, 17] width 9 height 9
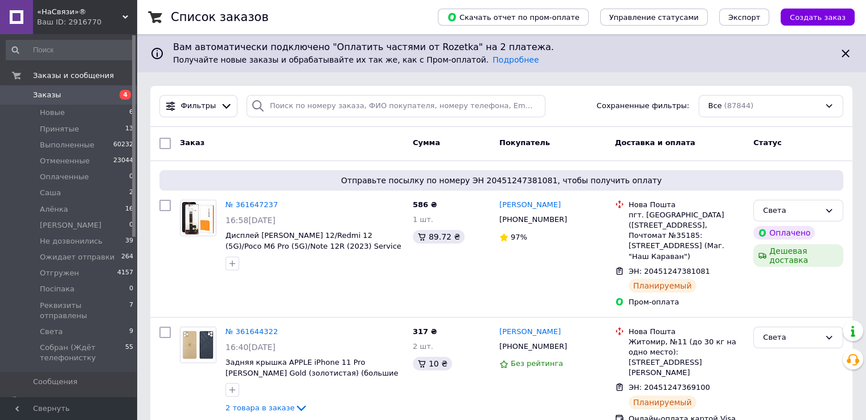
scroll to position [228, 0]
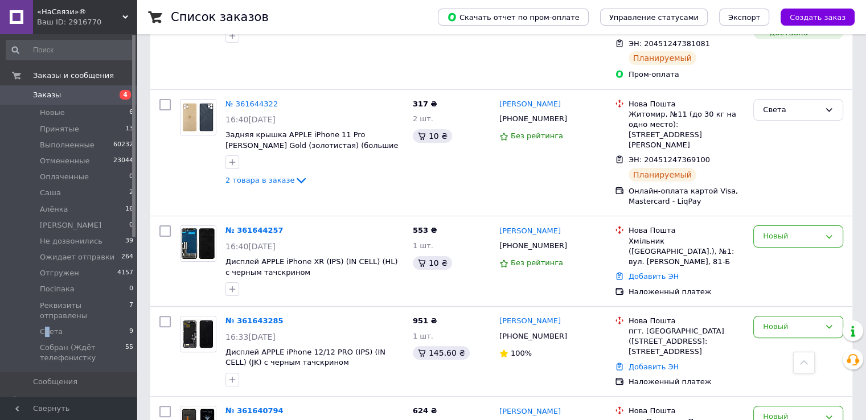
drag, startPoint x: 46, startPoint y: 321, endPoint x: 874, endPoint y: 240, distance: 832.4
click at [47, 327] on span "Света" at bounding box center [51, 332] width 23 height 10
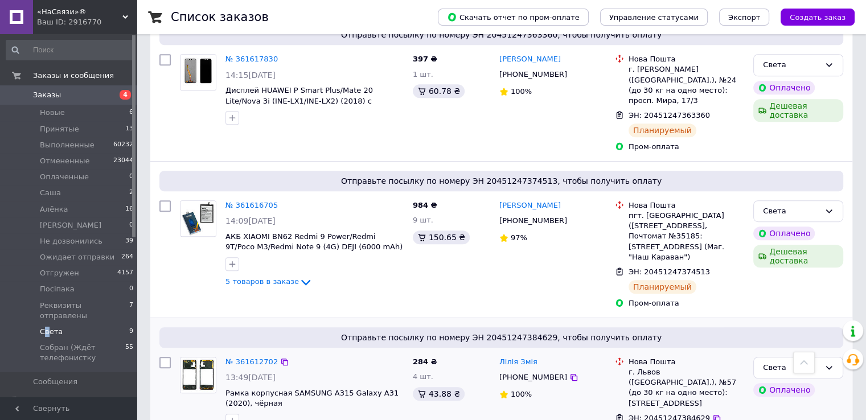
scroll to position [740, 0]
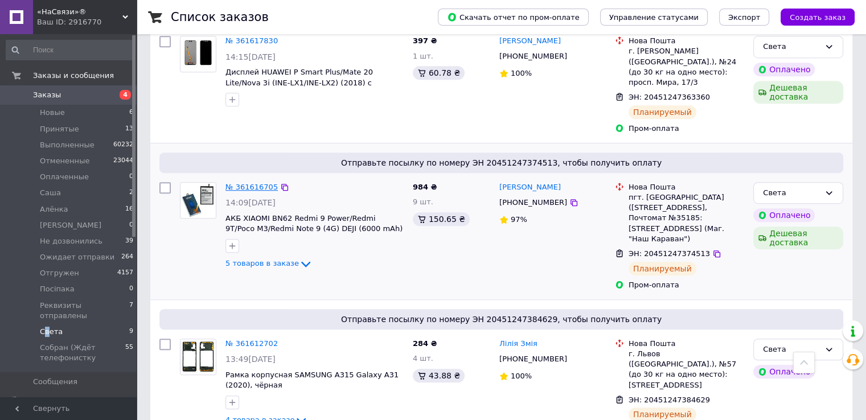
click at [250, 183] on link "№ 361616705" at bounding box center [251, 187] width 52 height 9
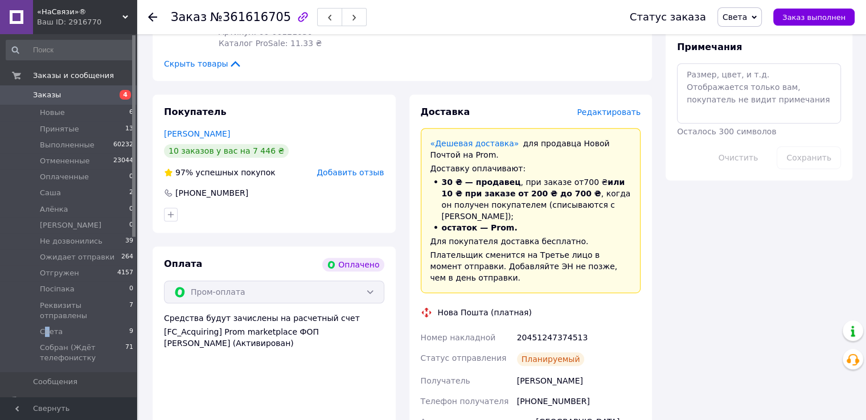
scroll to position [740, 0]
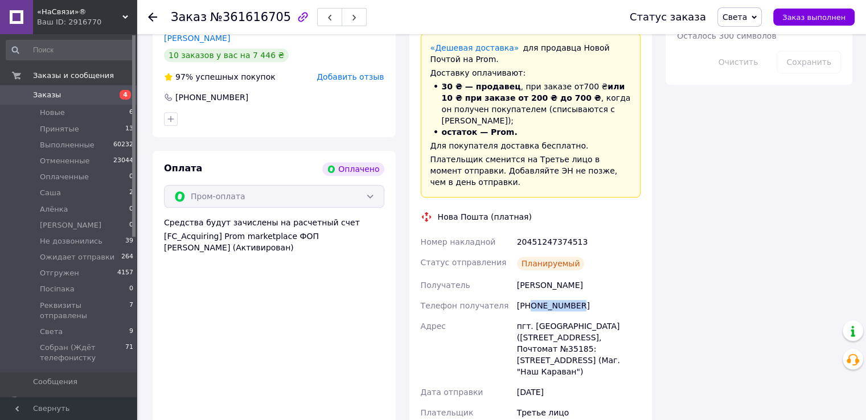
drag, startPoint x: 531, startPoint y: 296, endPoint x: 565, endPoint y: 302, distance: 35.3
click at [573, 301] on div "[PHONE_NUMBER]" at bounding box center [579, 306] width 128 height 20
drag, startPoint x: 435, startPoint y: 235, endPoint x: 564, endPoint y: 240, distance: 129.3
click at [585, 235] on div "Номер накладной 20451247374513 Статус отправления Планируемый Получатель [PERSO…" at bounding box center [531, 343] width 225 height 223
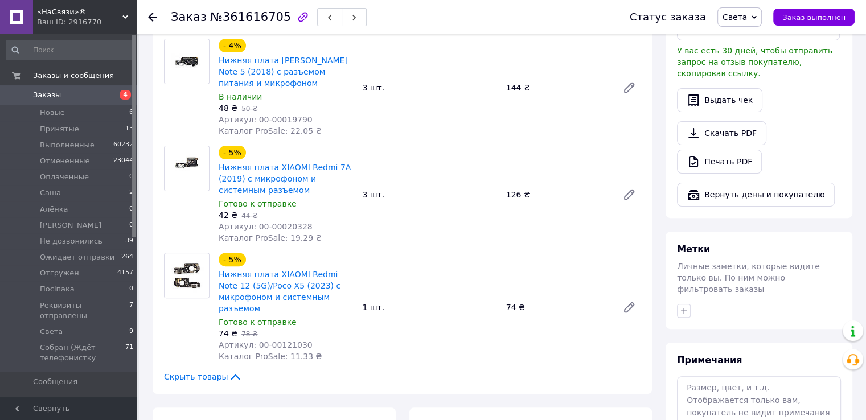
scroll to position [285, 0]
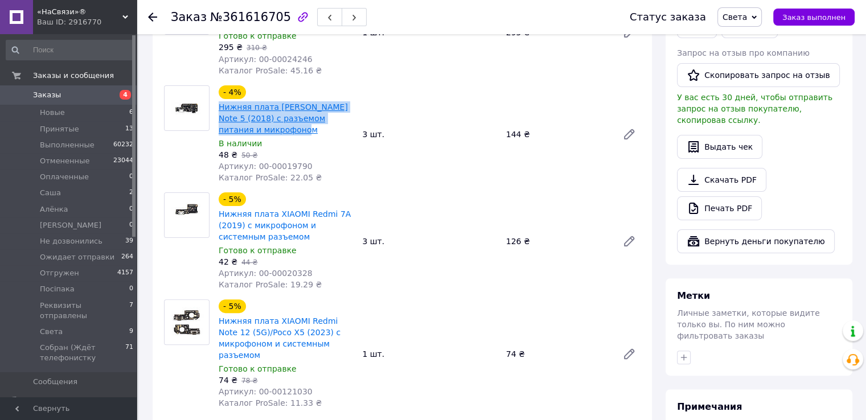
drag, startPoint x: 282, startPoint y: 136, endPoint x: 243, endPoint y: 124, distance: 41.1
click at [221, 110] on span "Нижняя плата [PERSON_NAME] Note 5 (2018) с разъемом питания и микрофоном" at bounding box center [286, 118] width 134 height 34
drag, startPoint x: 749, startPoint y: 23, endPoint x: 754, endPoint y: 47, distance: 24.9
click at [749, 23] on span "Света" at bounding box center [739, 16] width 44 height 19
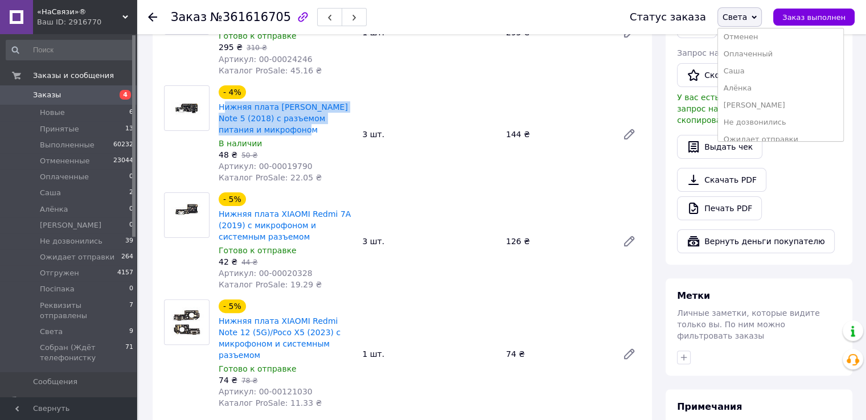
scroll to position [57, 0]
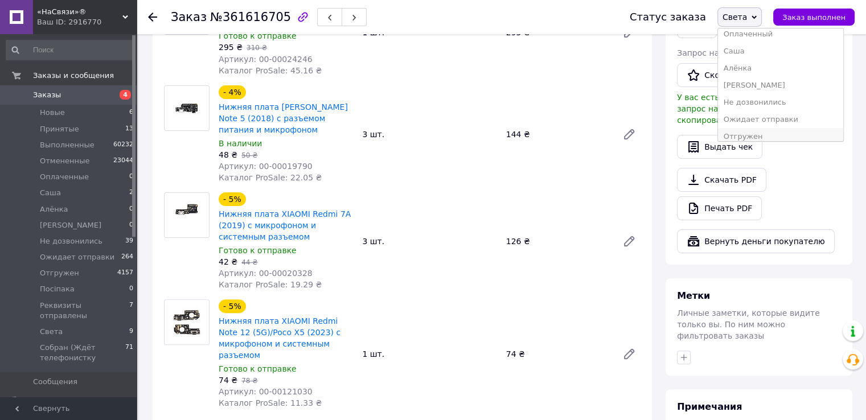
click at [764, 137] on li "Отгружен" at bounding box center [780, 136] width 125 height 17
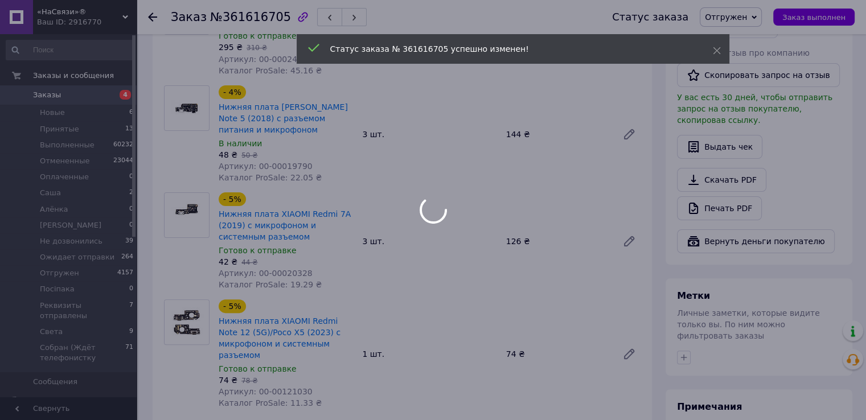
click at [155, 16] on div at bounding box center [433, 210] width 866 height 420
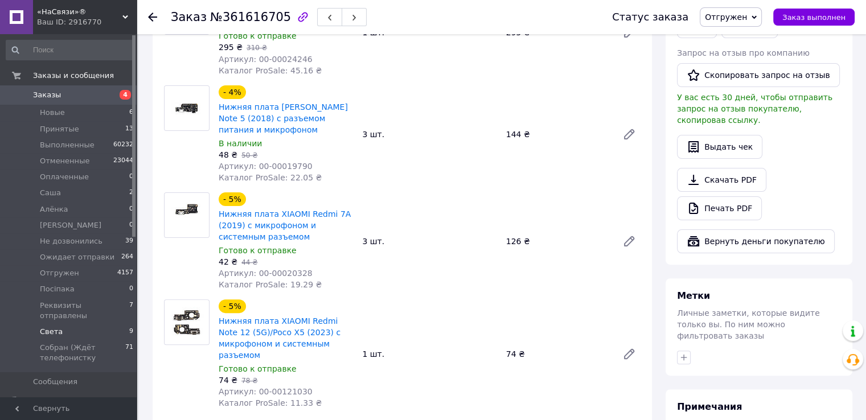
drag, startPoint x: 58, startPoint y: 323, endPoint x: 133, endPoint y: 322, distance: 74.6
click at [58, 327] on span "Света" at bounding box center [51, 332] width 23 height 10
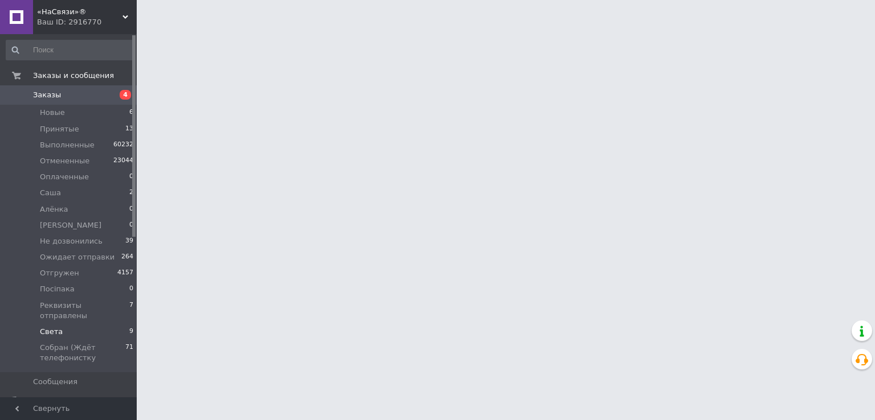
click at [67, 324] on li "Света 9" at bounding box center [70, 332] width 140 height 16
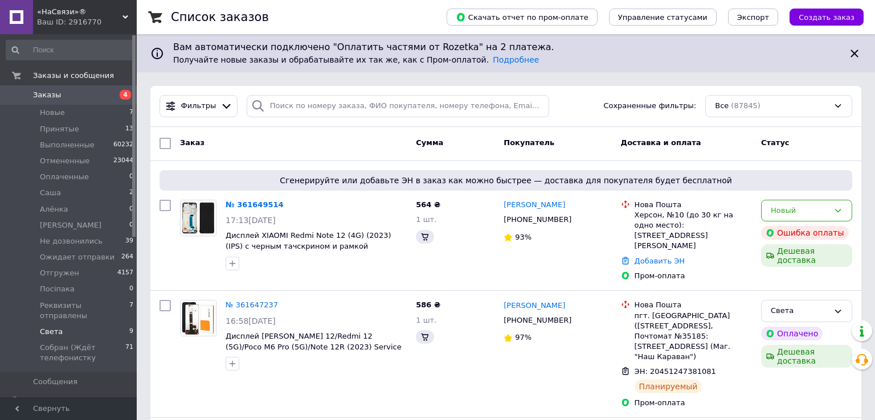
click at [109, 324] on li "Света 9" at bounding box center [70, 332] width 140 height 16
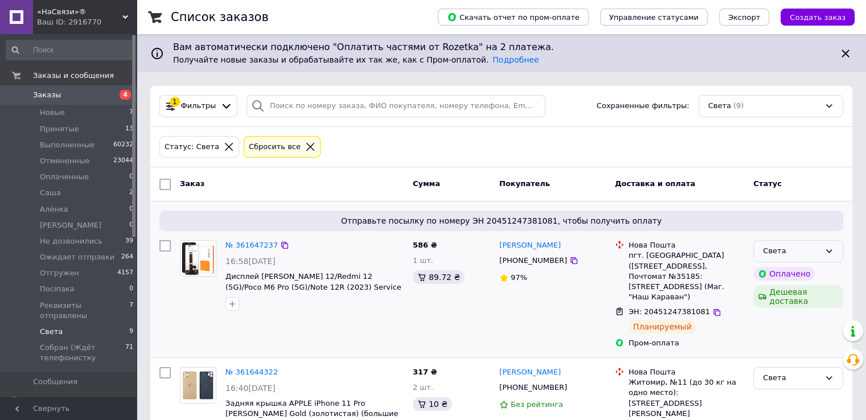
click at [818, 255] on div "Света" at bounding box center [791, 251] width 57 height 12
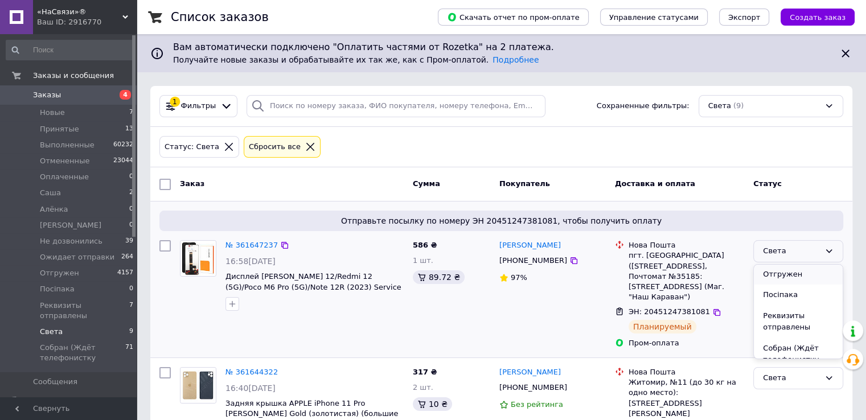
scroll to position [143, 0]
click at [794, 321] on li "Отгружен" at bounding box center [798, 331] width 89 height 21
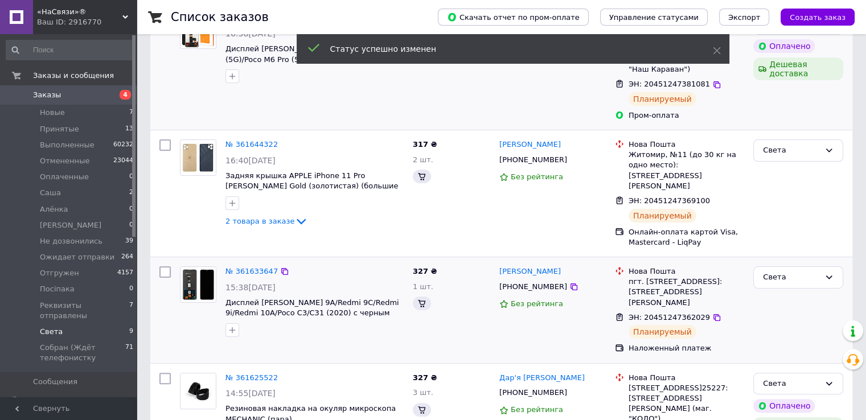
scroll to position [228, 0]
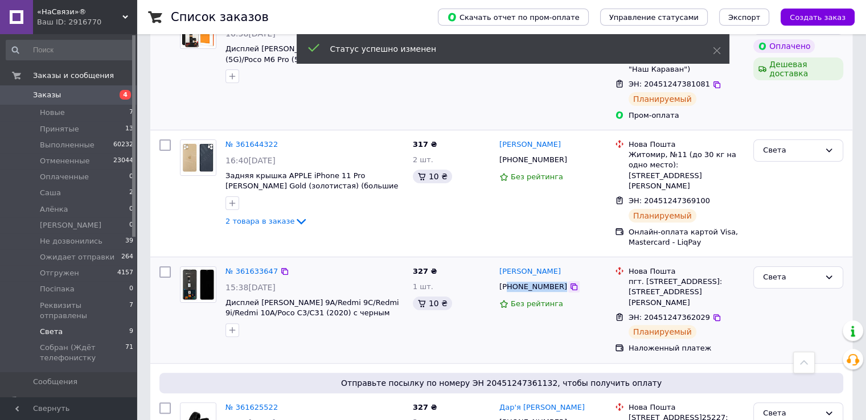
drag, startPoint x: 510, startPoint y: 256, endPoint x: 554, endPoint y: 254, distance: 43.9
click at [554, 281] on div "[PHONE_NUMBER]" at bounding box center [552, 287] width 109 height 13
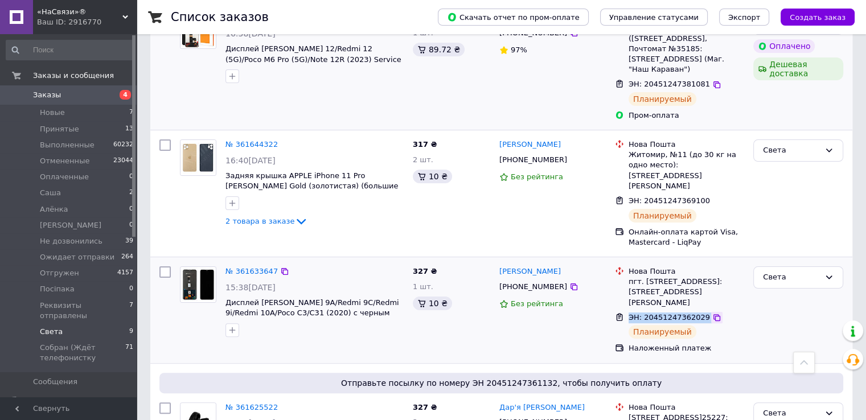
drag, startPoint x: 628, startPoint y: 276, endPoint x: 704, endPoint y: 277, distance: 76.3
click at [712, 311] on div "ЭН: 20451247362029" at bounding box center [686, 317] width 118 height 13
click at [809, 272] on div "Света" at bounding box center [791, 278] width 57 height 12
click at [784, 376] on li "Отгружен" at bounding box center [798, 386] width 89 height 21
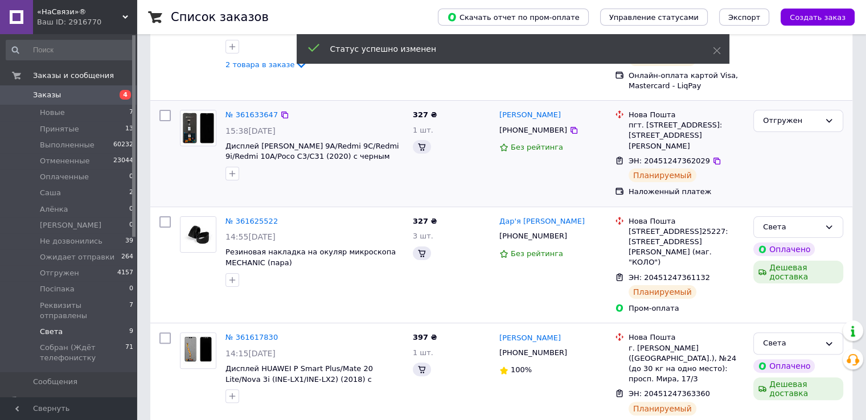
scroll to position [81, 0]
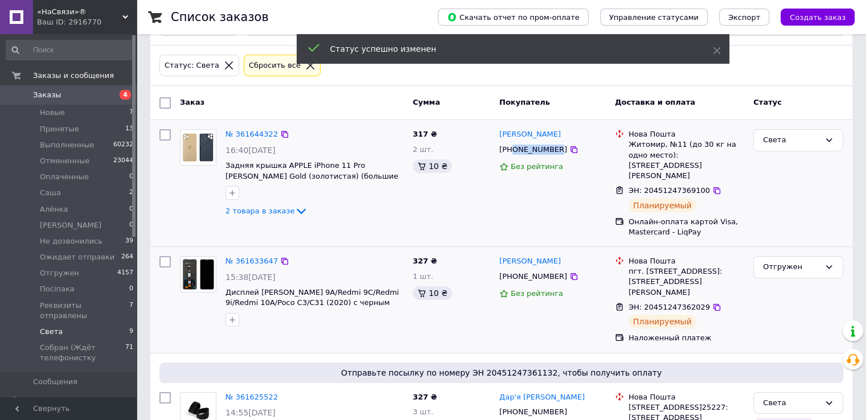
drag, startPoint x: 512, startPoint y: 151, endPoint x: 552, endPoint y: 150, distance: 39.3
click at [552, 150] on div "[PHONE_NUMBER]" at bounding box center [533, 149] width 72 height 15
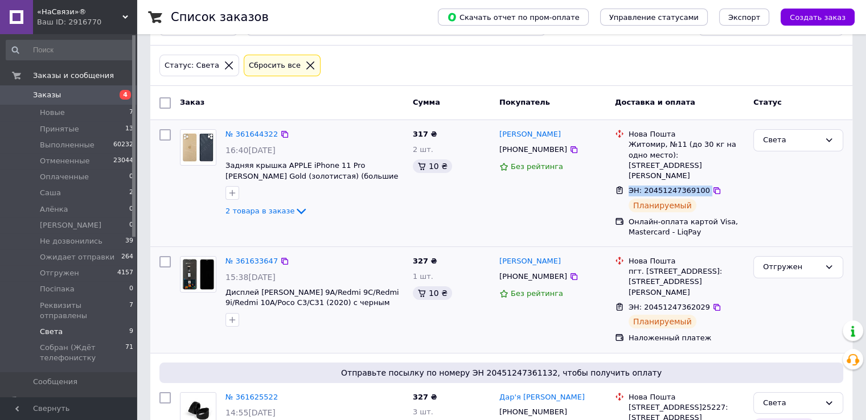
drag, startPoint x: 629, startPoint y: 169, endPoint x: 695, endPoint y: 173, distance: 66.8
click at [699, 184] on div "ЭН: 20451247369100" at bounding box center [686, 190] width 118 height 13
click at [827, 140] on icon at bounding box center [828, 140] width 9 height 9
click at [793, 182] on li "Отгружен" at bounding box center [798, 192] width 89 height 21
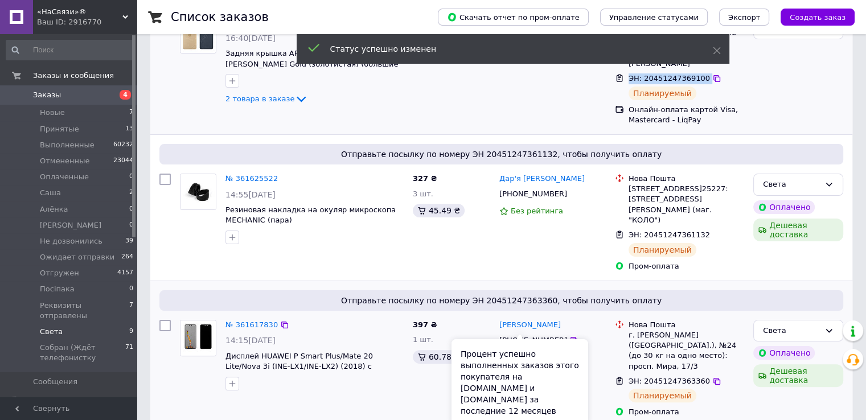
scroll to position [195, 0]
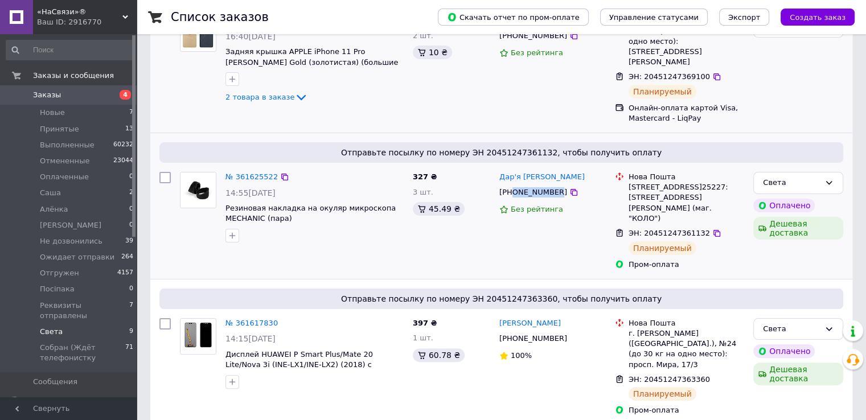
drag, startPoint x: 513, startPoint y: 174, endPoint x: 548, endPoint y: 176, distance: 35.4
click at [549, 185] on div "[PHONE_NUMBER]" at bounding box center [533, 192] width 72 height 15
drag, startPoint x: 538, startPoint y: 174, endPoint x: 523, endPoint y: 174, distance: 14.2
click at [523, 185] on div "[PHONE_NUMBER]" at bounding box center [533, 192] width 72 height 15
click at [512, 185] on div "[PHONE_NUMBER]" at bounding box center [533, 192] width 72 height 15
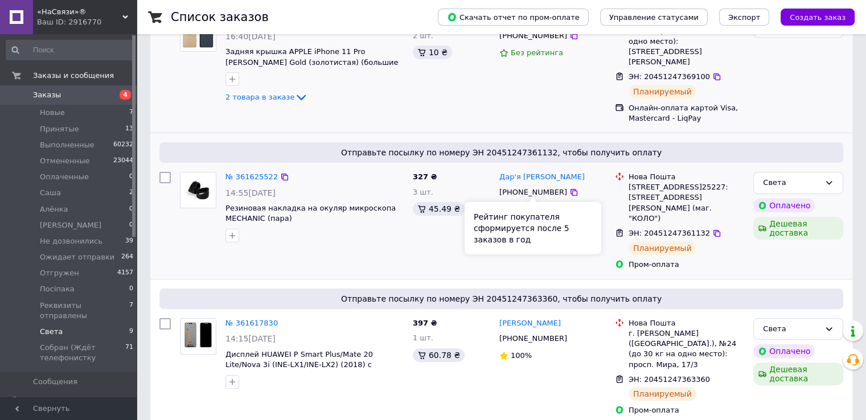
click at [573, 204] on div "Без рейтинга" at bounding box center [552, 209] width 106 height 11
drag, startPoint x: 511, startPoint y: 174, endPoint x: 553, endPoint y: 171, distance: 42.8
click at [553, 186] on div "[PHONE_NUMBER]" at bounding box center [552, 192] width 109 height 13
drag, startPoint x: 627, startPoint y: 203, endPoint x: 702, endPoint y: 204, distance: 74.0
click at [702, 227] on div "ЭН: 20451247361132" at bounding box center [686, 233] width 118 height 13
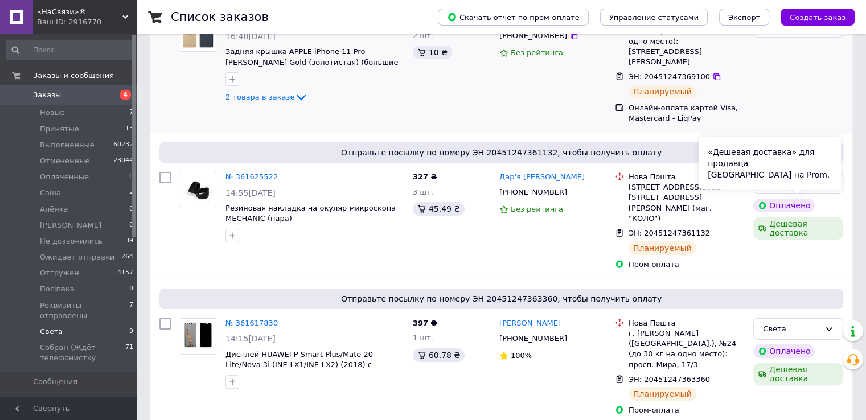
click at [826, 157] on div "«Дешевая доставка» для продавца [GEOGRAPHIC_DATA] на Prom." at bounding box center [770, 163] width 142 height 52
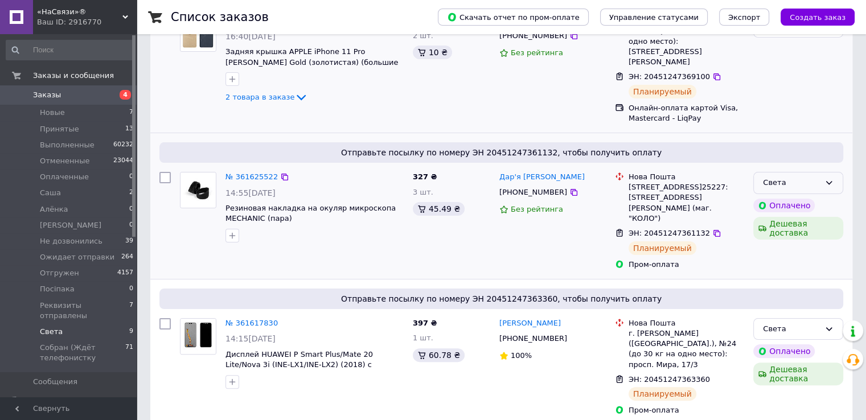
click at [839, 172] on div "Света" at bounding box center [798, 183] width 90 height 22
click at [793, 224] on li "Отгружен" at bounding box center [798, 234] width 89 height 21
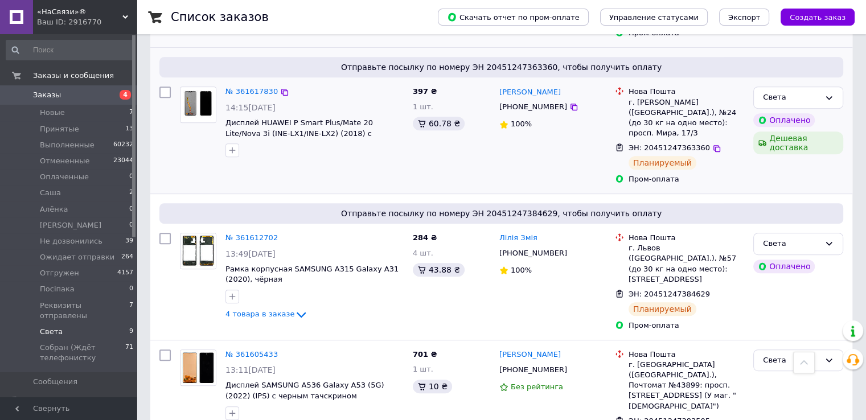
scroll to position [440, 0]
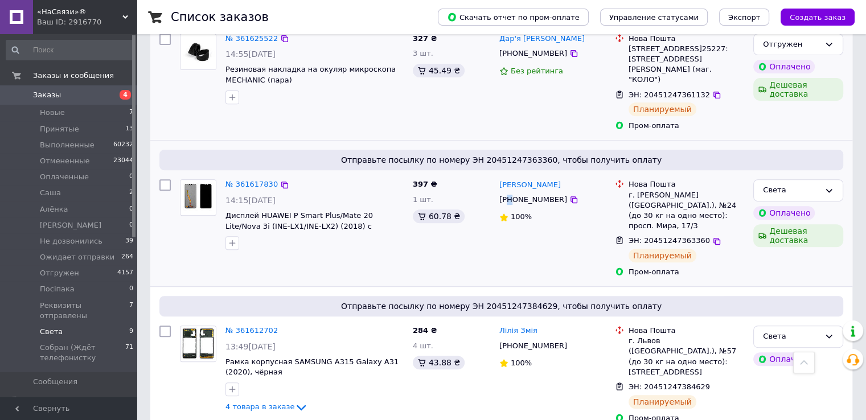
click at [511, 192] on div "[PHONE_NUMBER]" at bounding box center [533, 199] width 72 height 15
click at [512, 192] on div "[PHONE_NUMBER]" at bounding box center [533, 199] width 72 height 15
drag, startPoint x: 514, startPoint y: 159, endPoint x: 531, endPoint y: 162, distance: 17.3
click at [565, 194] on div "[PHONE_NUMBER]" at bounding box center [552, 200] width 109 height 13
drag, startPoint x: 629, startPoint y: 190, endPoint x: 696, endPoint y: 188, distance: 67.2
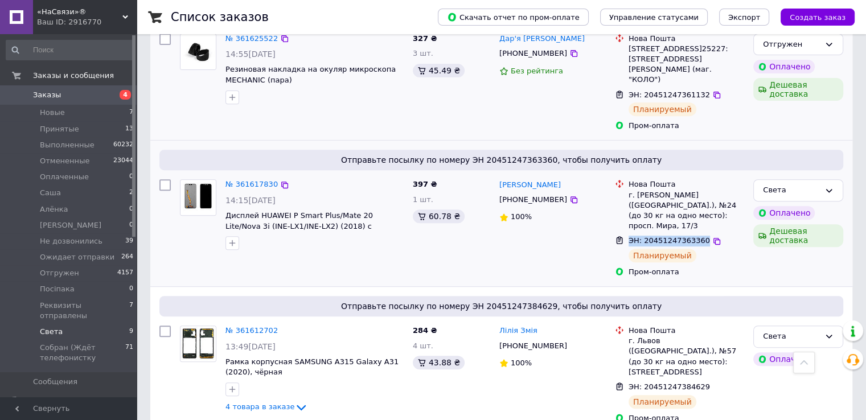
click at [696, 236] on span "ЭН: 20451247363360" at bounding box center [669, 240] width 81 height 9
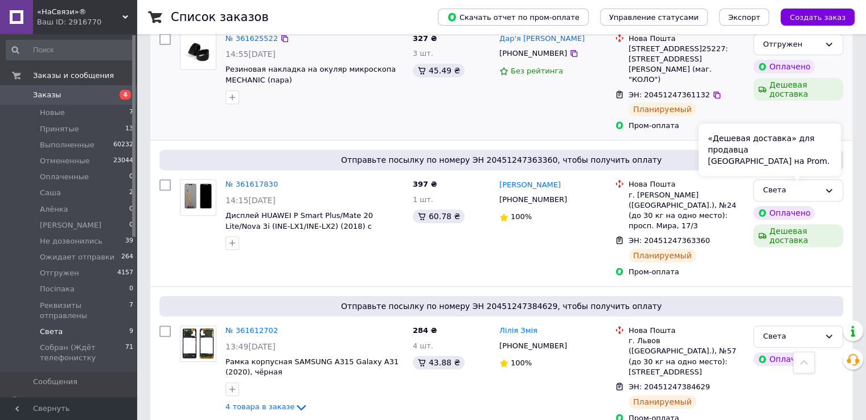
click at [802, 141] on div "«Дешевая доставка» для продавца [GEOGRAPHIC_DATA] на Prom." at bounding box center [770, 150] width 142 height 52
click at [832, 186] on icon at bounding box center [828, 190] width 9 height 9
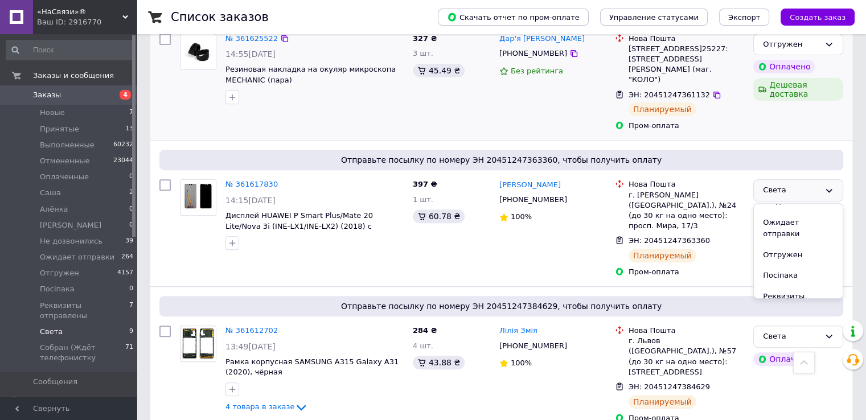
scroll to position [171, 0]
click at [801, 232] on li "Отгружен" at bounding box center [798, 242] width 89 height 21
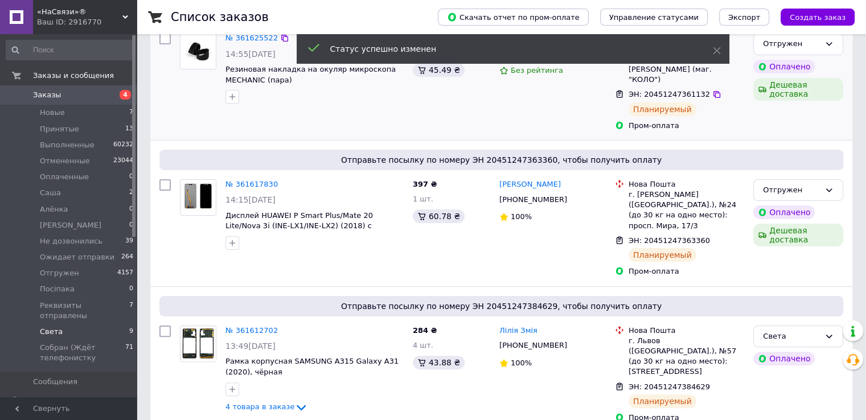
scroll to position [237, 0]
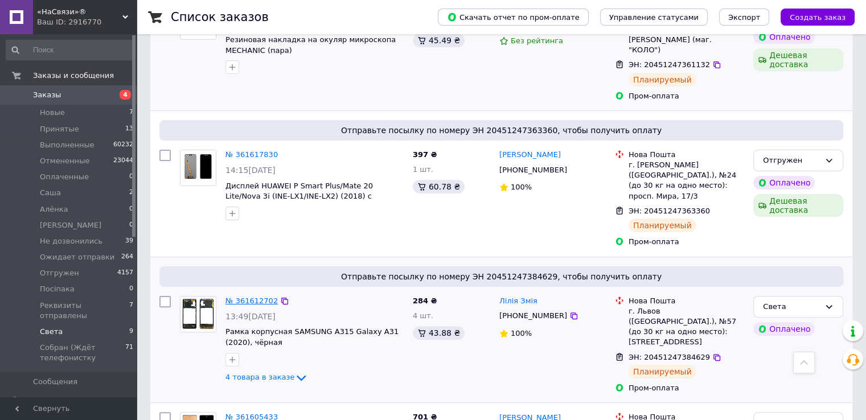
click at [244, 297] on link "№ 361612702" at bounding box center [251, 301] width 52 height 9
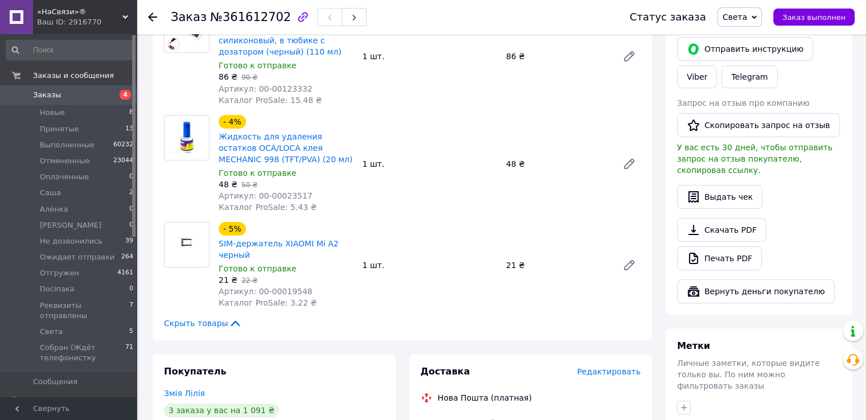
scroll to position [285, 0]
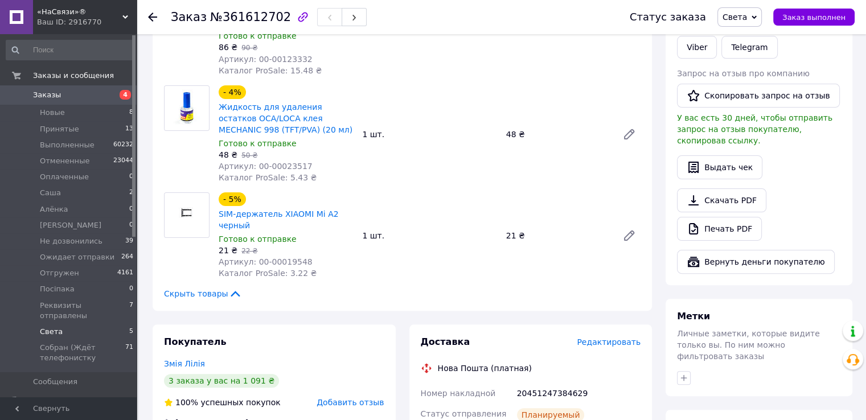
drag, startPoint x: 73, startPoint y: 325, endPoint x: 84, endPoint y: 324, distance: 10.8
click at [74, 325] on li "Света 5" at bounding box center [70, 332] width 140 height 16
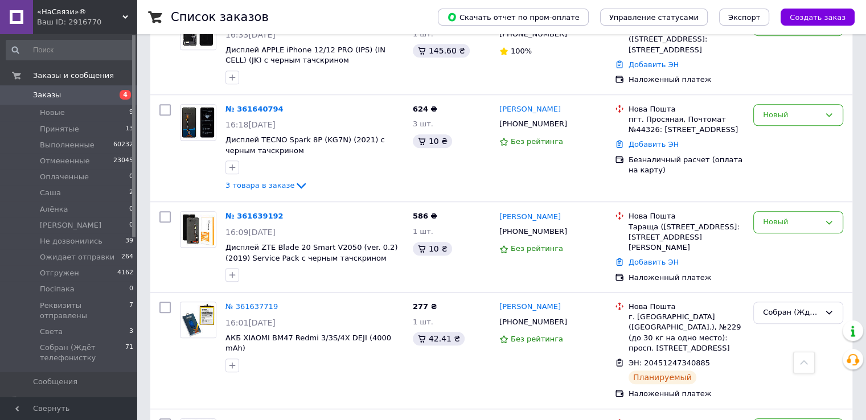
scroll to position [1025, 0]
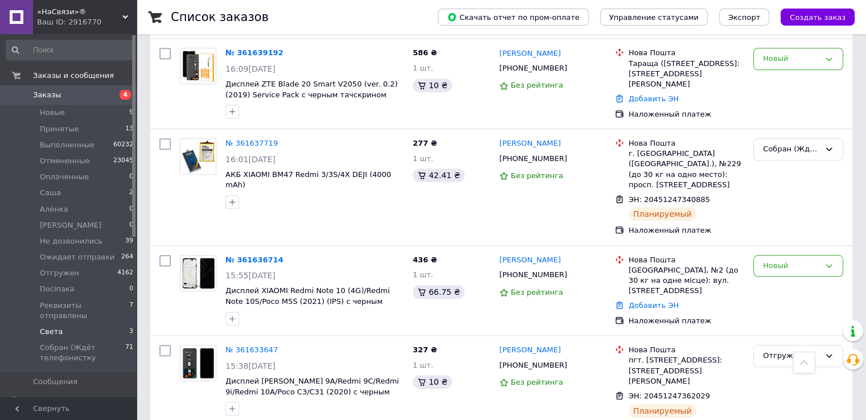
click at [89, 324] on li "Света 3" at bounding box center [70, 332] width 140 height 16
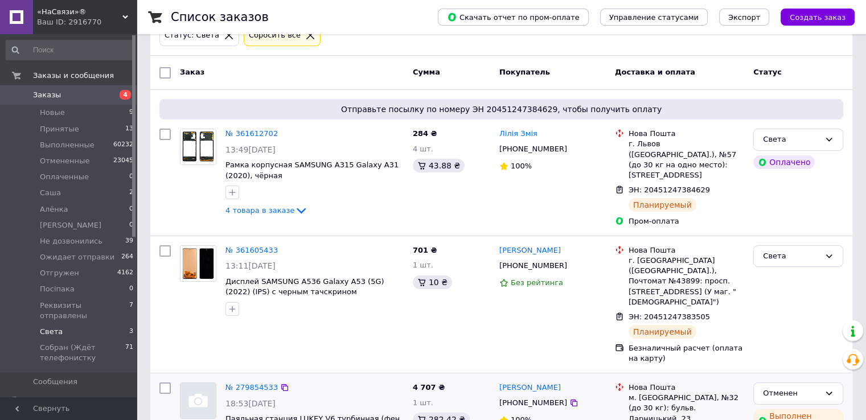
scroll to position [114, 0]
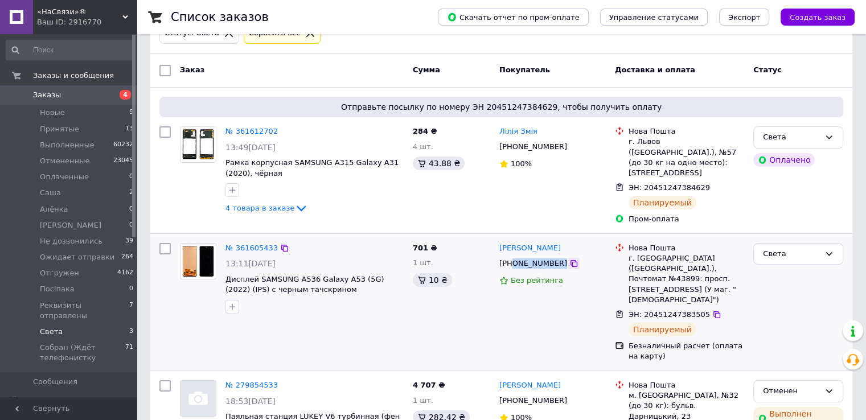
drag, startPoint x: 511, startPoint y: 256, endPoint x: 553, endPoint y: 253, distance: 42.8
click at [553, 257] on div "[PHONE_NUMBER]" at bounding box center [552, 263] width 109 height 13
drag, startPoint x: 626, startPoint y: 285, endPoint x: 699, endPoint y: 284, distance: 72.9
click at [699, 307] on div "ЭН: 20451247383505 Планируемый" at bounding box center [686, 322] width 120 height 31
click at [822, 247] on div "Света" at bounding box center [798, 254] width 90 height 22
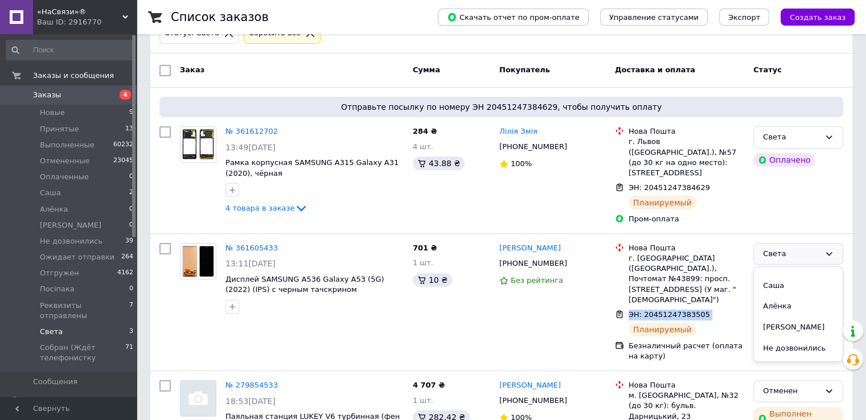
scroll to position [171, 0]
click at [793, 296] on li "Отгружен" at bounding box center [798, 306] width 89 height 21
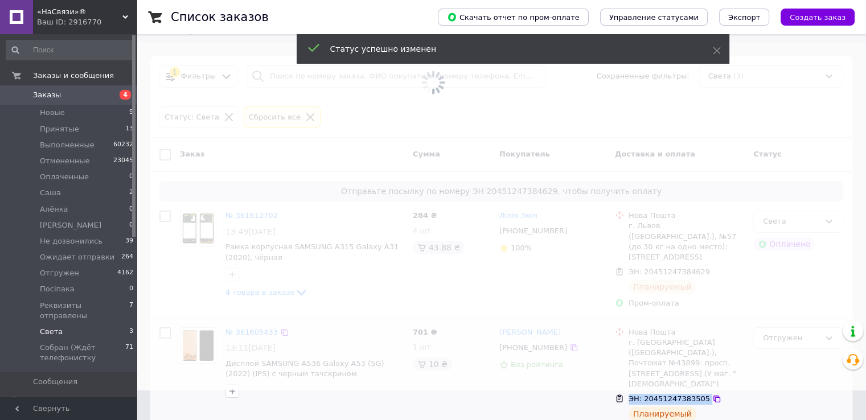
scroll to position [0, 0]
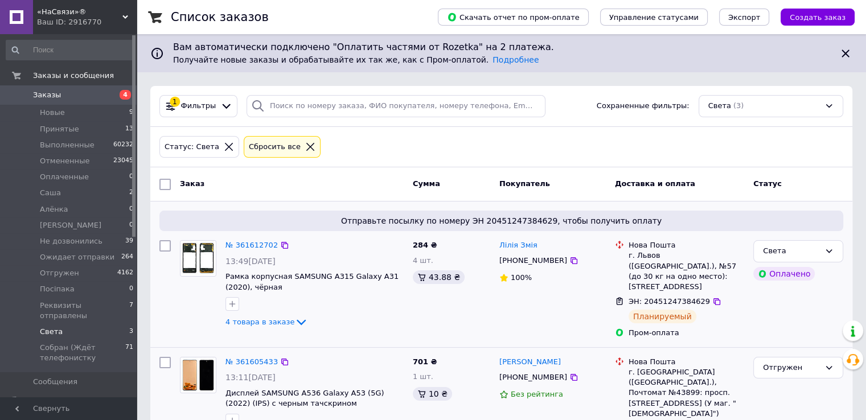
click at [514, 260] on div "[PHONE_NUMBER]" at bounding box center [533, 260] width 72 height 15
drag, startPoint x: 627, startPoint y: 290, endPoint x: 700, endPoint y: 287, distance: 72.9
click at [702, 296] on div "ЭН: 20451247384629" at bounding box center [686, 302] width 118 height 13
click at [510, 258] on div "[PHONE_NUMBER]" at bounding box center [533, 260] width 72 height 15
drag, startPoint x: 512, startPoint y: 258, endPoint x: 563, endPoint y: 262, distance: 50.8
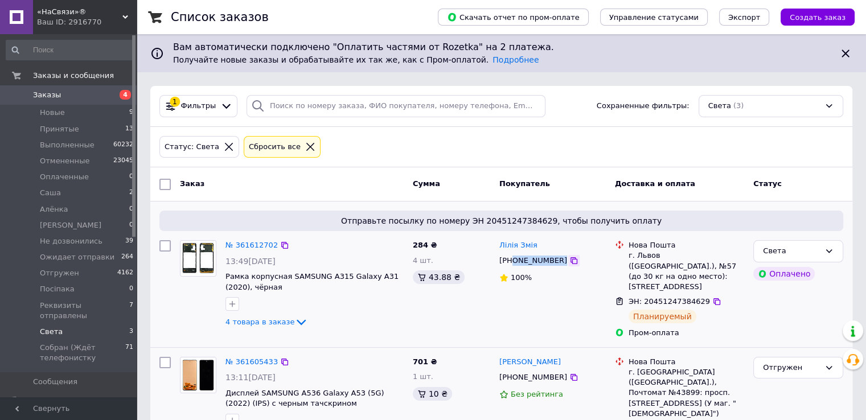
click at [563, 262] on div "[PHONE_NUMBER]" at bounding box center [552, 261] width 109 height 13
drag, startPoint x: 626, startPoint y: 292, endPoint x: 692, endPoint y: 290, distance: 66.7
click at [696, 294] on div "ЭН: 20451247384629 Планируемый" at bounding box center [686, 309] width 120 height 31
click at [829, 252] on icon at bounding box center [829, 251] width 6 height 3
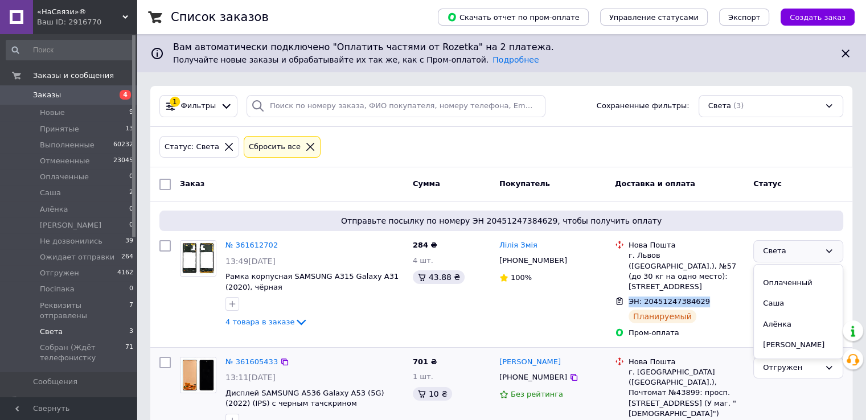
scroll to position [114, 0]
click at [790, 350] on li "Отгружен" at bounding box center [798, 360] width 89 height 21
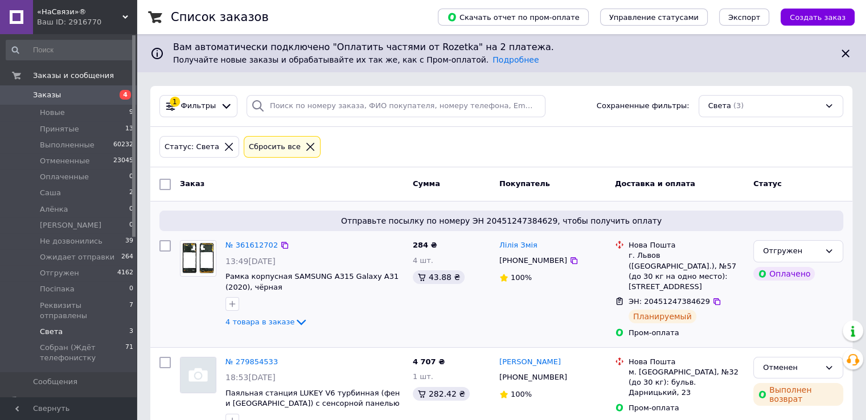
drag, startPoint x: 50, startPoint y: 324, endPoint x: 79, endPoint y: 320, distance: 29.3
click at [50, 327] on span "Света" at bounding box center [51, 332] width 23 height 10
click at [95, 272] on li "Отгружен 4162" at bounding box center [70, 273] width 140 height 16
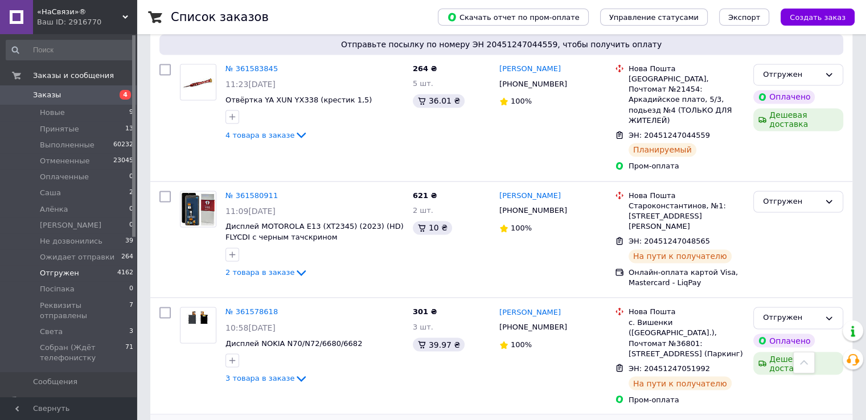
scroll to position [2050, 0]
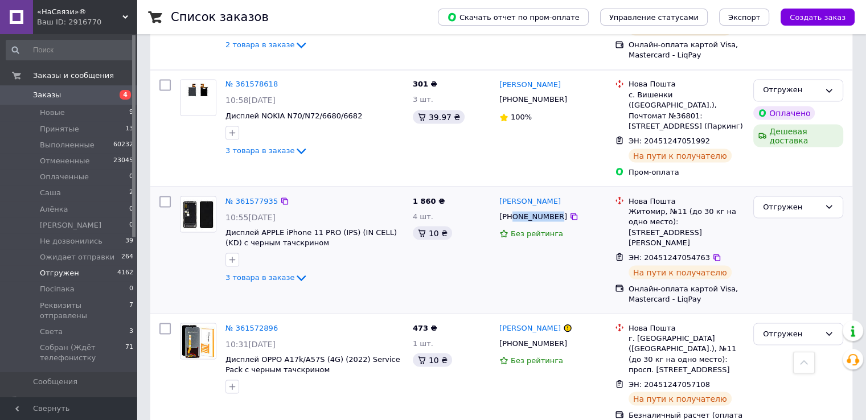
drag, startPoint x: 512, startPoint y: 92, endPoint x: 540, endPoint y: 92, distance: 27.3
click at [549, 209] on div "[PHONE_NUMBER]" at bounding box center [533, 216] width 72 height 15
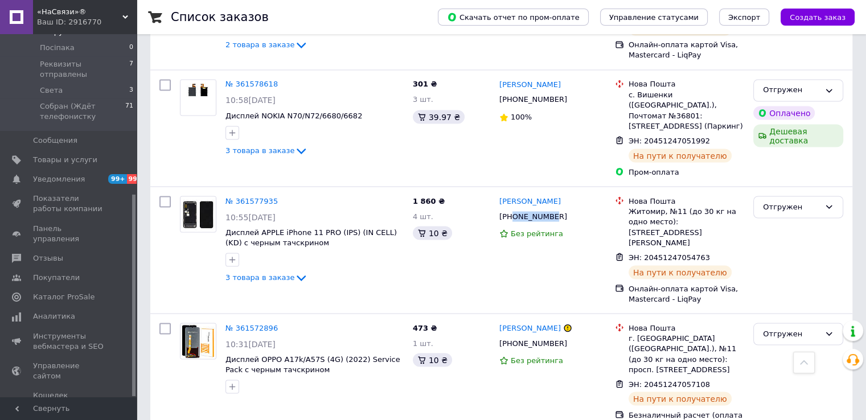
scroll to position [287, 0]
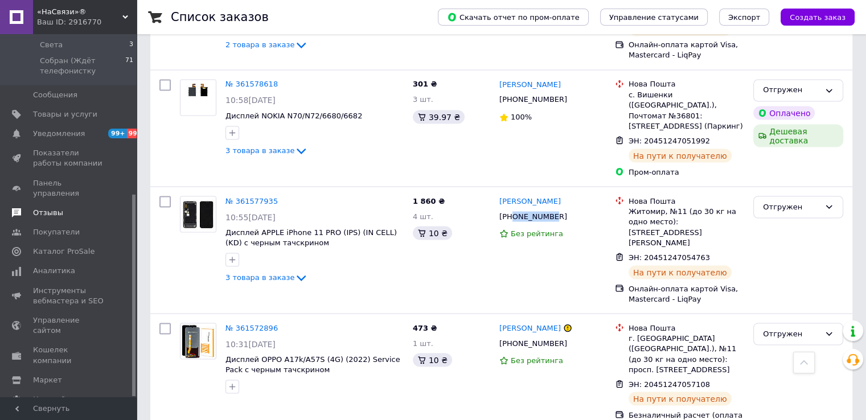
click at [64, 208] on span "Отзывы" at bounding box center [69, 213] width 72 height 10
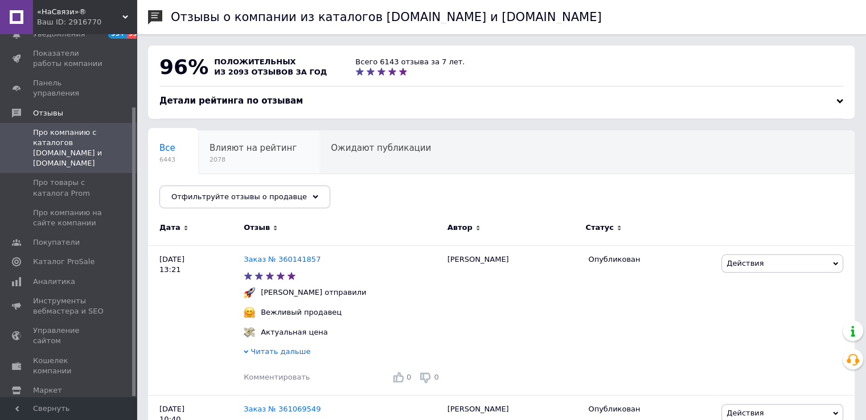
click at [232, 160] on span "2078" at bounding box center [253, 159] width 87 height 9
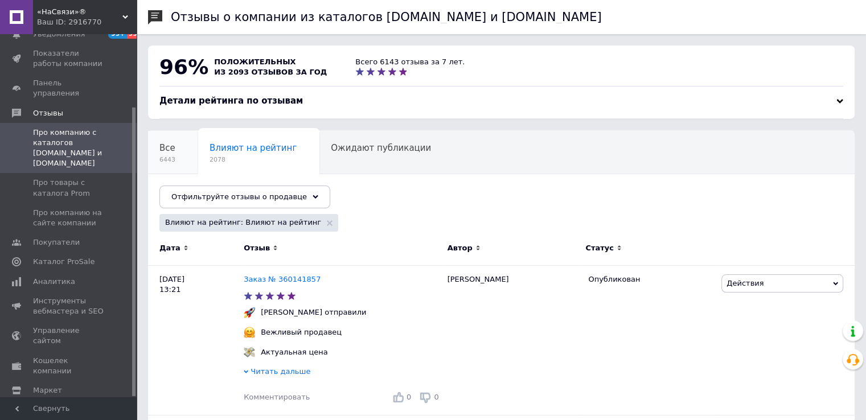
click at [151, 165] on div "Все 6443" at bounding box center [173, 152] width 50 height 43
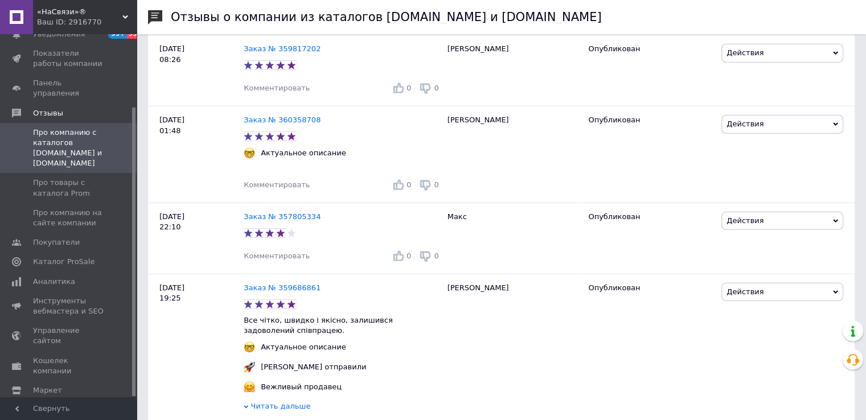
scroll to position [3473, 0]
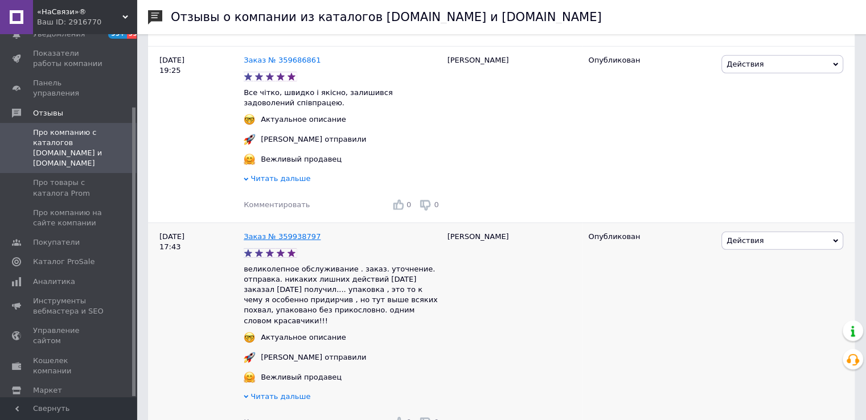
click at [279, 241] on link "Заказ № 359938797" at bounding box center [282, 236] width 77 height 9
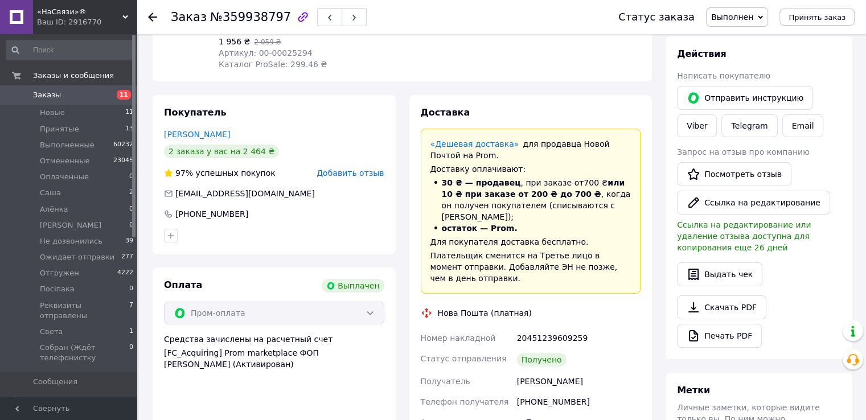
scroll to position [135, 0]
click at [153, 16] on icon at bounding box center [152, 17] width 9 height 9
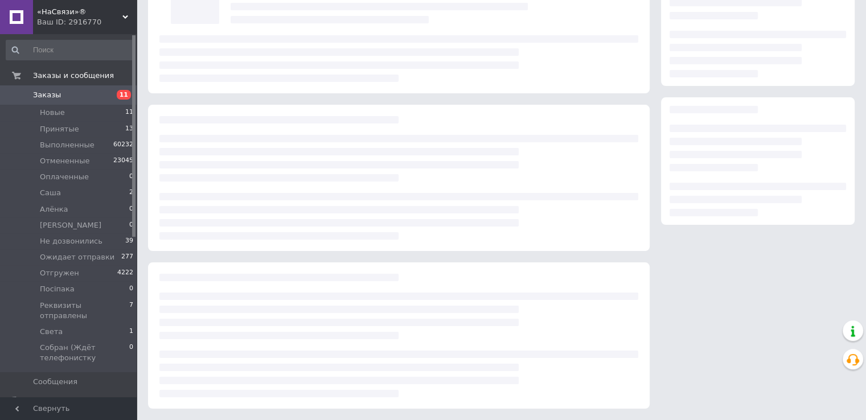
scroll to position [122, 0]
